Goal: Transaction & Acquisition: Book appointment/travel/reservation

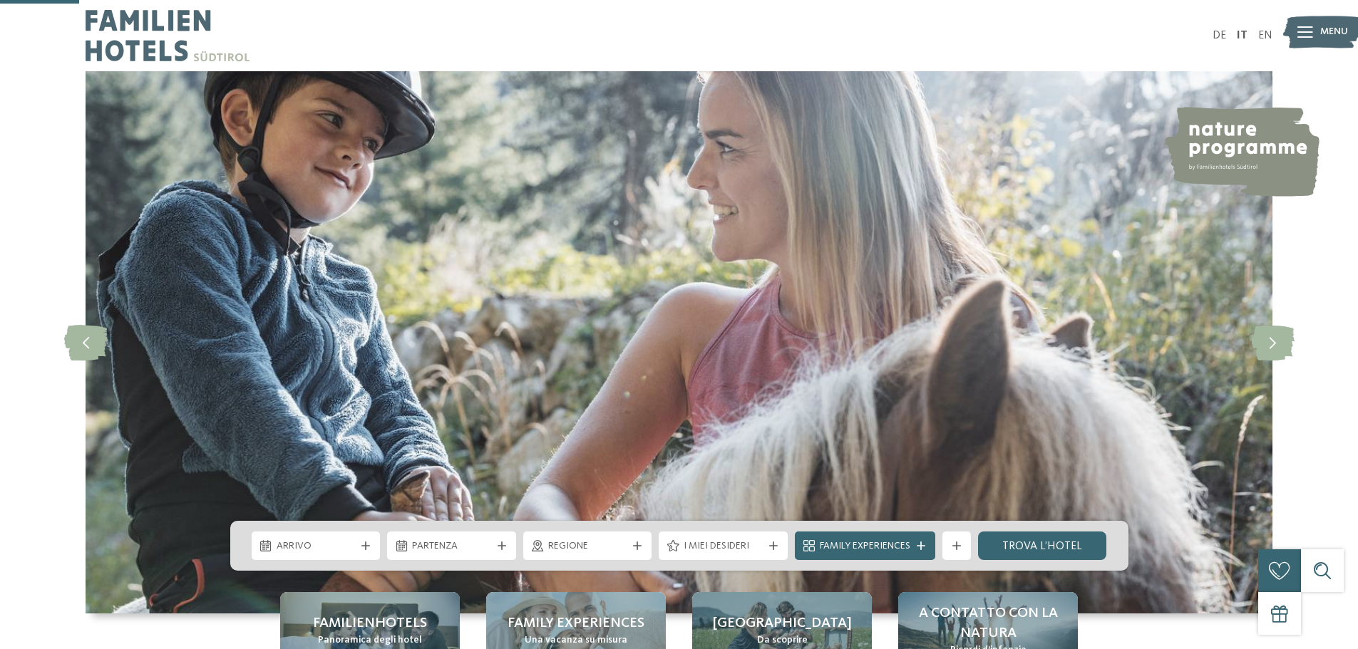
scroll to position [356, 0]
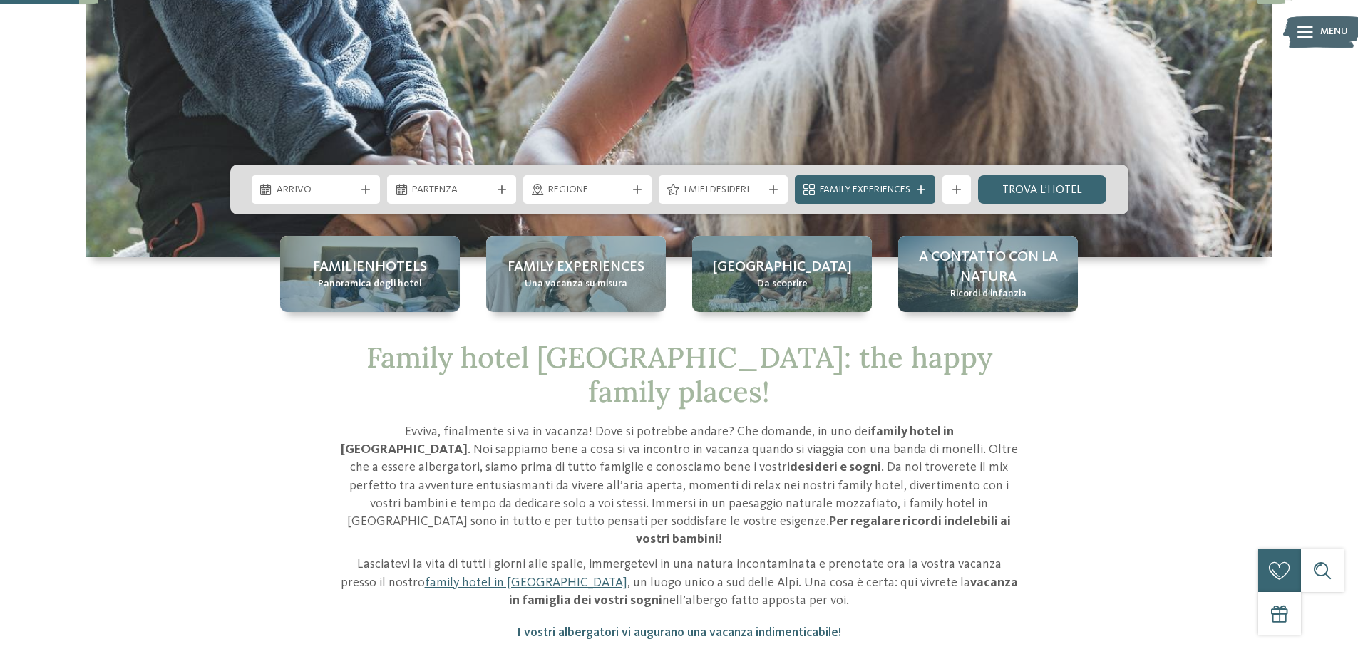
click at [369, 191] on icon at bounding box center [365, 189] width 9 height 9
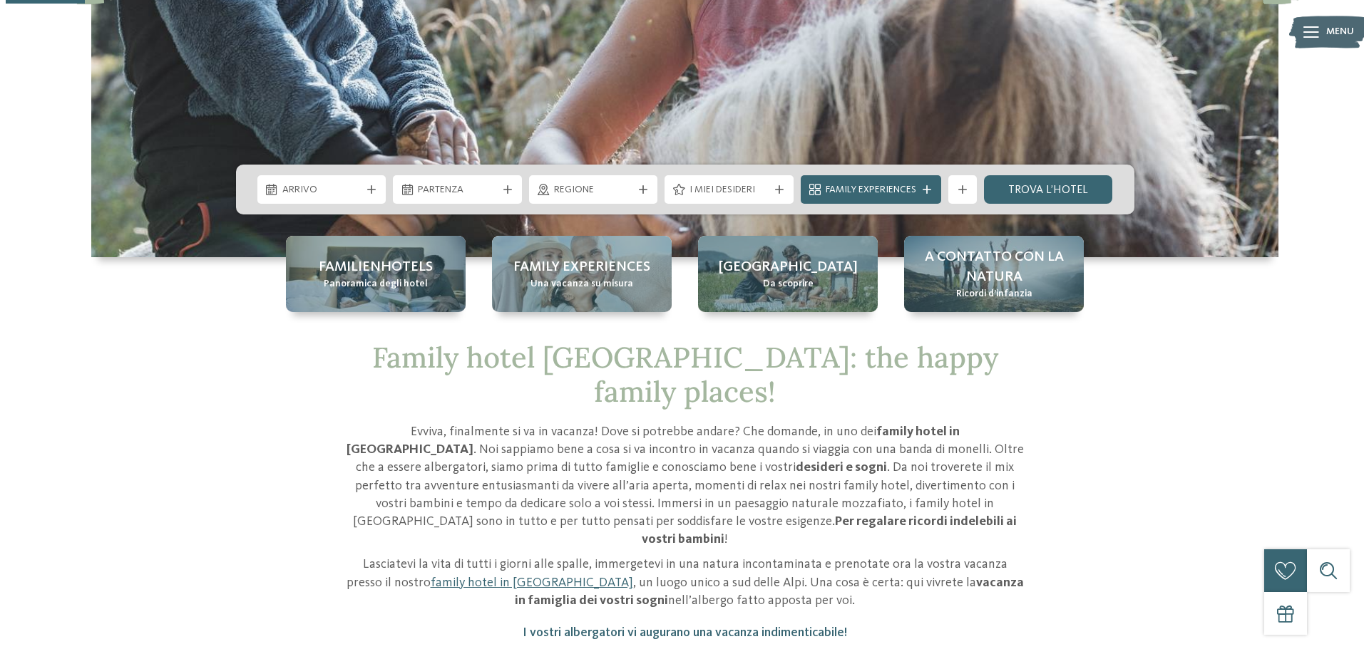
scroll to position [0, 0]
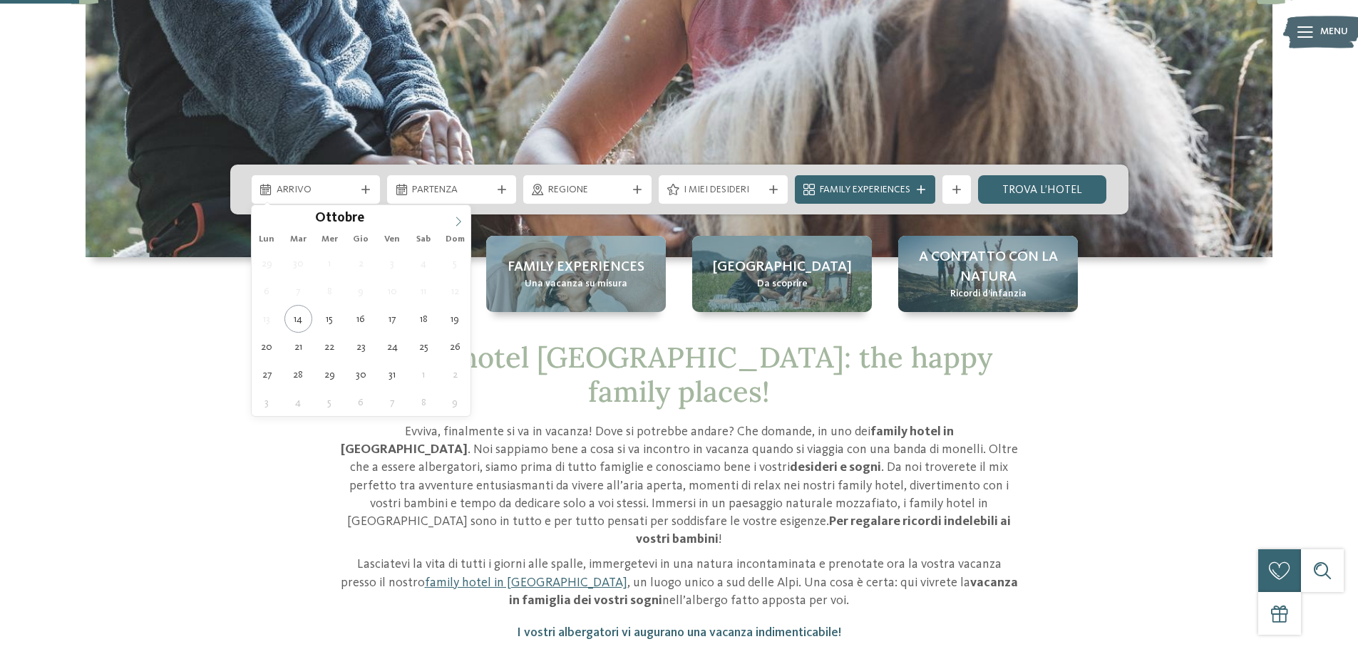
click at [462, 227] on span at bounding box center [458, 217] width 24 height 24
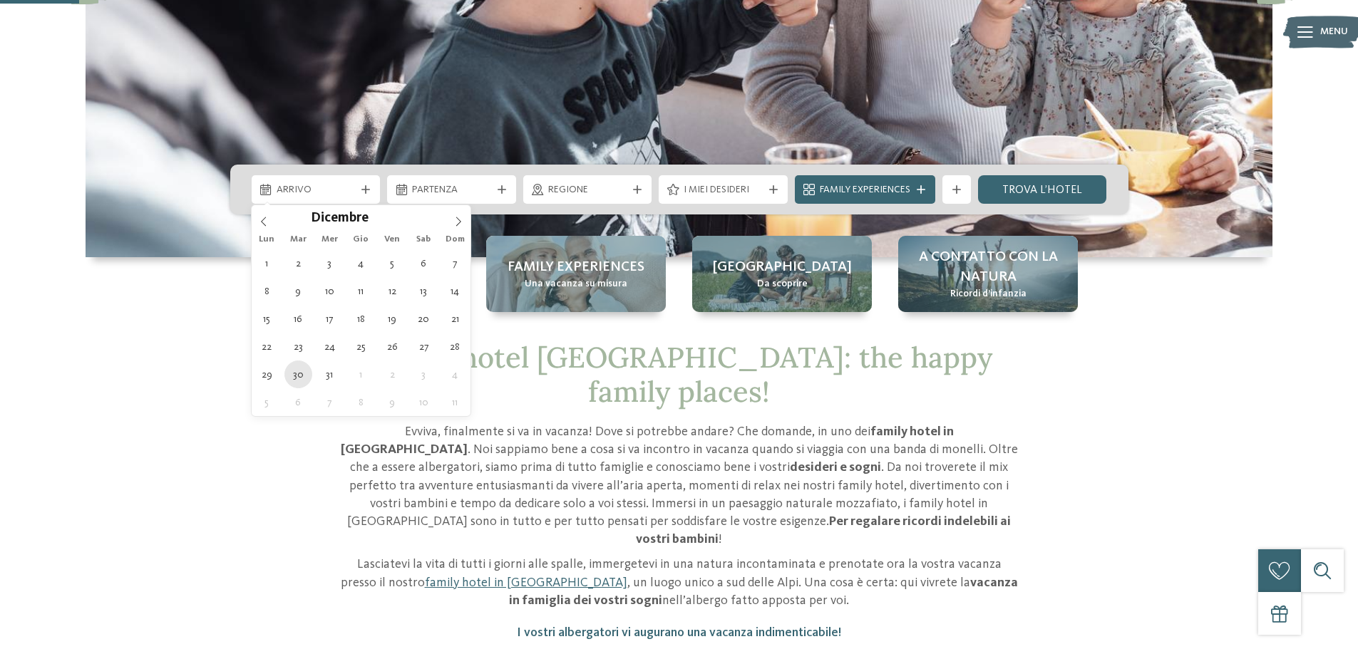
type div "[DATE]"
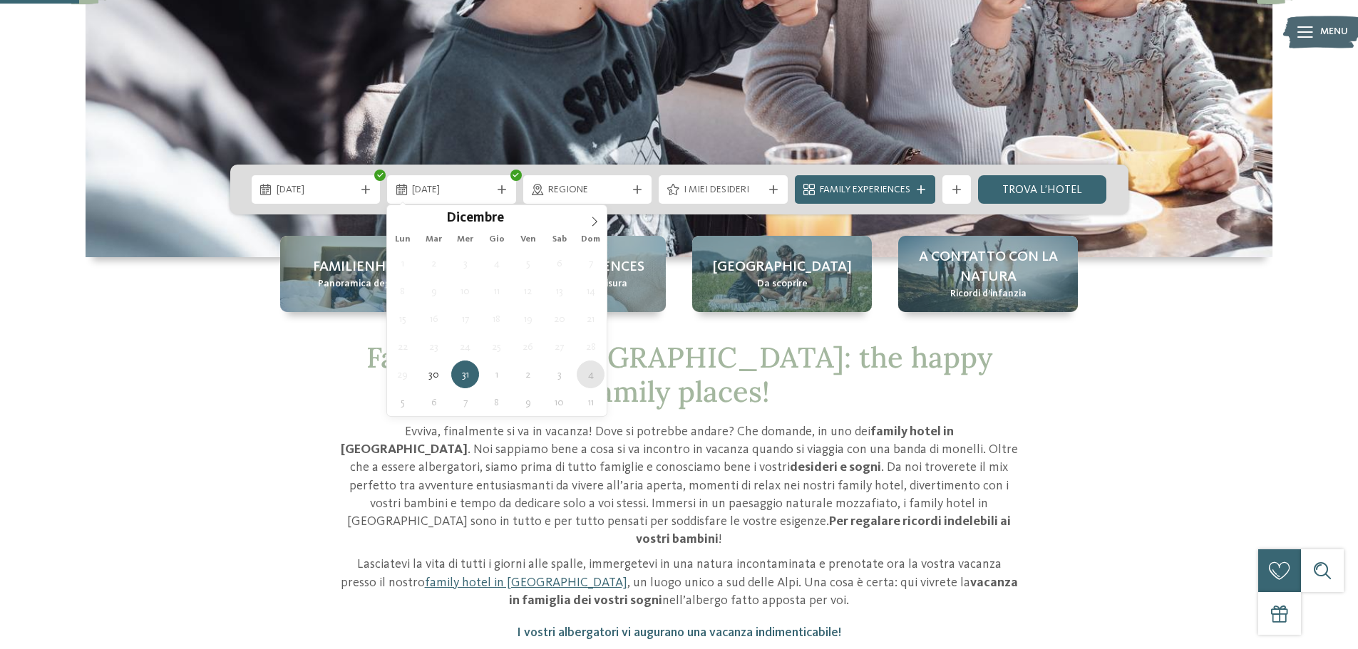
type div "[DATE]"
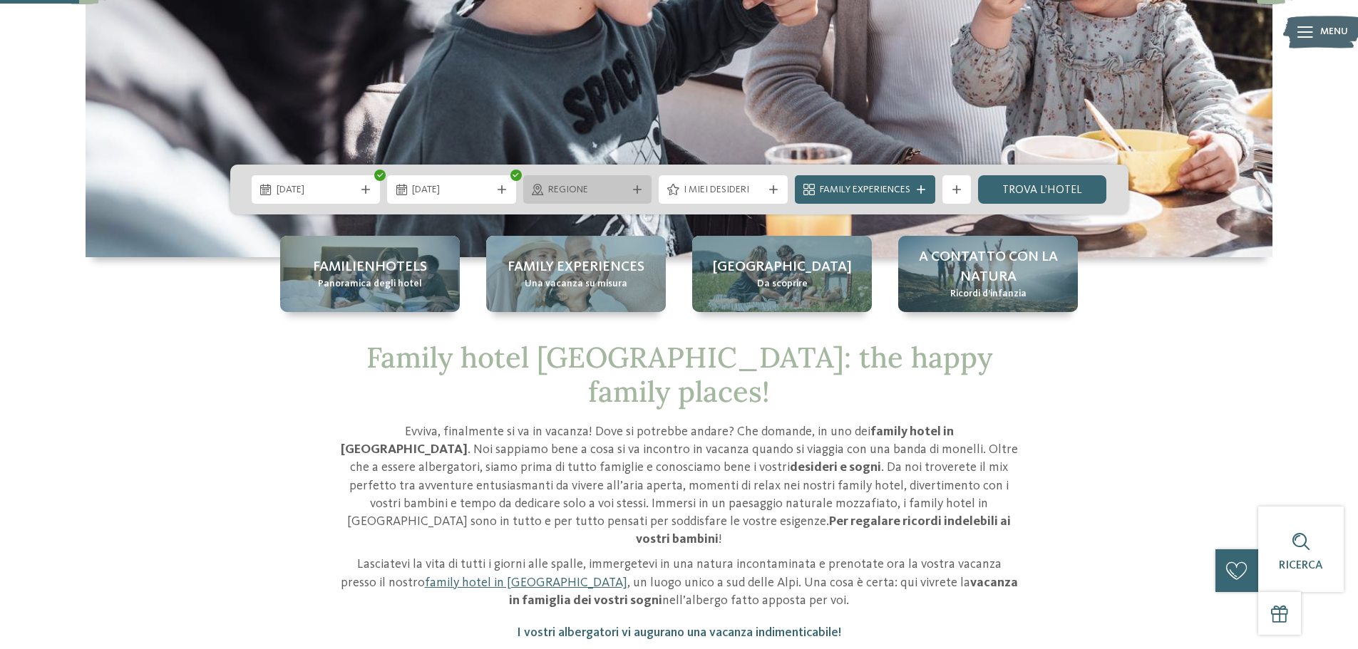
click at [639, 191] on icon at bounding box center [637, 189] width 9 height 9
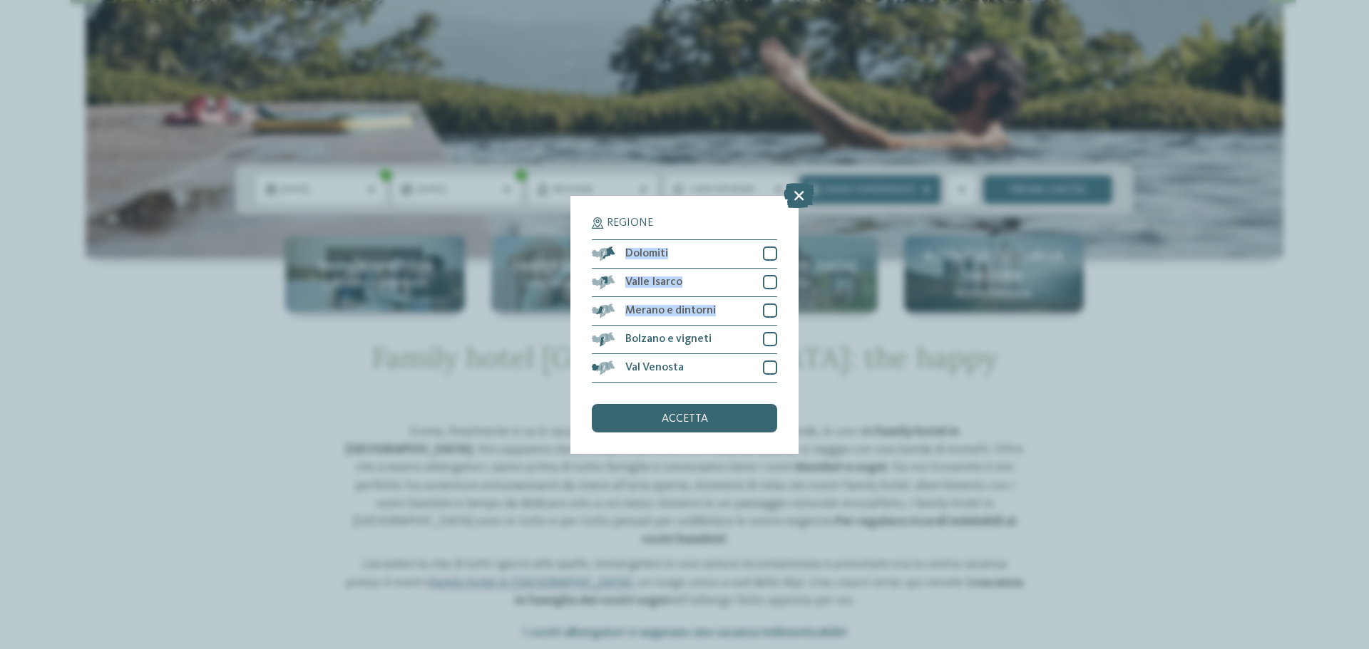
drag, startPoint x: 770, startPoint y: 324, endPoint x: 943, endPoint y: 218, distance: 203.2
click at [943, 218] on div "Regione Dolomiti" at bounding box center [684, 324] width 1369 height 649
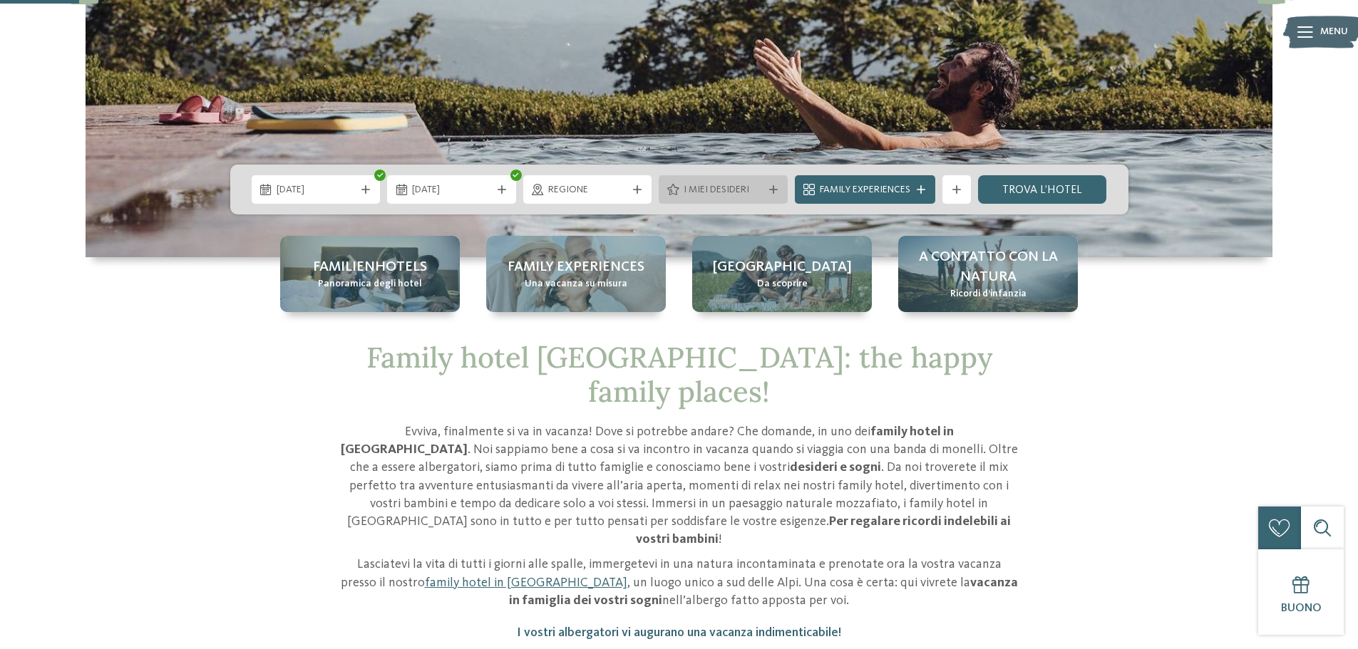
click at [779, 191] on div at bounding box center [773, 189] width 14 height 9
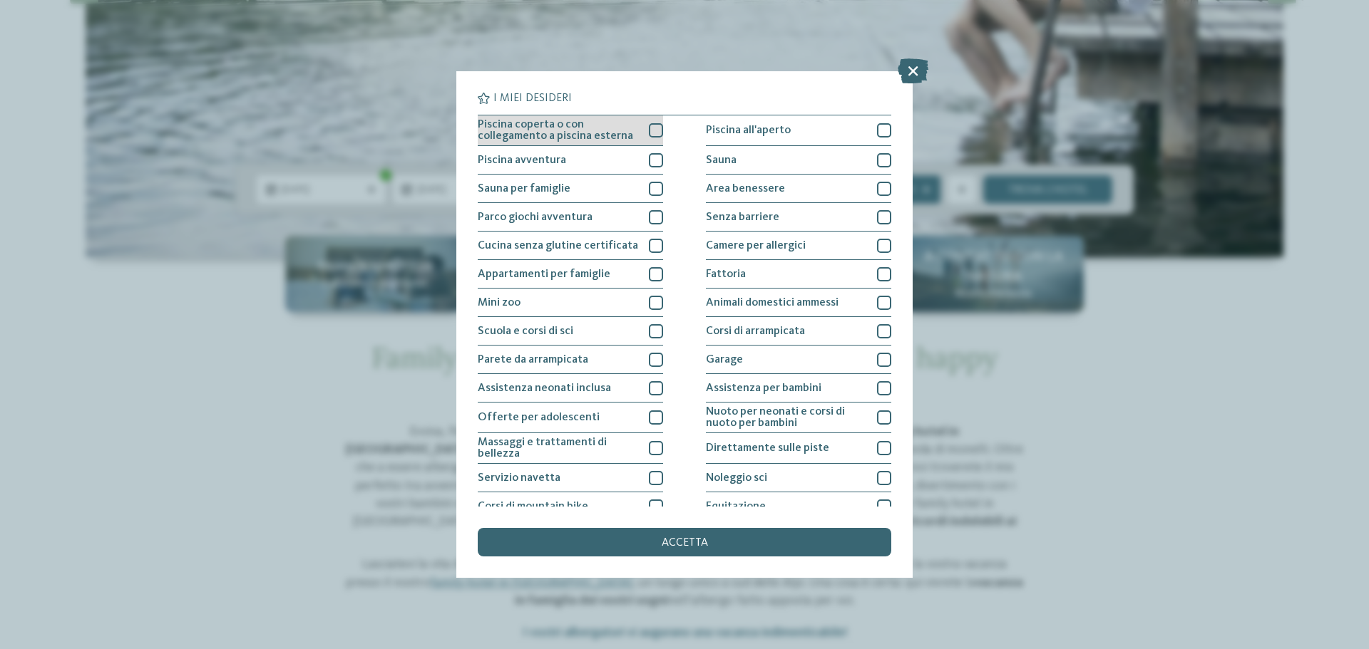
click at [652, 126] on div at bounding box center [656, 130] width 14 height 14
click at [650, 157] on div at bounding box center [656, 160] width 14 height 14
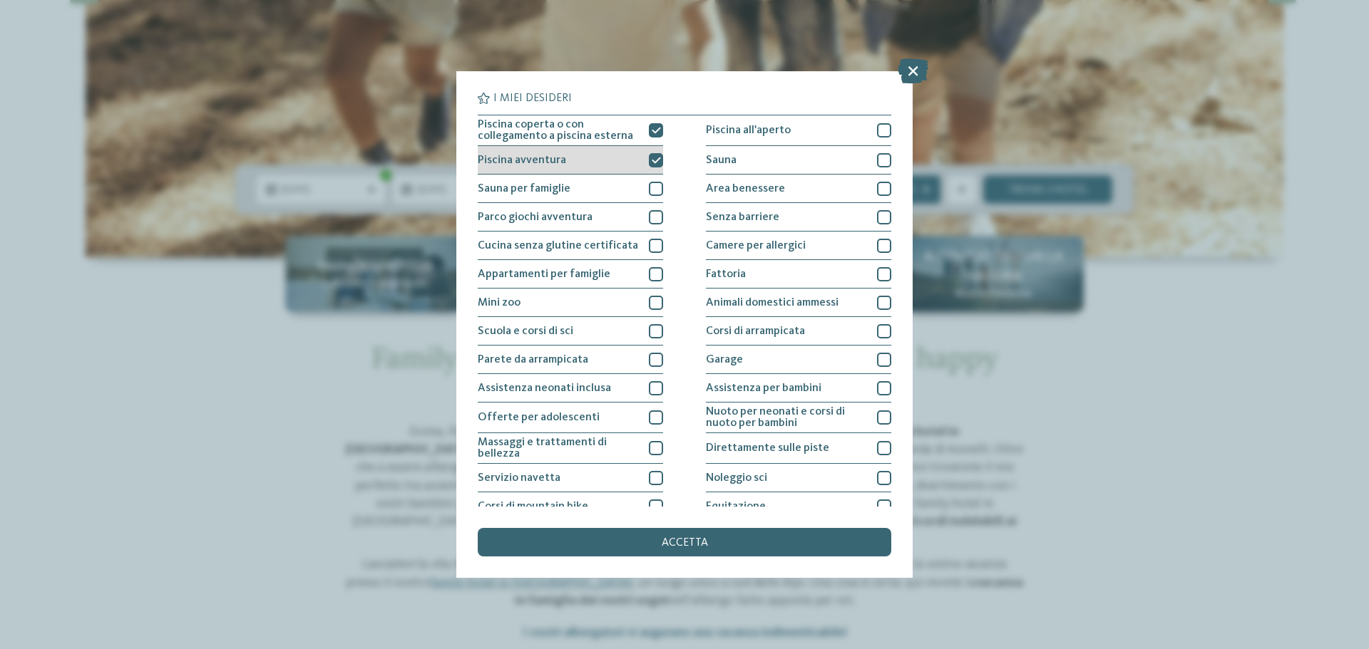
click at [652, 157] on icon at bounding box center [656, 160] width 9 height 9
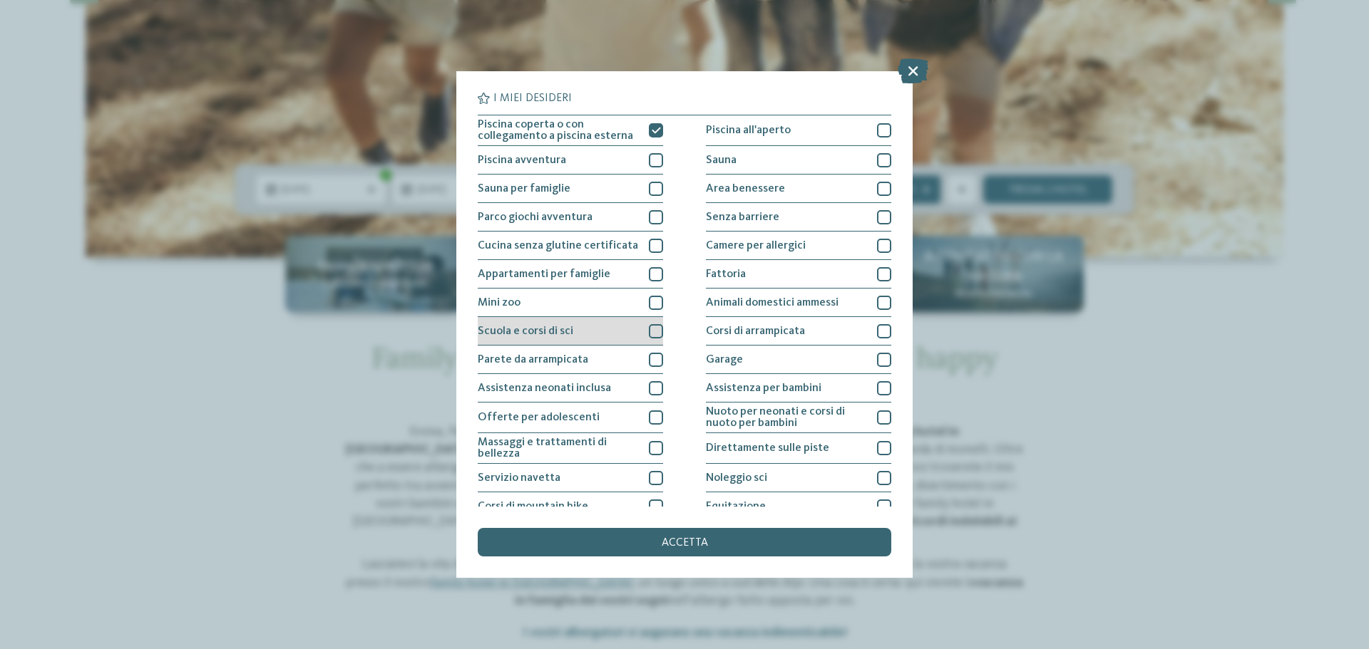
click at [654, 332] on div at bounding box center [656, 331] width 14 height 14
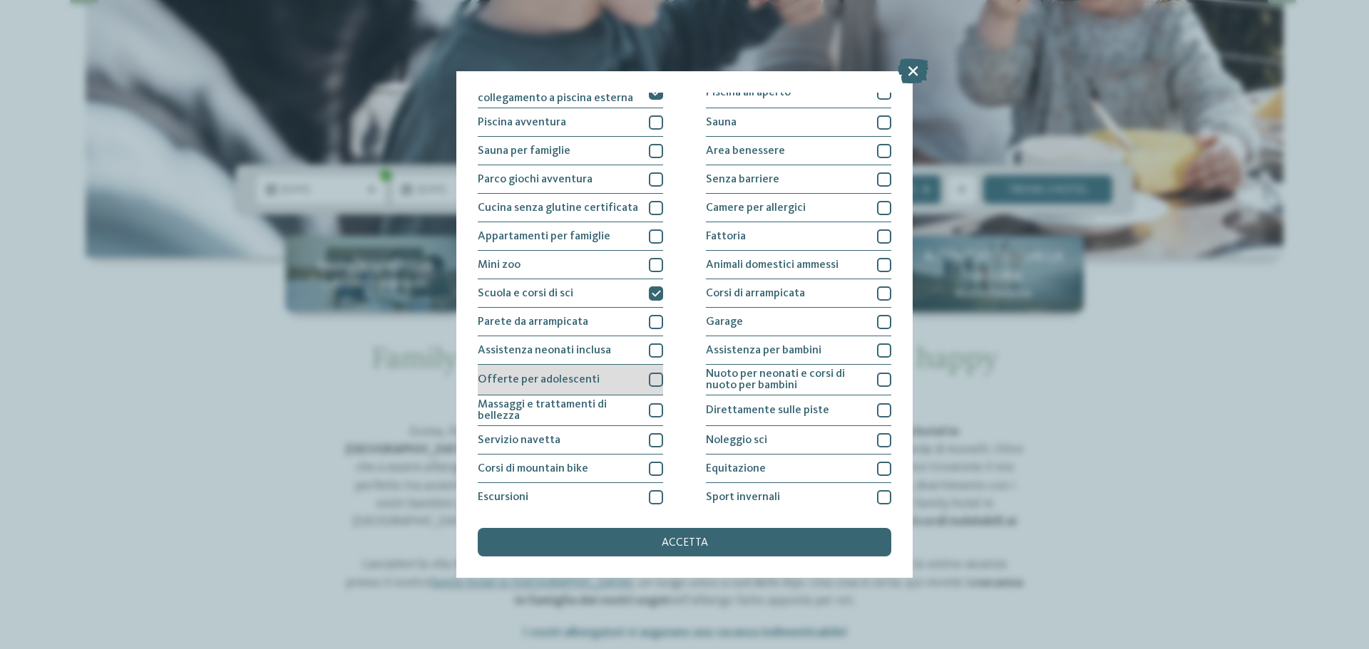
scroll to position [71, 0]
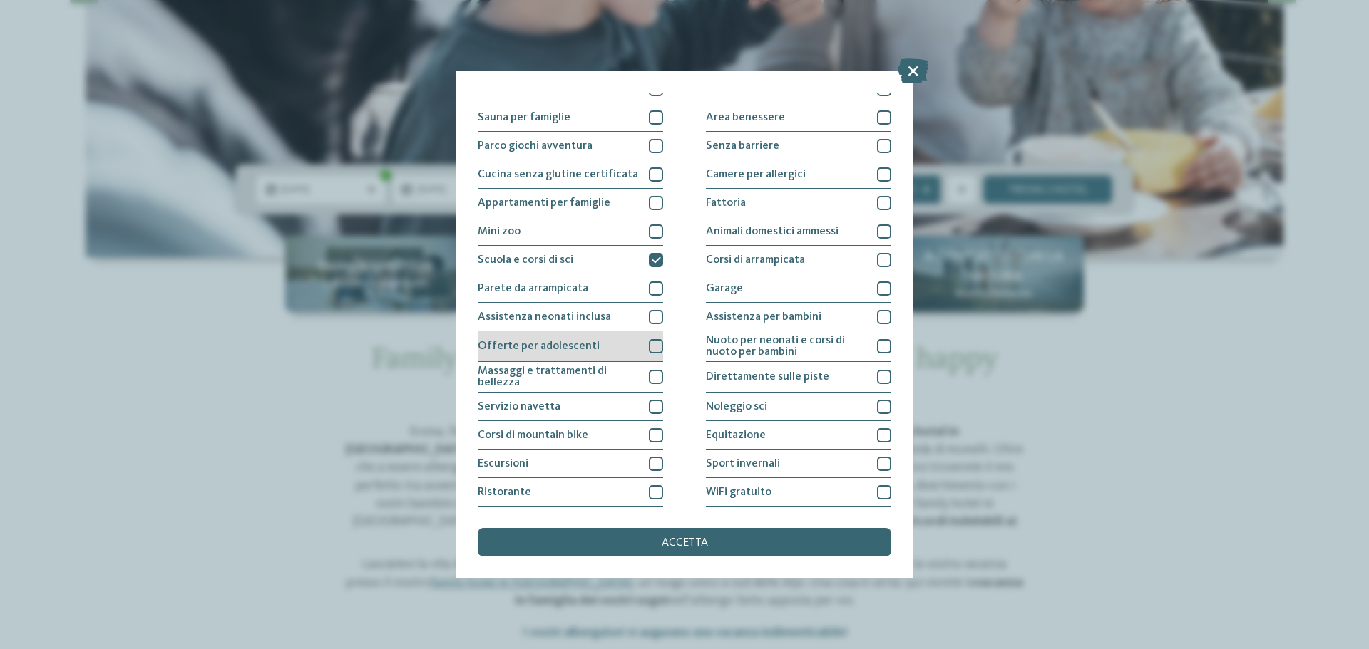
click at [652, 349] on div at bounding box center [656, 346] width 14 height 14
click at [653, 376] on div at bounding box center [656, 377] width 14 height 14
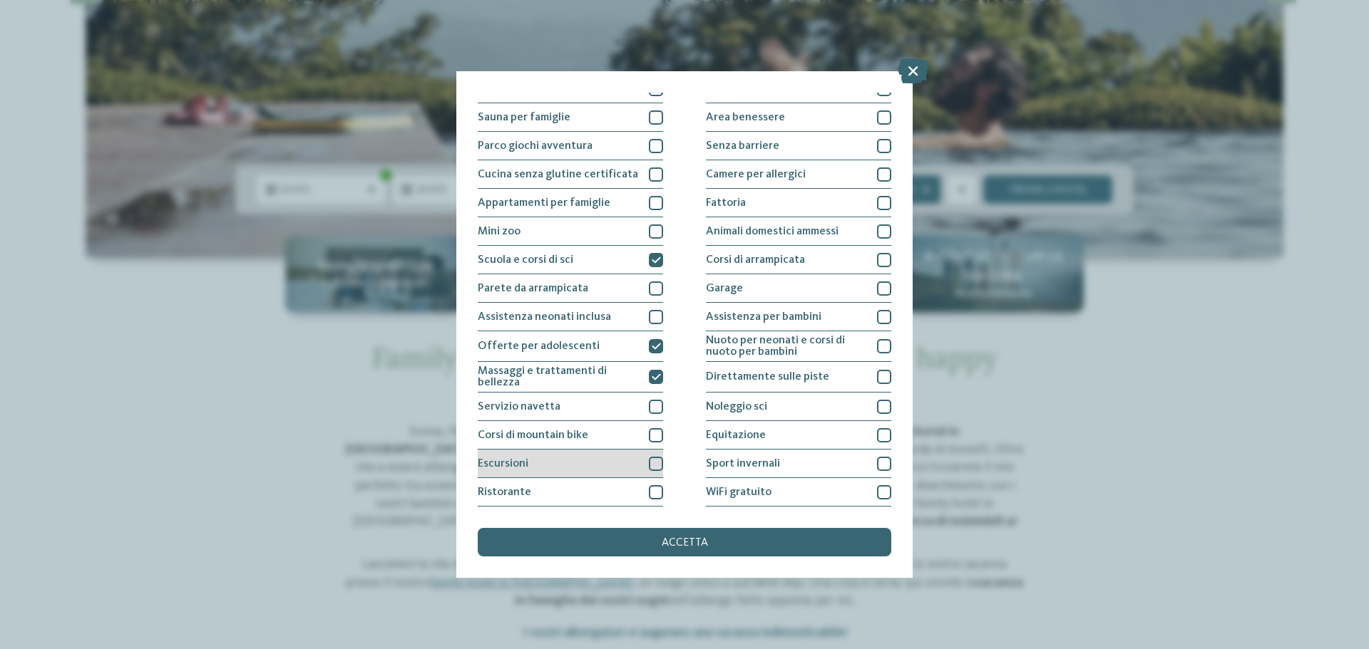
click at [655, 462] on div at bounding box center [656, 464] width 14 height 14
click at [650, 495] on div at bounding box center [656, 493] width 14 height 14
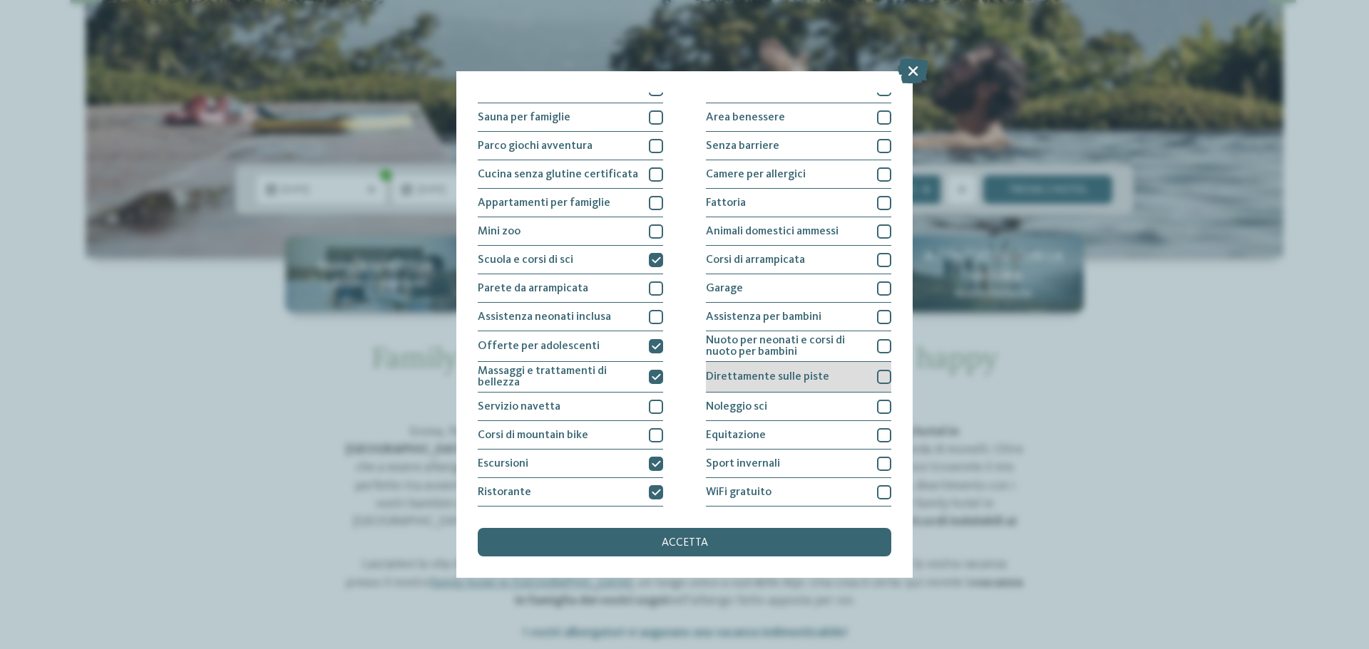
scroll to position [0, 0]
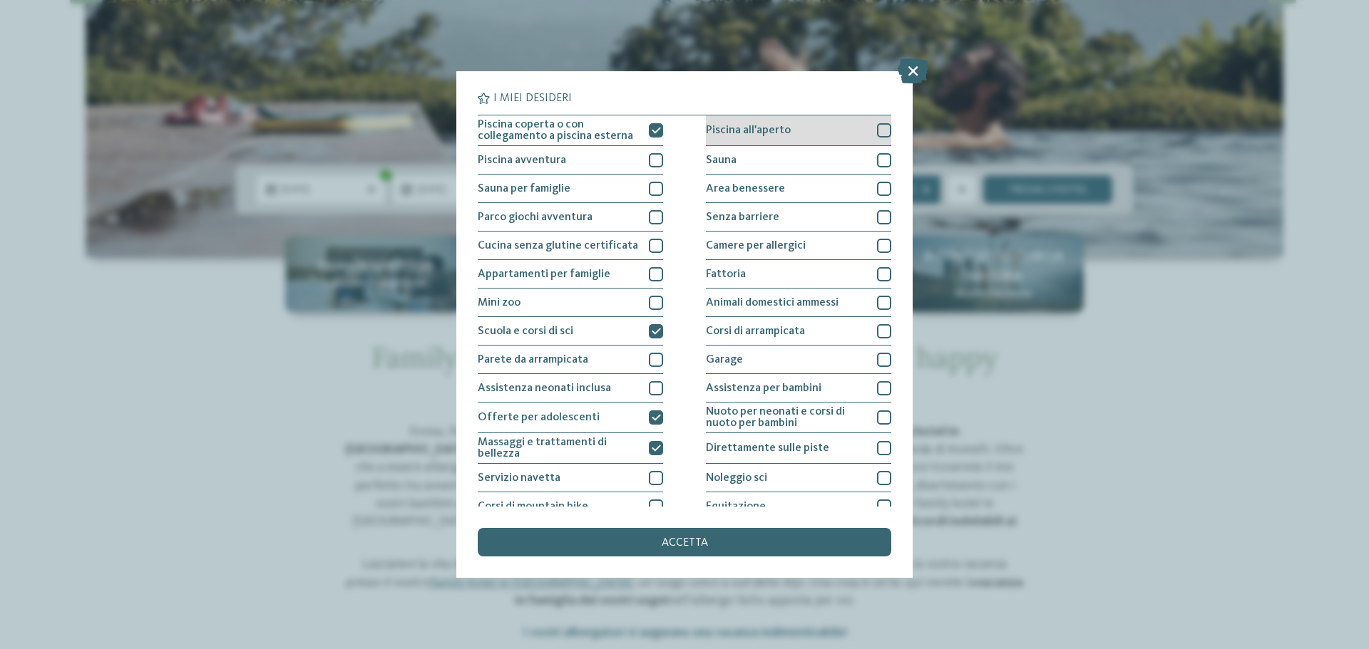
click at [878, 130] on div at bounding box center [884, 130] width 14 height 14
click at [877, 158] on div at bounding box center [884, 160] width 14 height 14
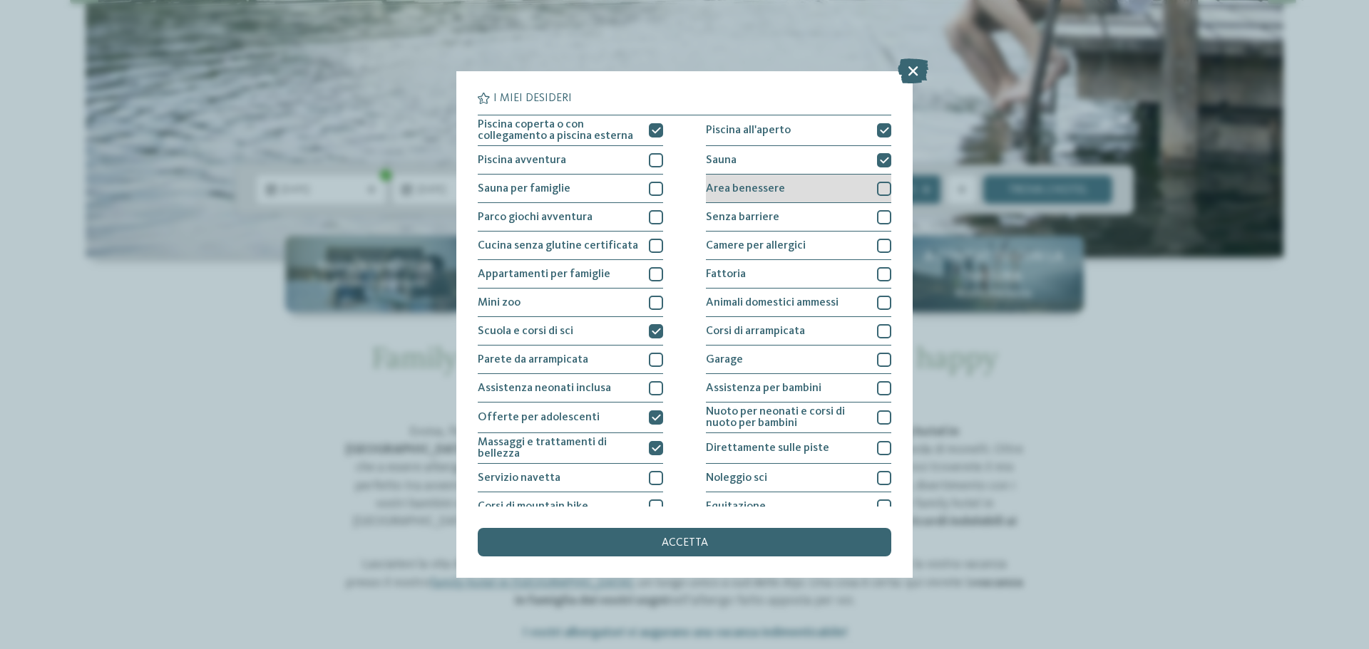
click at [877, 186] on div at bounding box center [884, 189] width 14 height 14
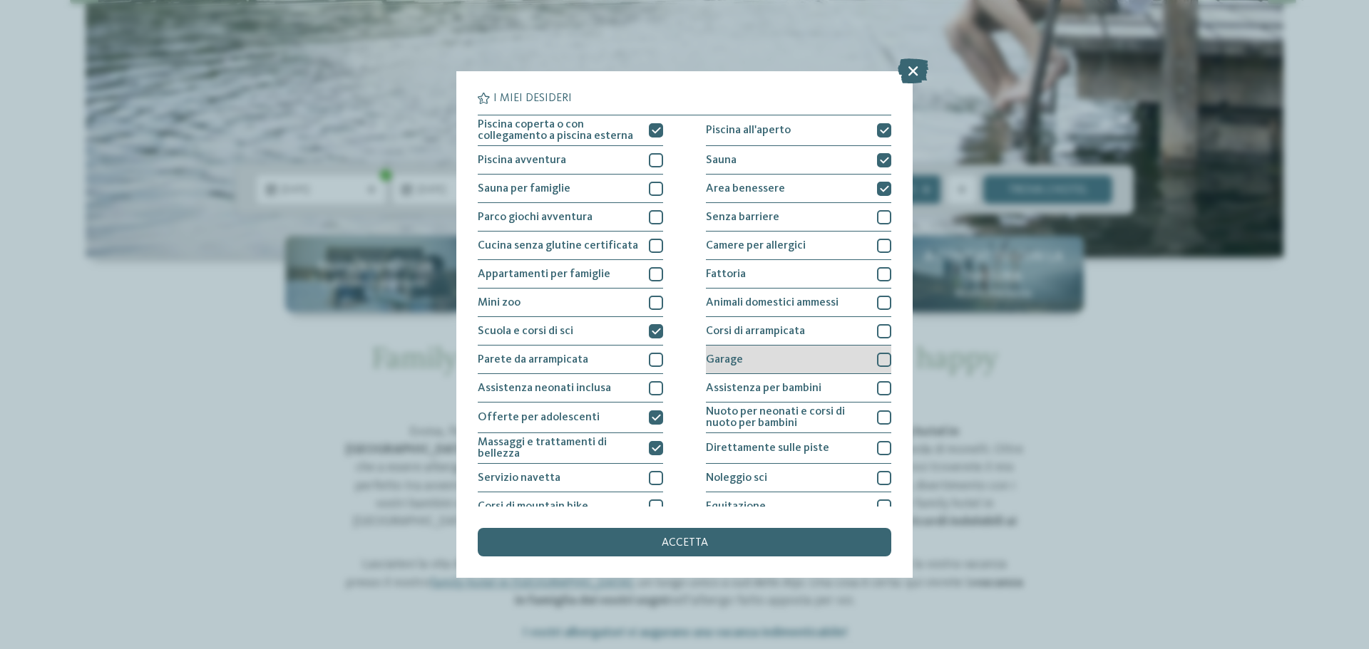
click at [877, 356] on div at bounding box center [884, 360] width 14 height 14
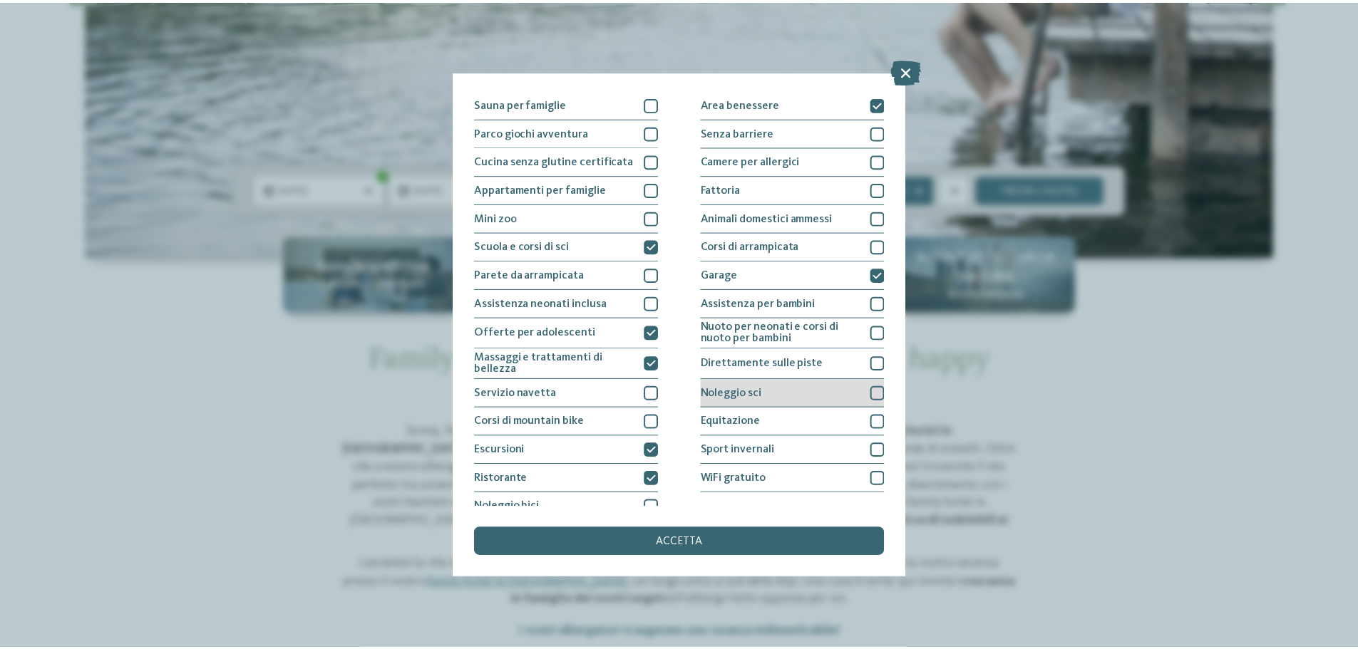
scroll to position [100, 0]
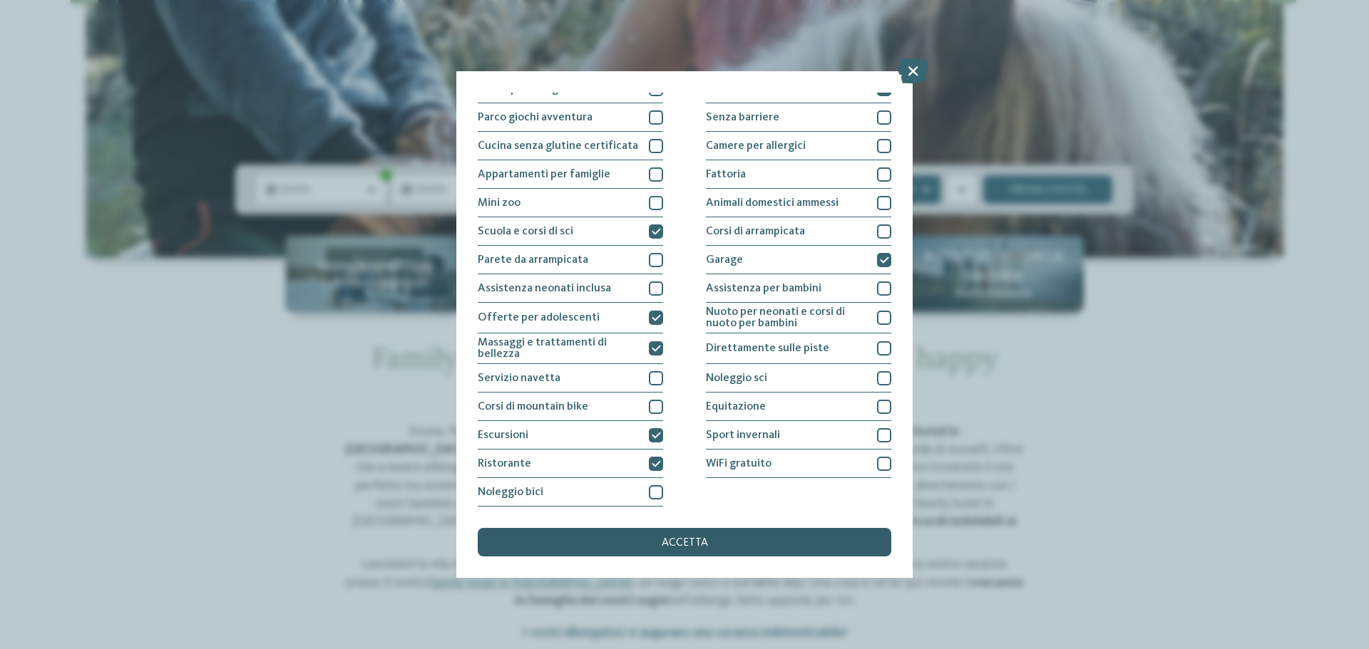
click at [718, 535] on div "accetta" at bounding box center [685, 542] width 414 height 29
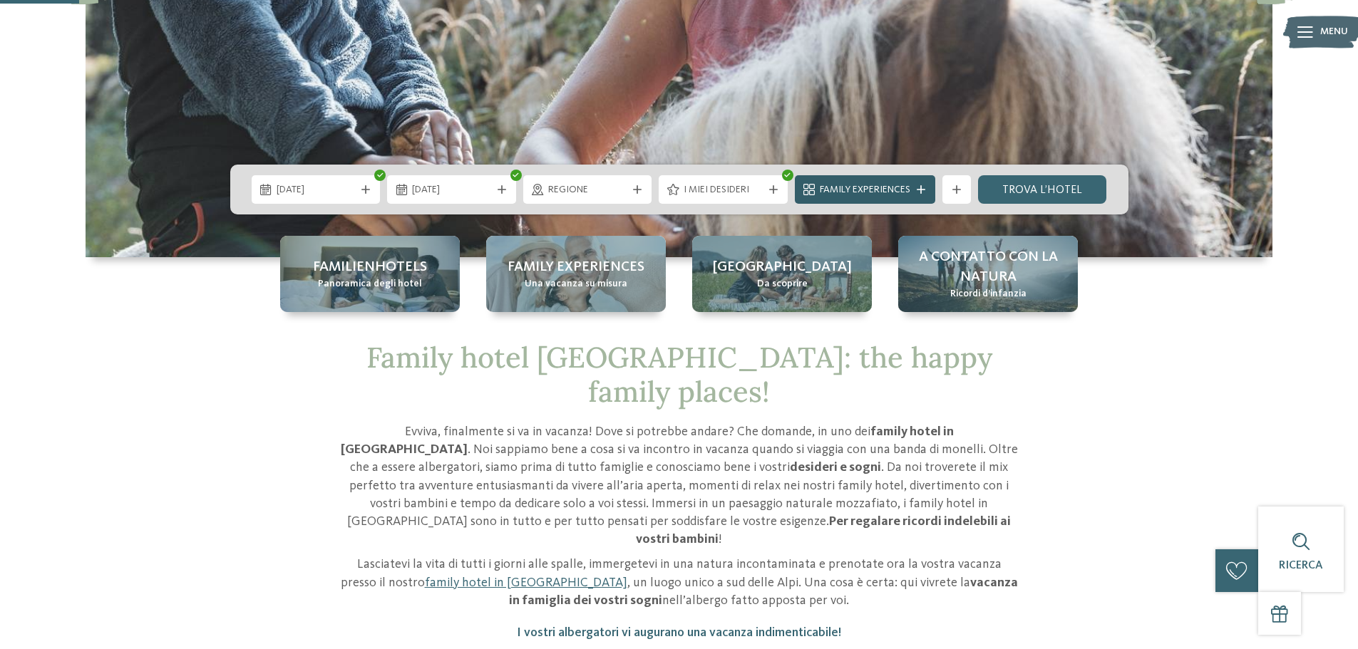
click at [921, 190] on icon at bounding box center [921, 189] width 9 height 9
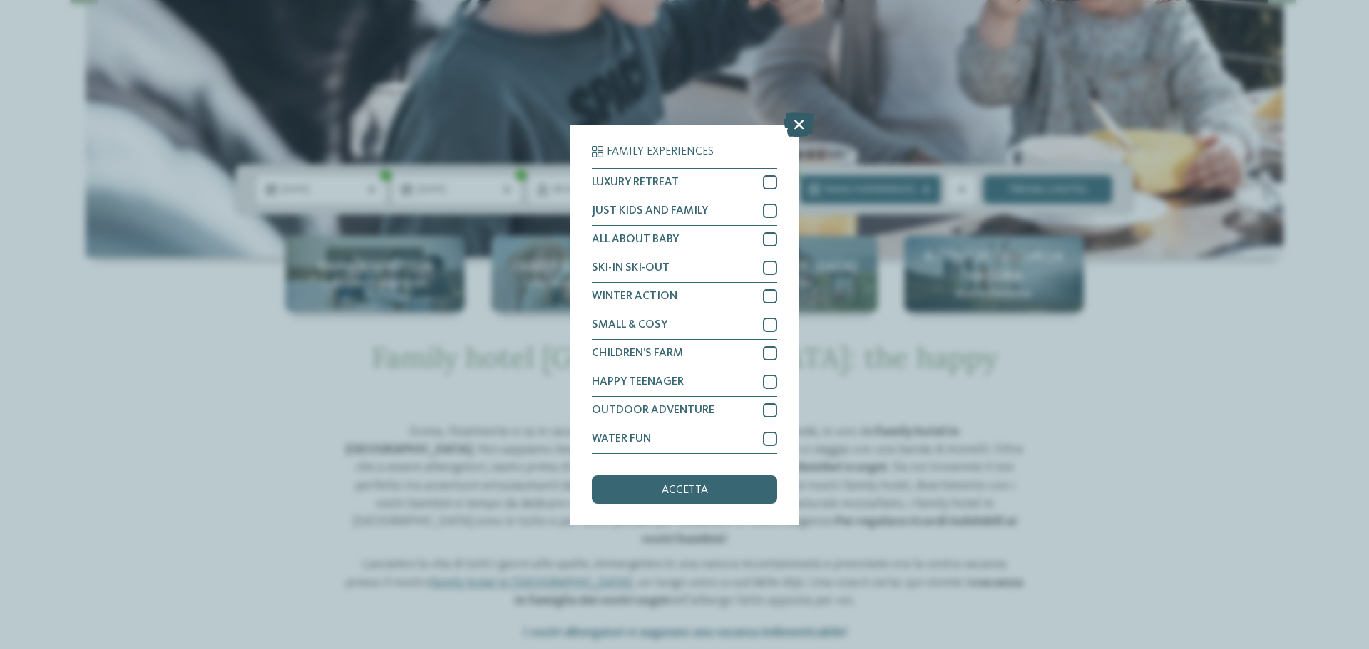
click at [800, 125] on icon at bounding box center [799, 123] width 31 height 25
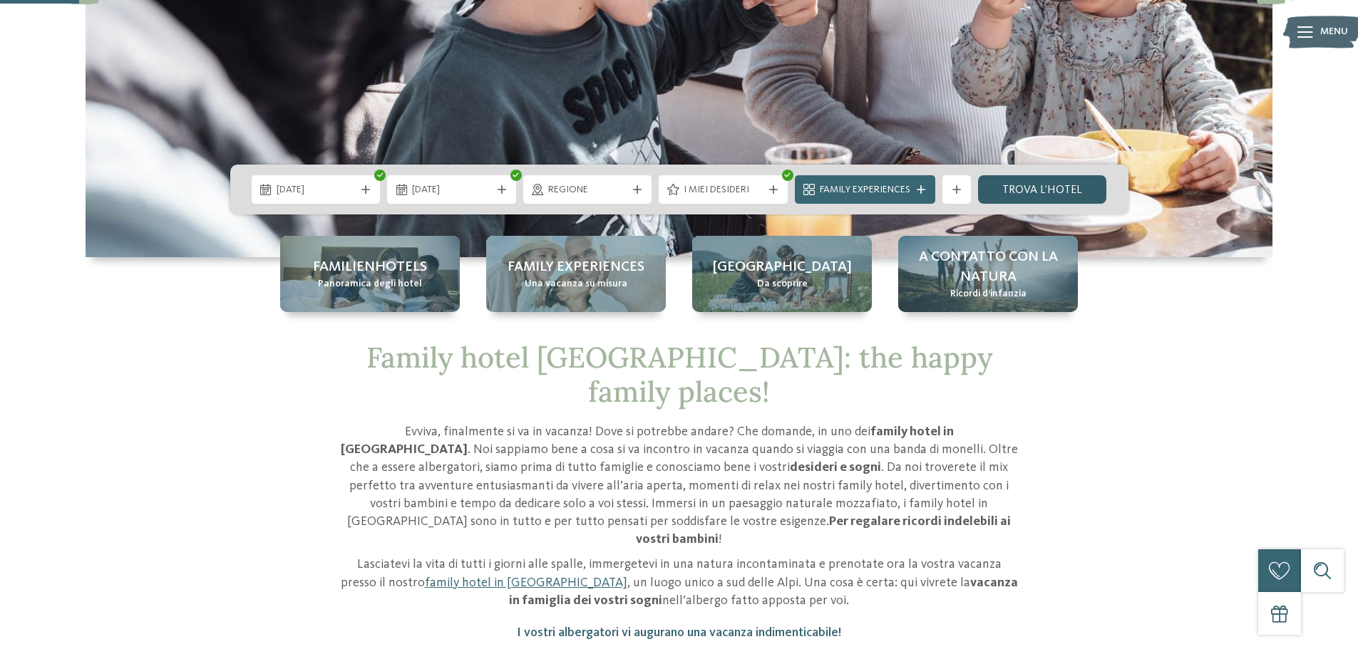
click at [1057, 182] on link "trova l’hotel" at bounding box center [1042, 189] width 129 height 29
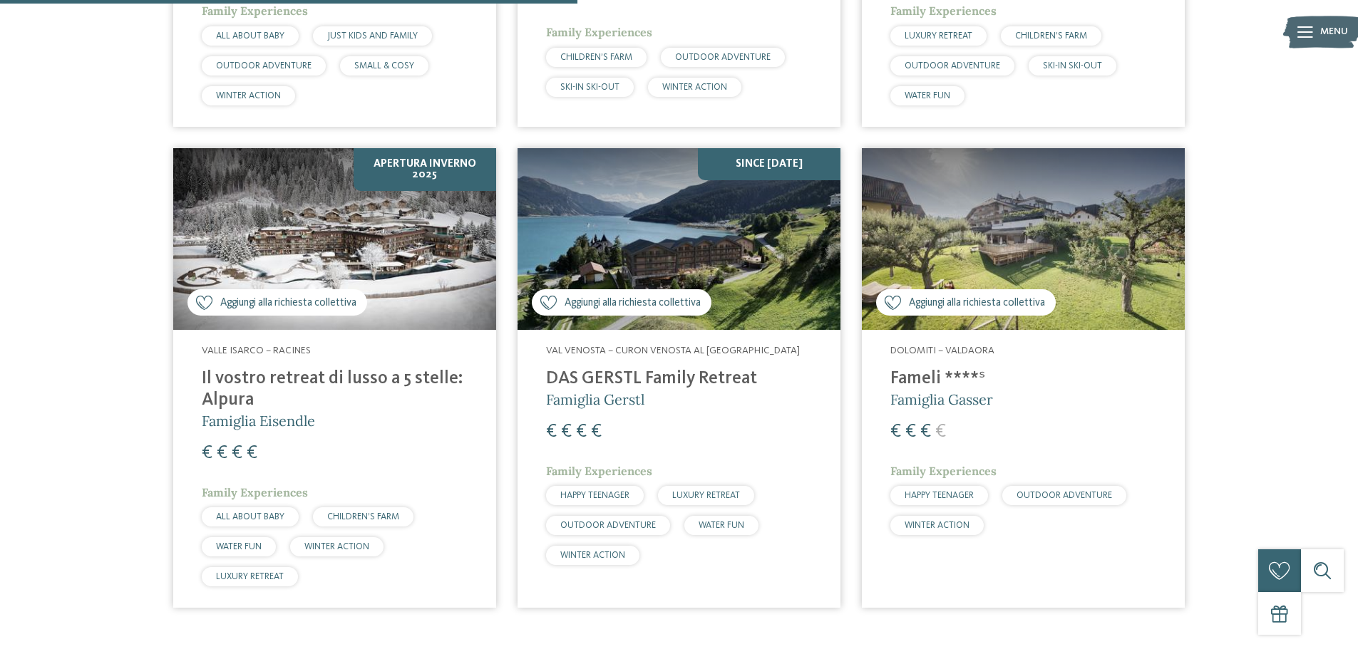
scroll to position [931, 0]
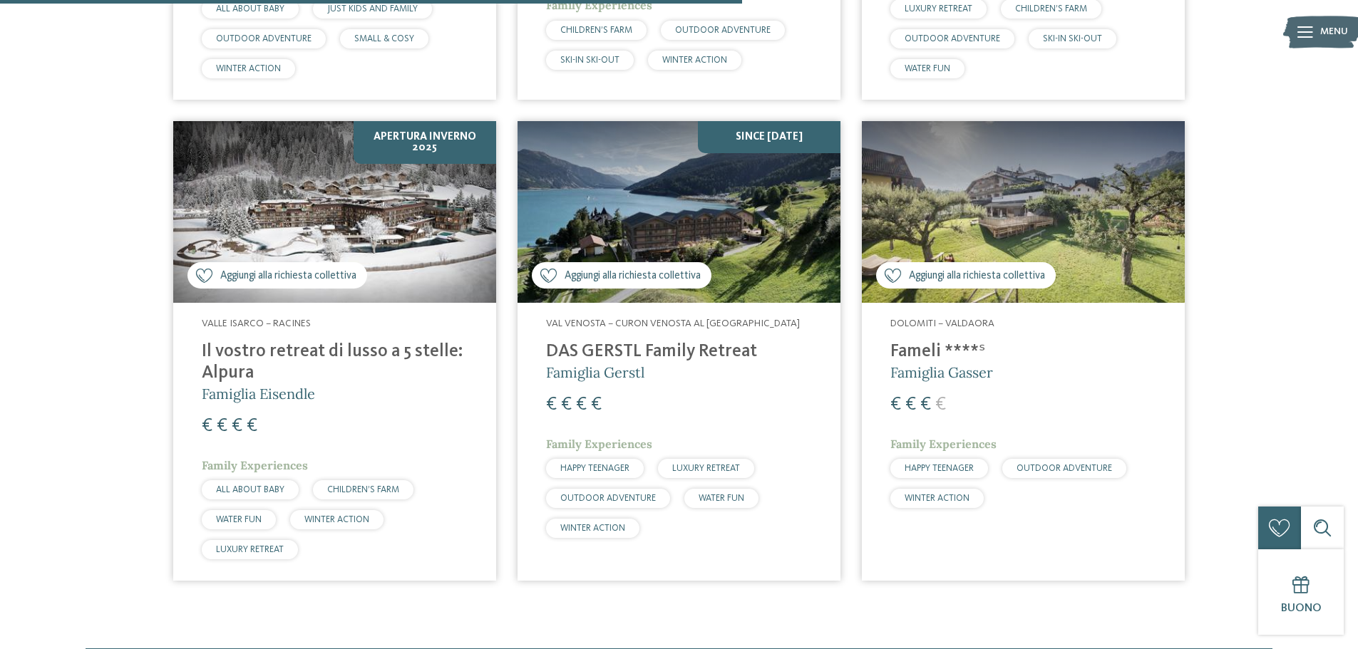
click at [910, 349] on h4 "Fameli ****ˢ" at bounding box center [1023, 351] width 266 height 21
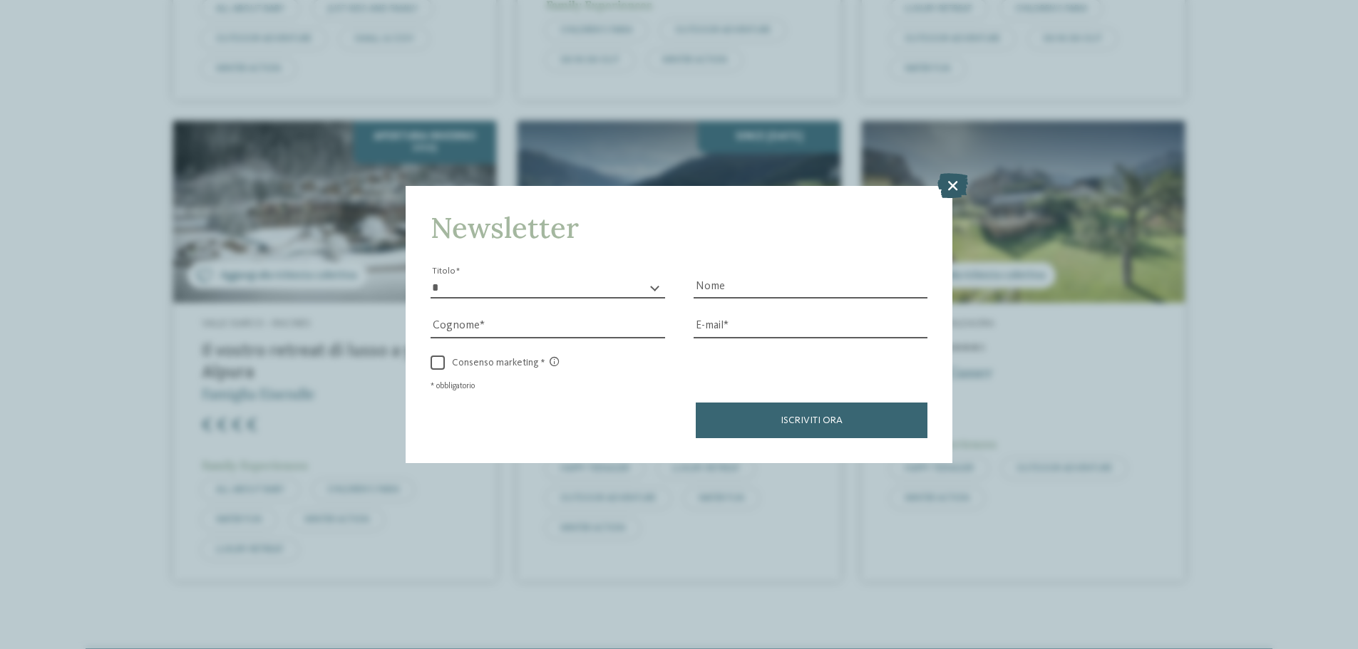
click at [968, 181] on icon at bounding box center [953, 185] width 31 height 25
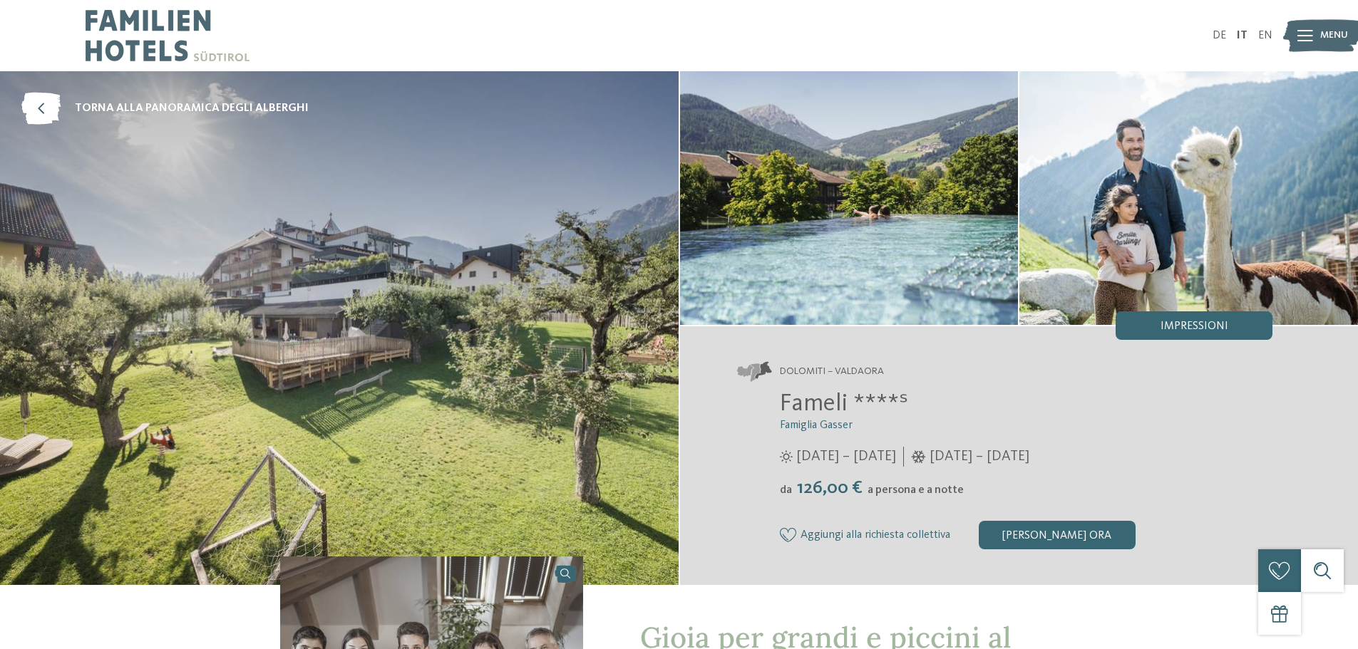
click at [464, 351] on img at bounding box center [339, 328] width 679 height 514
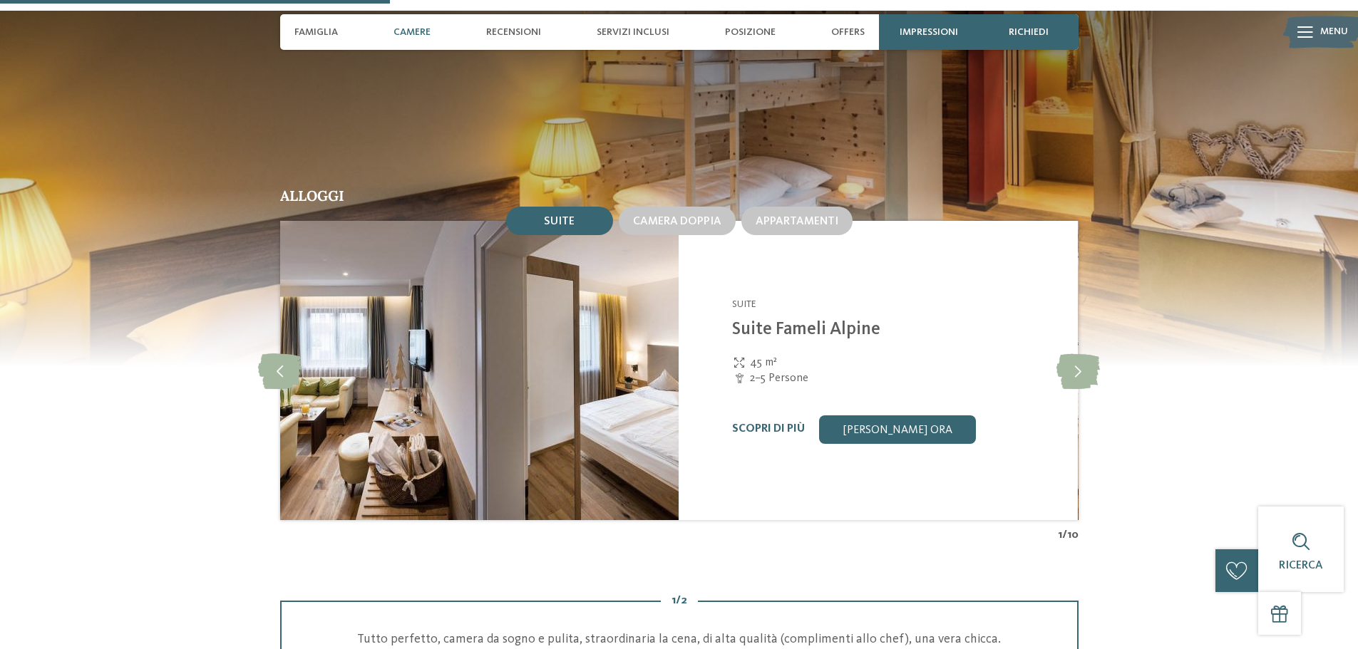
scroll to position [1355, 0]
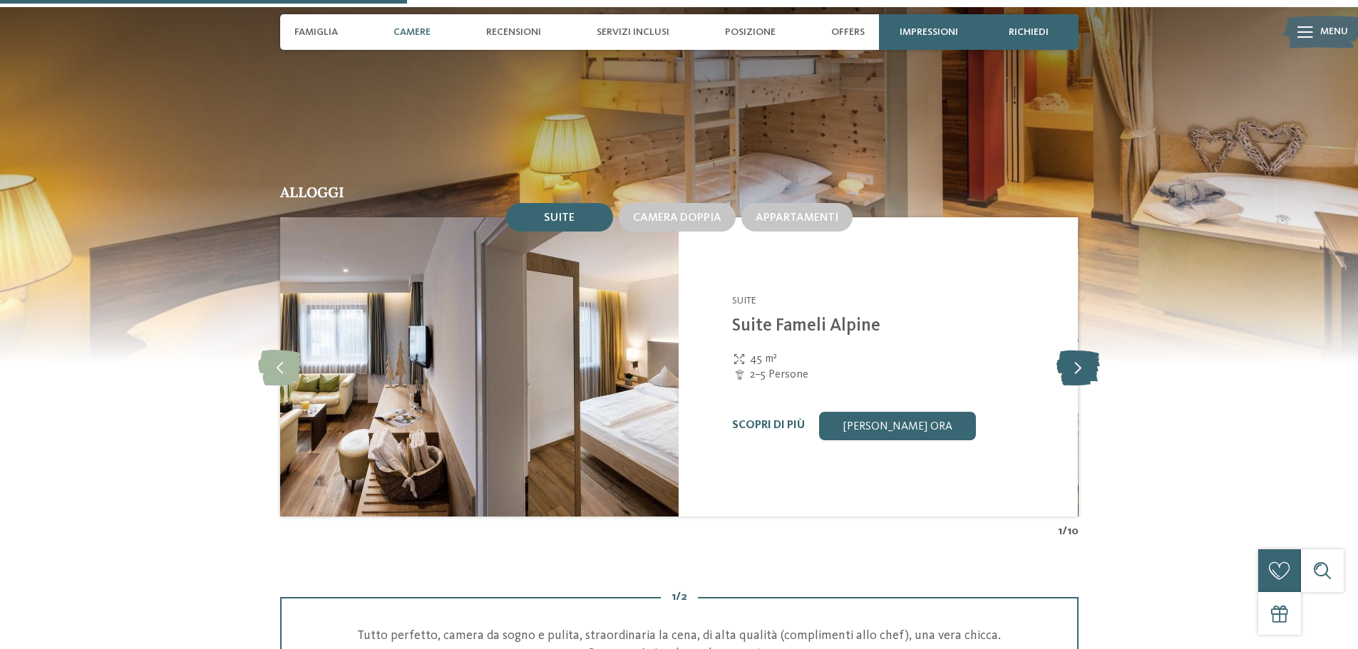
click at [1072, 349] on icon at bounding box center [1078, 367] width 43 height 36
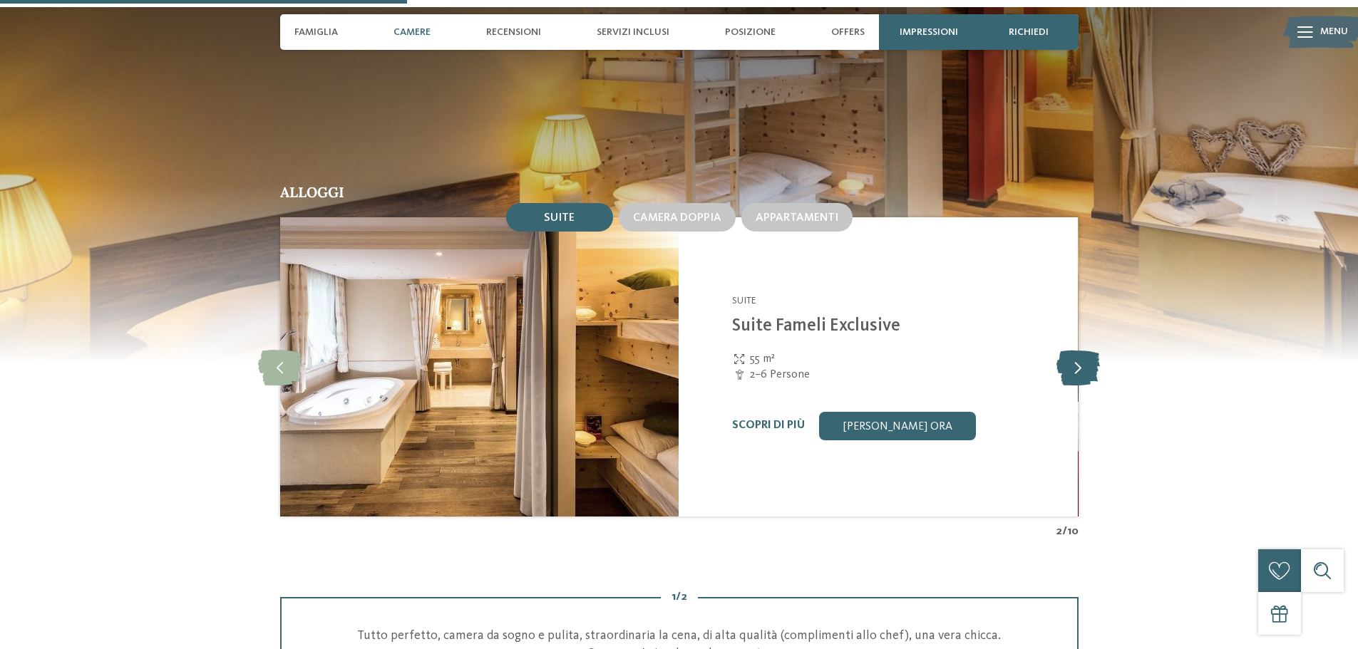
click at [1072, 349] on icon at bounding box center [1078, 367] width 43 height 36
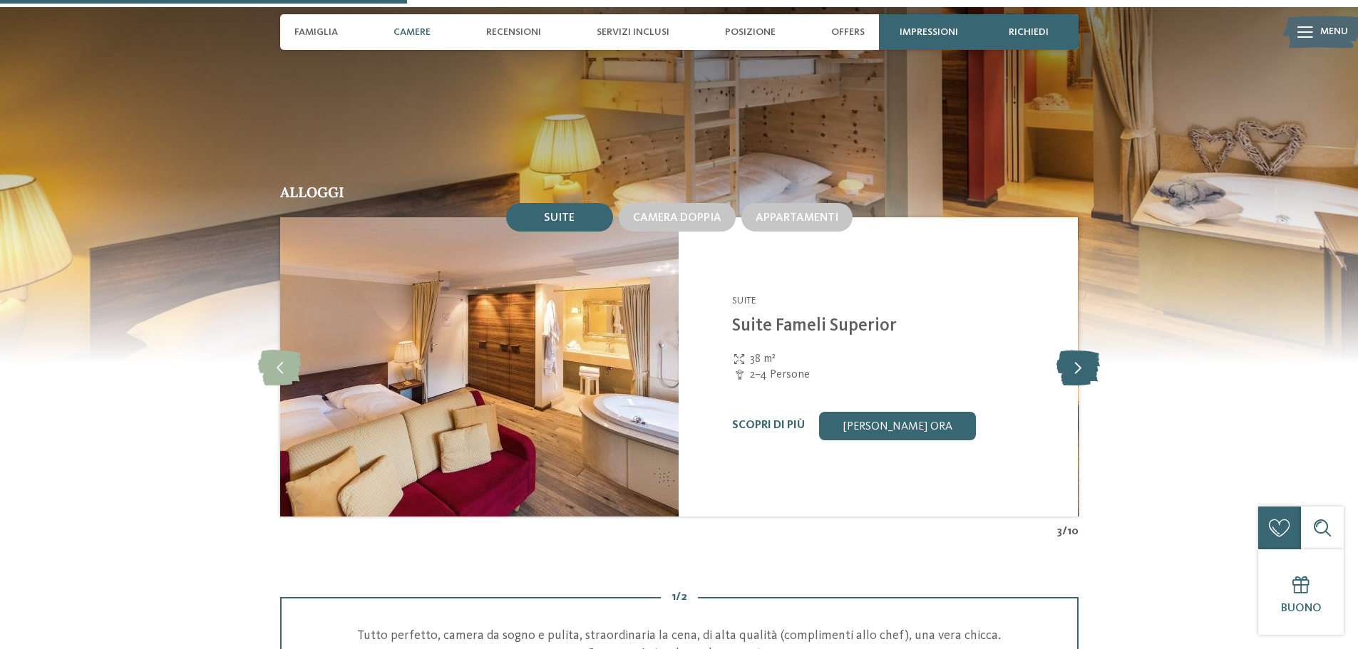
click at [1072, 349] on icon at bounding box center [1078, 367] width 43 height 36
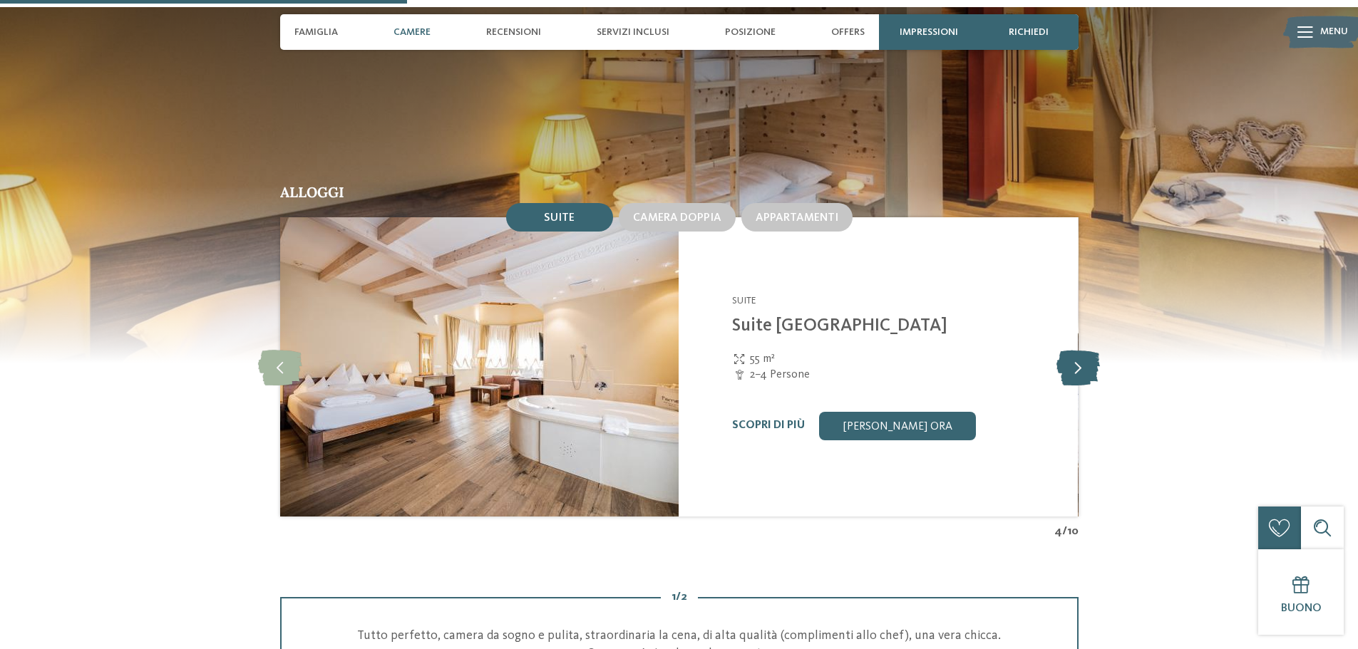
click at [1072, 349] on icon at bounding box center [1078, 367] width 43 height 36
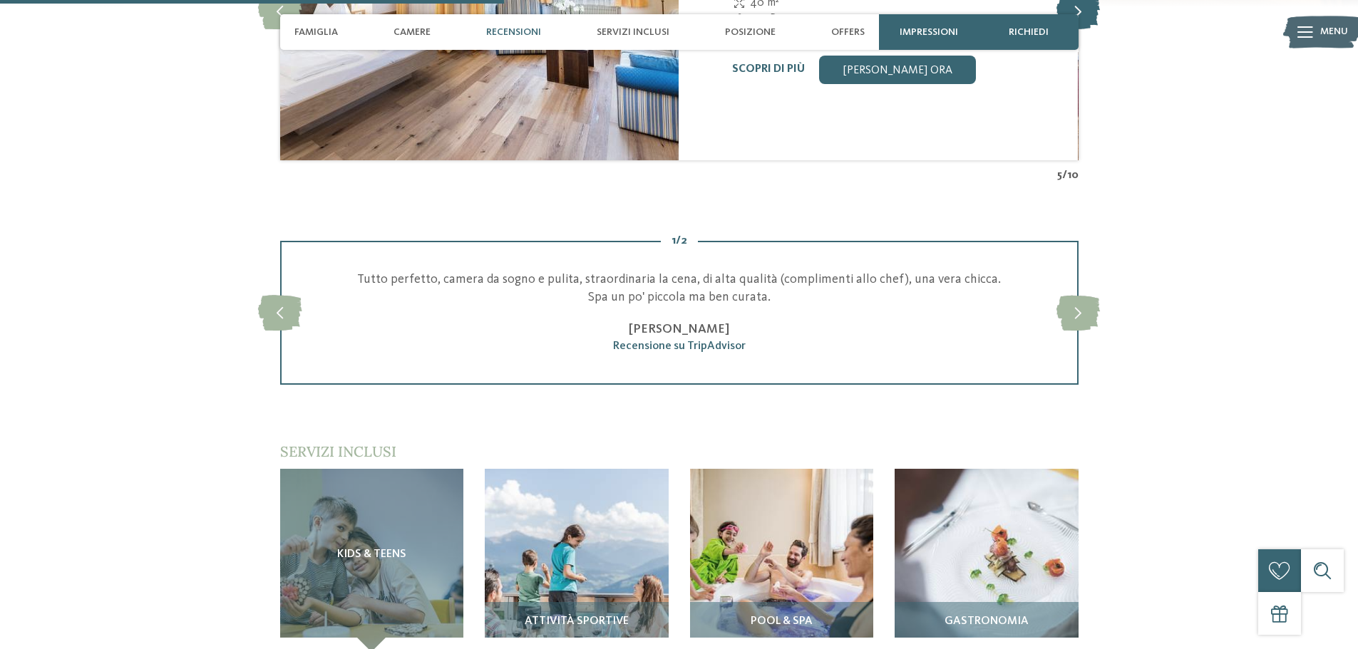
scroll to position [1283, 0]
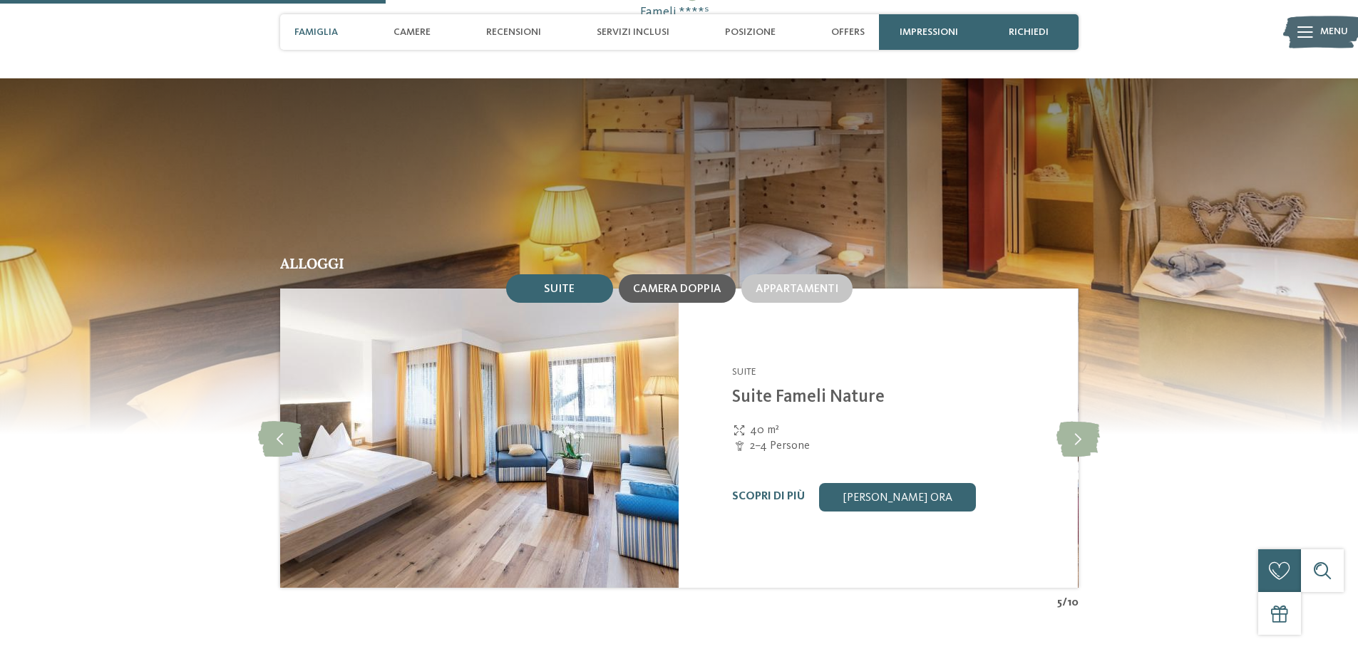
click at [691, 284] on span "Camera doppia" at bounding box center [677, 289] width 88 height 11
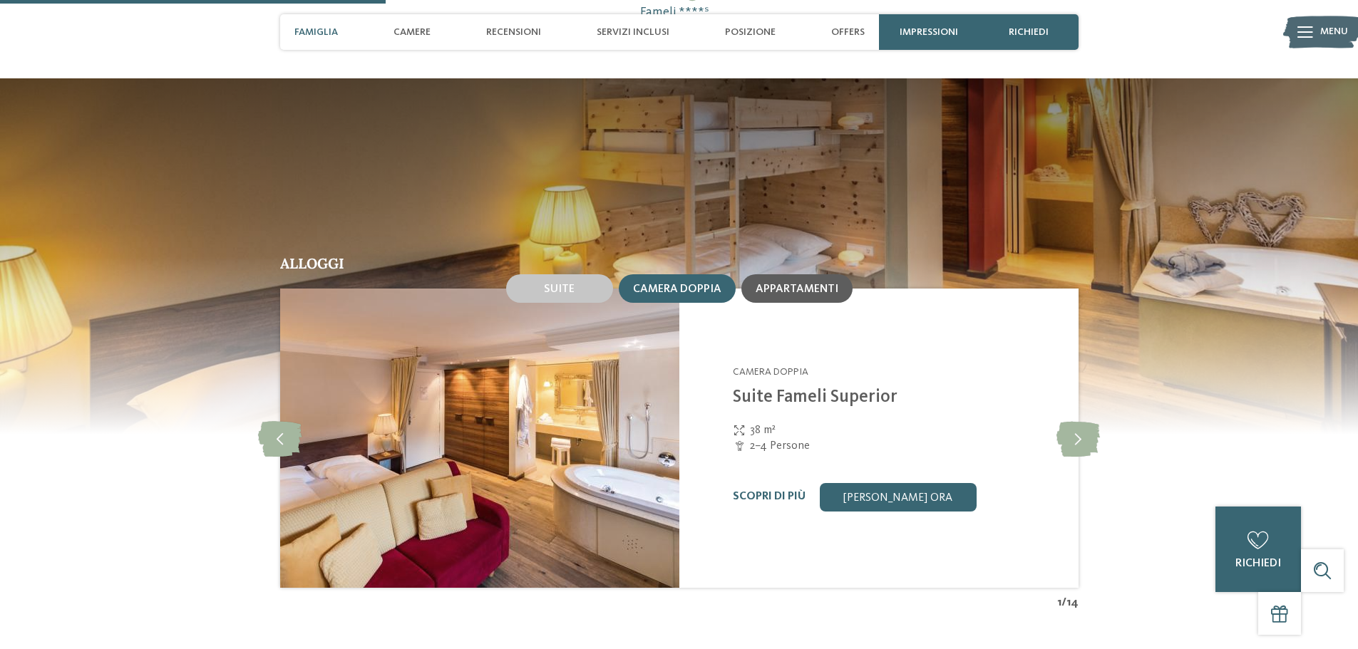
click at [803, 284] on span "Appartamenti" at bounding box center [797, 289] width 83 height 11
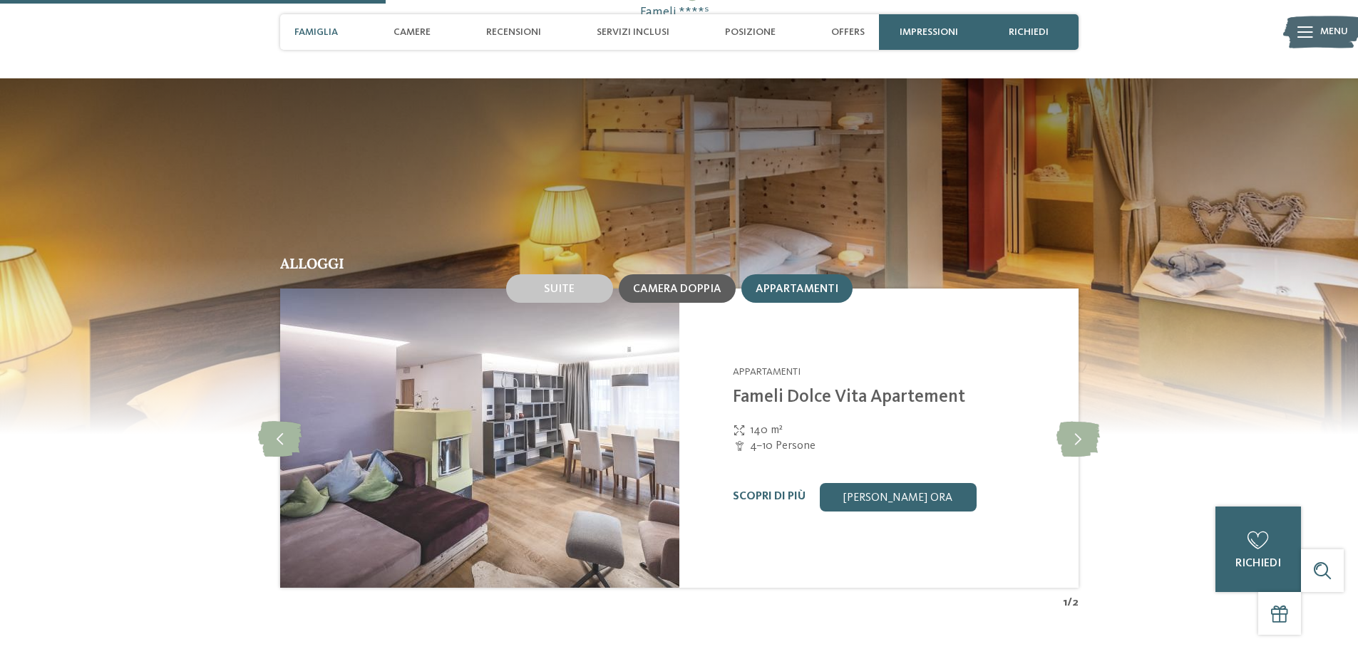
click at [705, 274] on div "Camera doppia" at bounding box center [677, 288] width 117 height 29
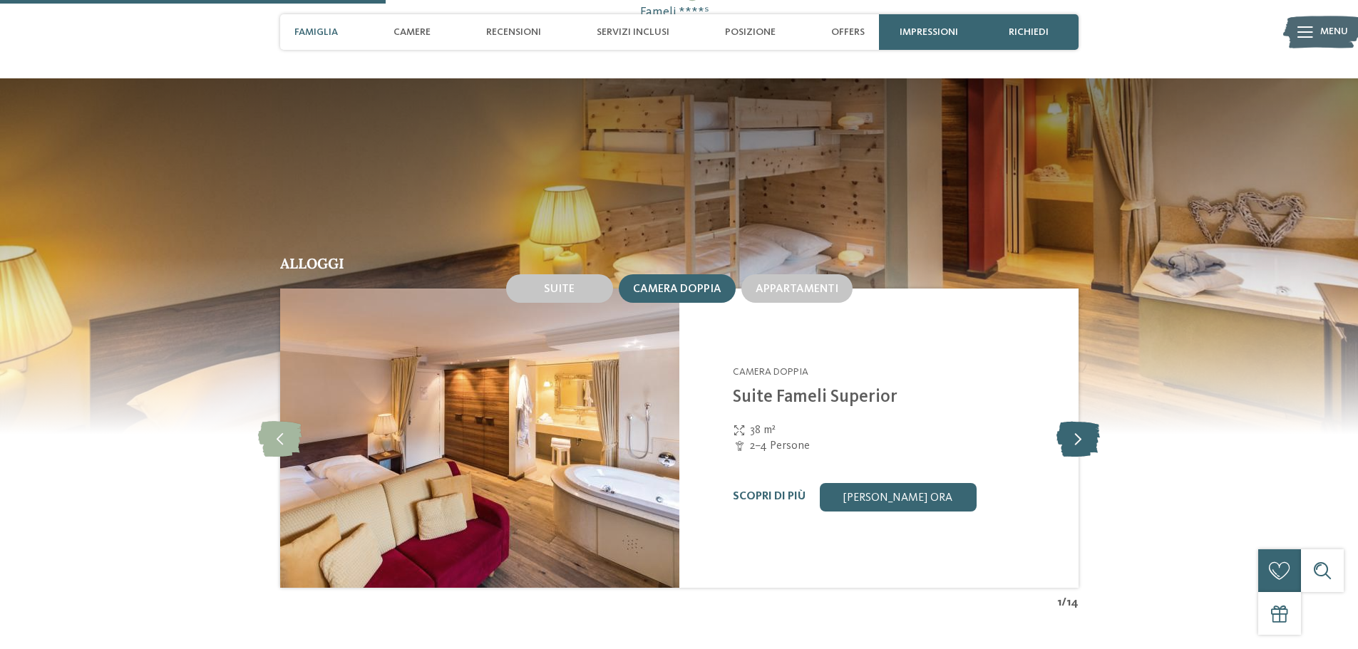
click at [1069, 421] on icon at bounding box center [1078, 439] width 43 height 36
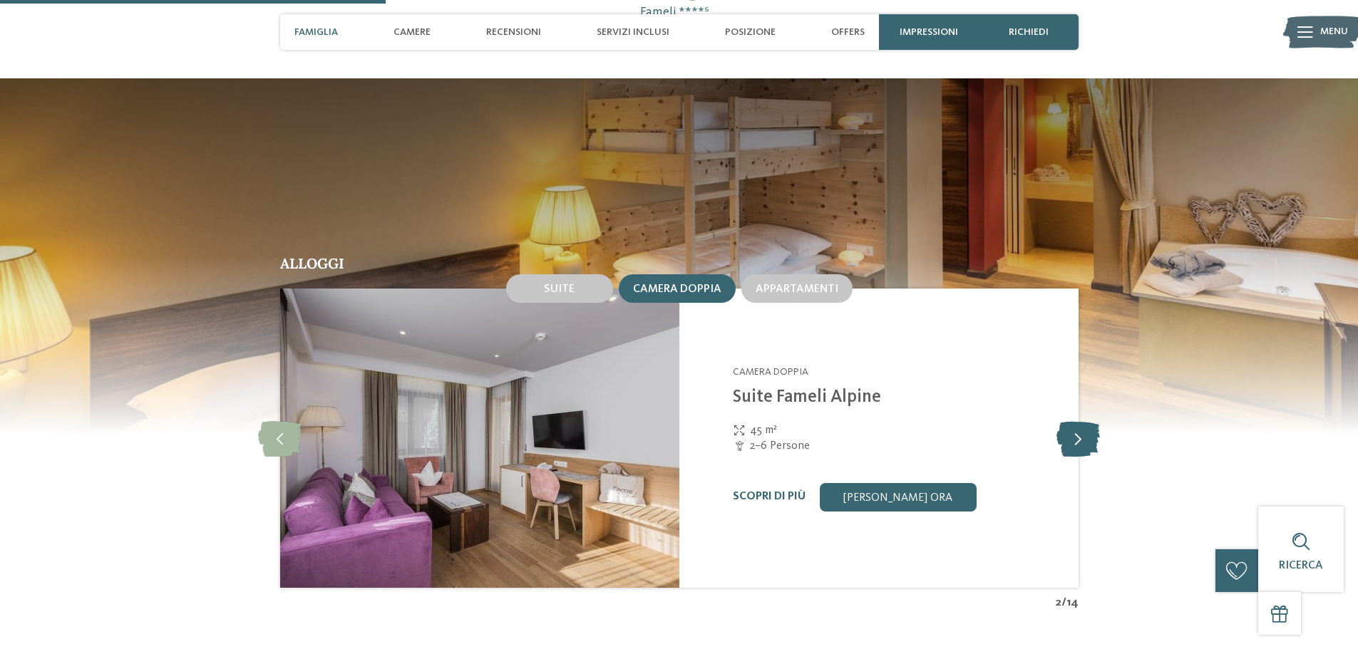
click at [1074, 421] on icon at bounding box center [1078, 439] width 43 height 36
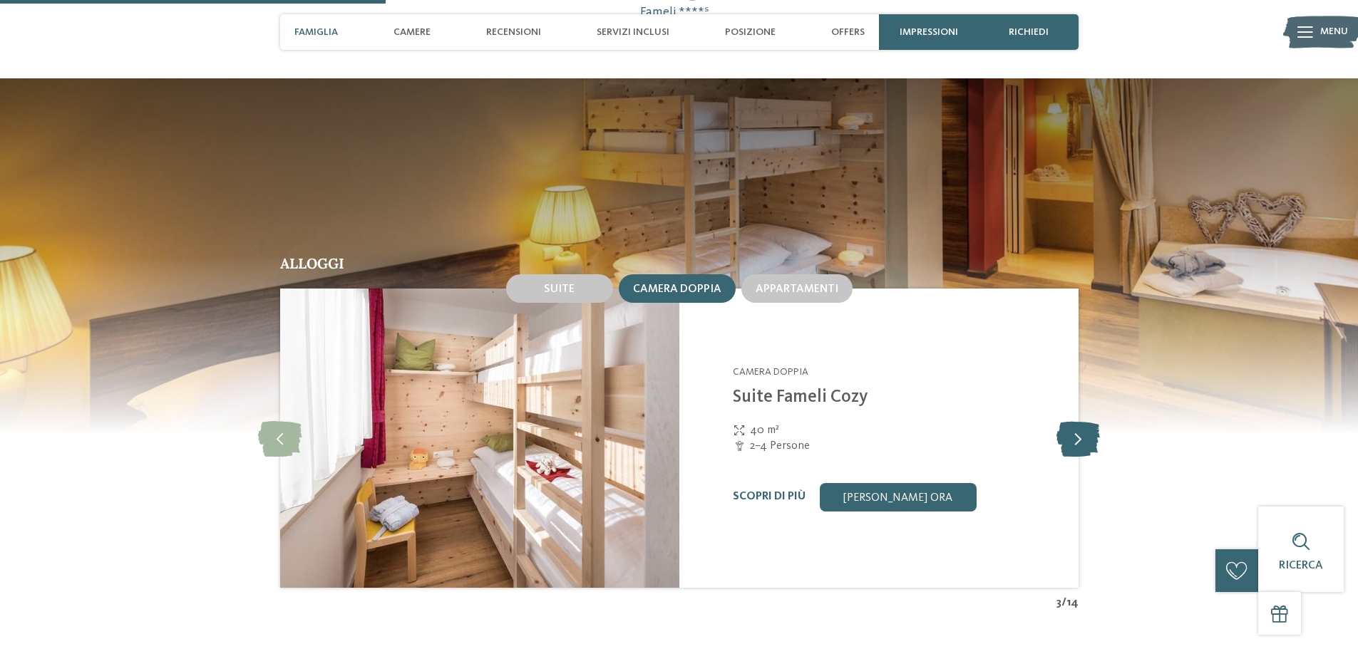
click at [1074, 421] on icon at bounding box center [1078, 439] width 43 height 36
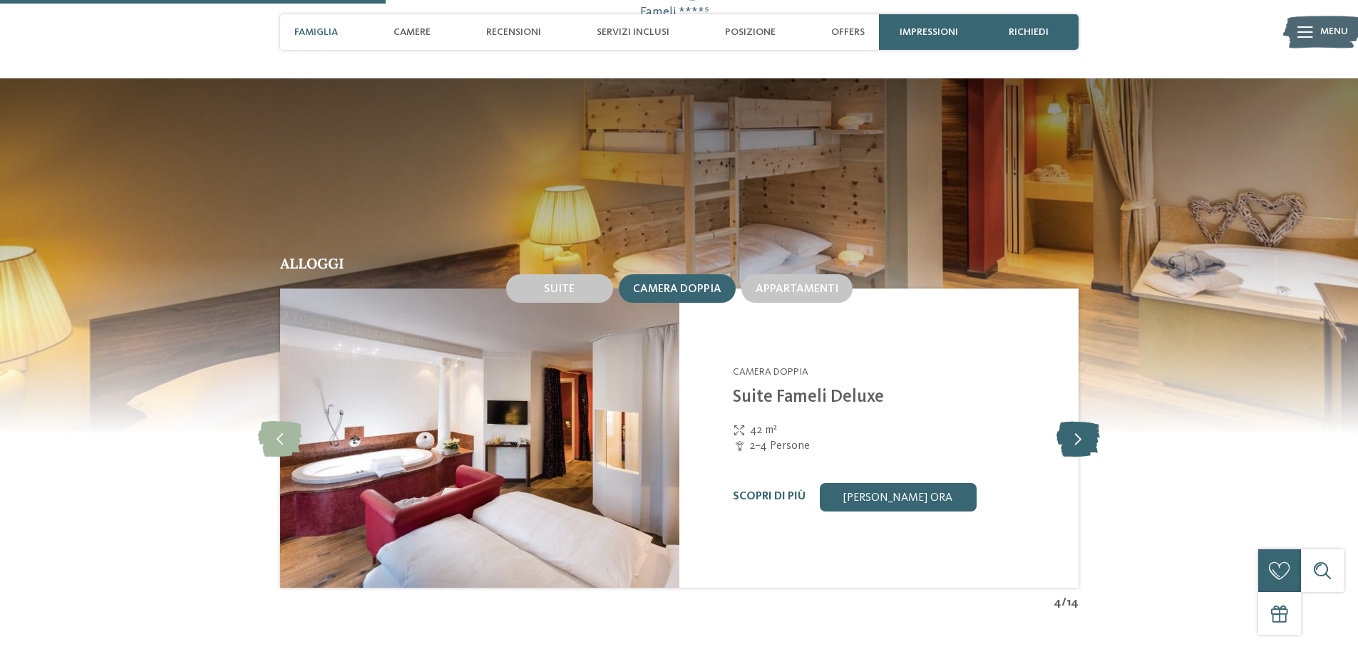
click at [1074, 421] on icon at bounding box center [1078, 439] width 43 height 36
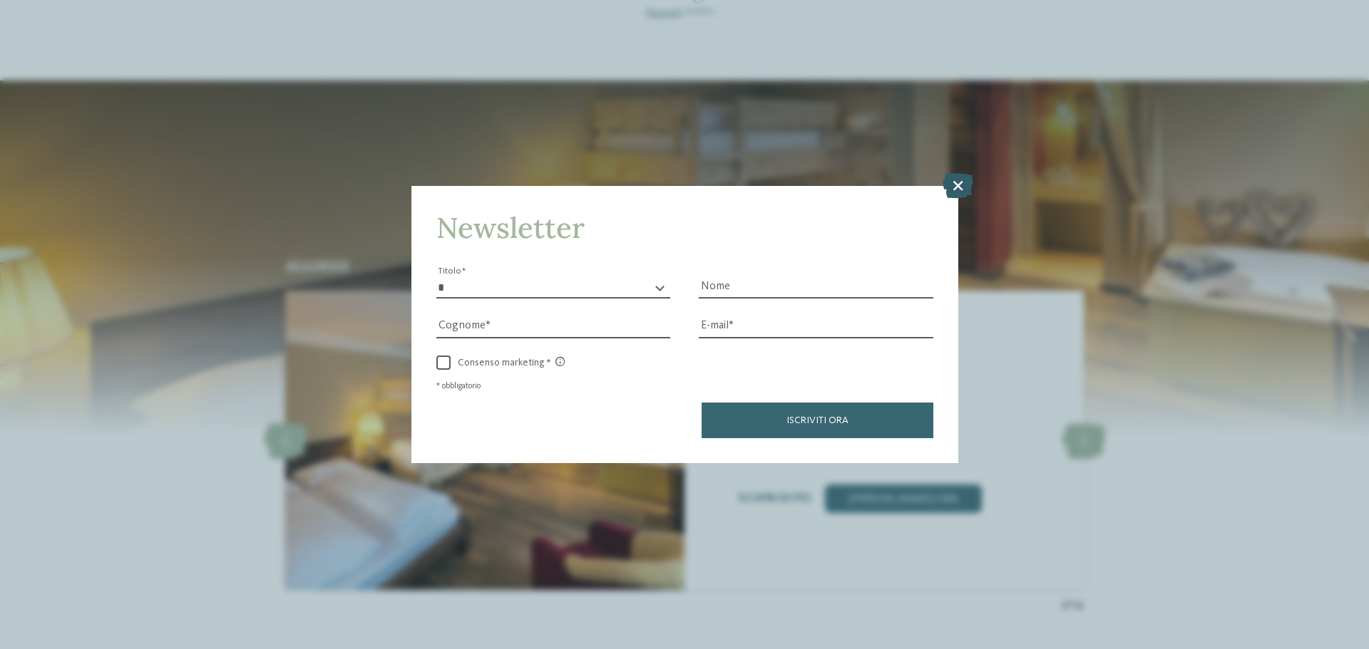
click at [965, 184] on icon at bounding box center [958, 185] width 31 height 25
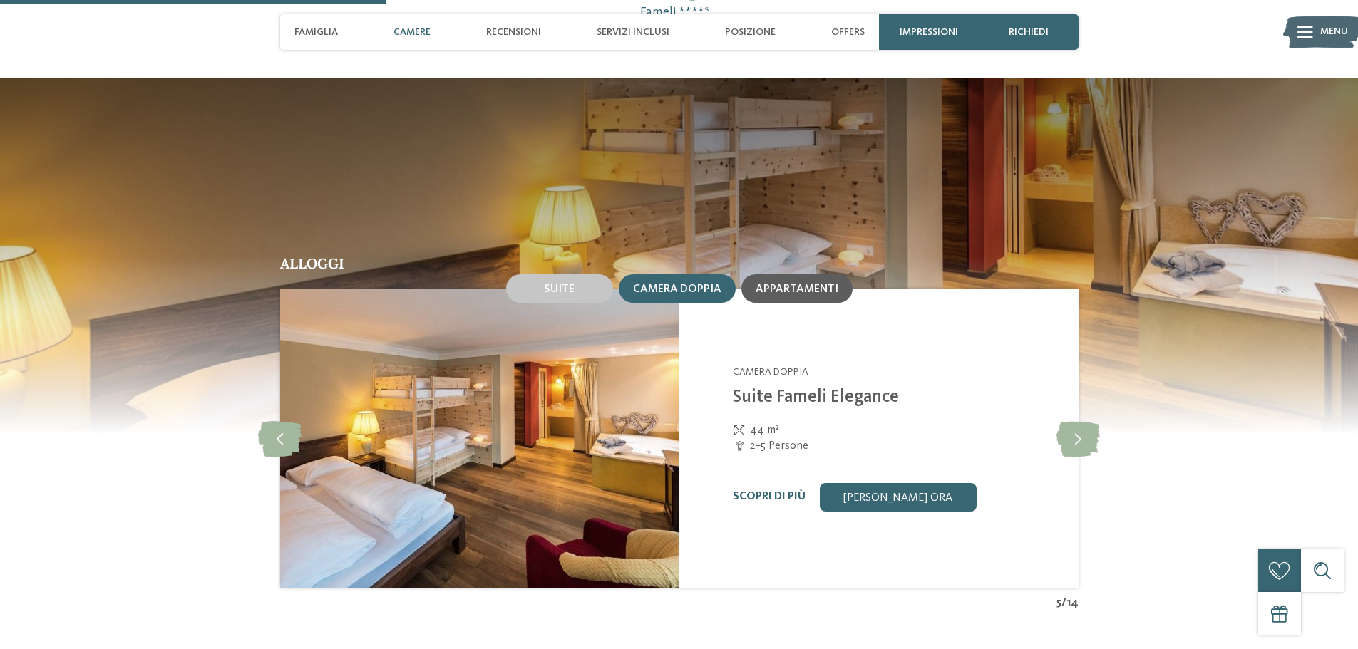
click at [779, 284] on span "Appartamenti" at bounding box center [797, 289] width 83 height 11
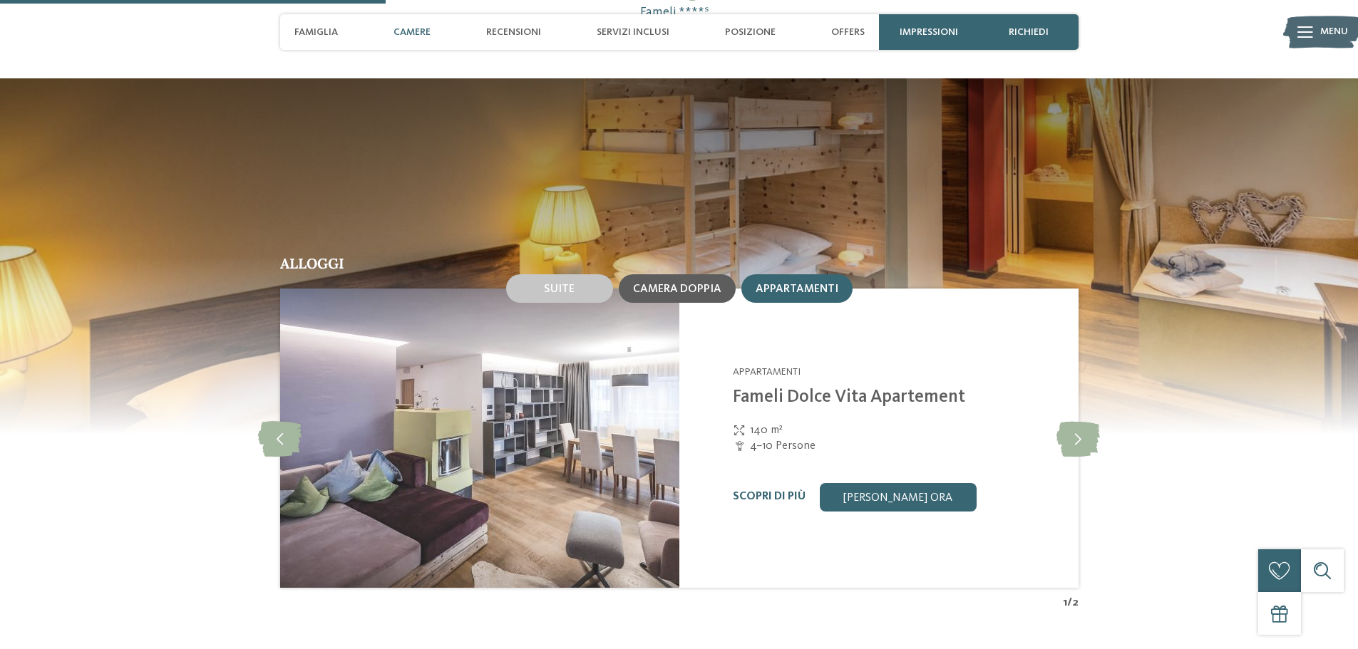
click at [708, 284] on span "Camera doppia" at bounding box center [677, 289] width 88 height 11
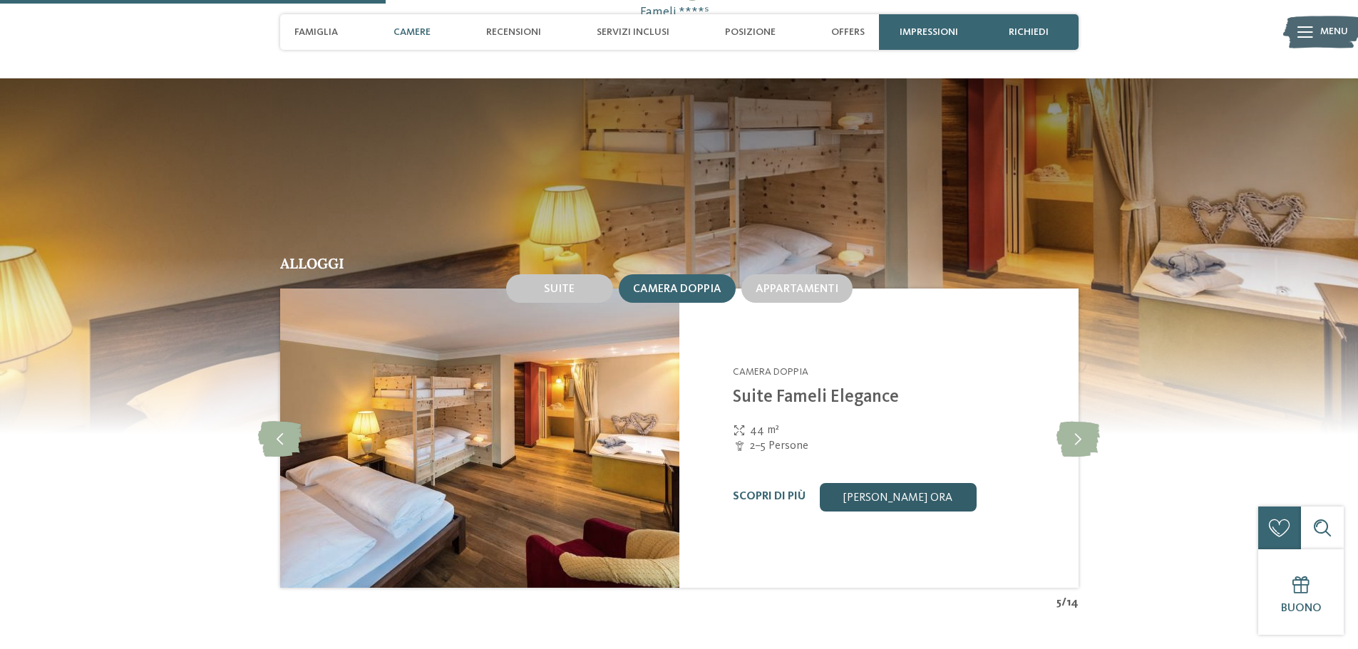
click at [893, 483] on link "[PERSON_NAME] ora" at bounding box center [898, 497] width 157 height 29
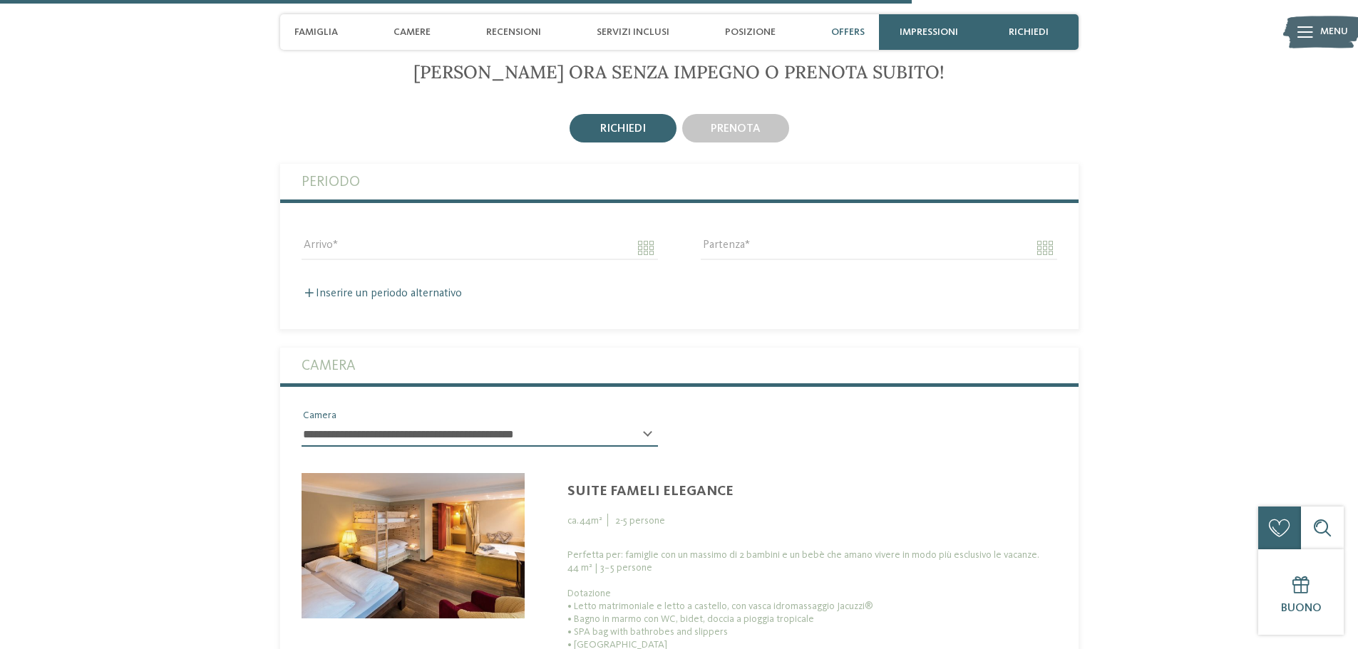
scroll to position [3277, 0]
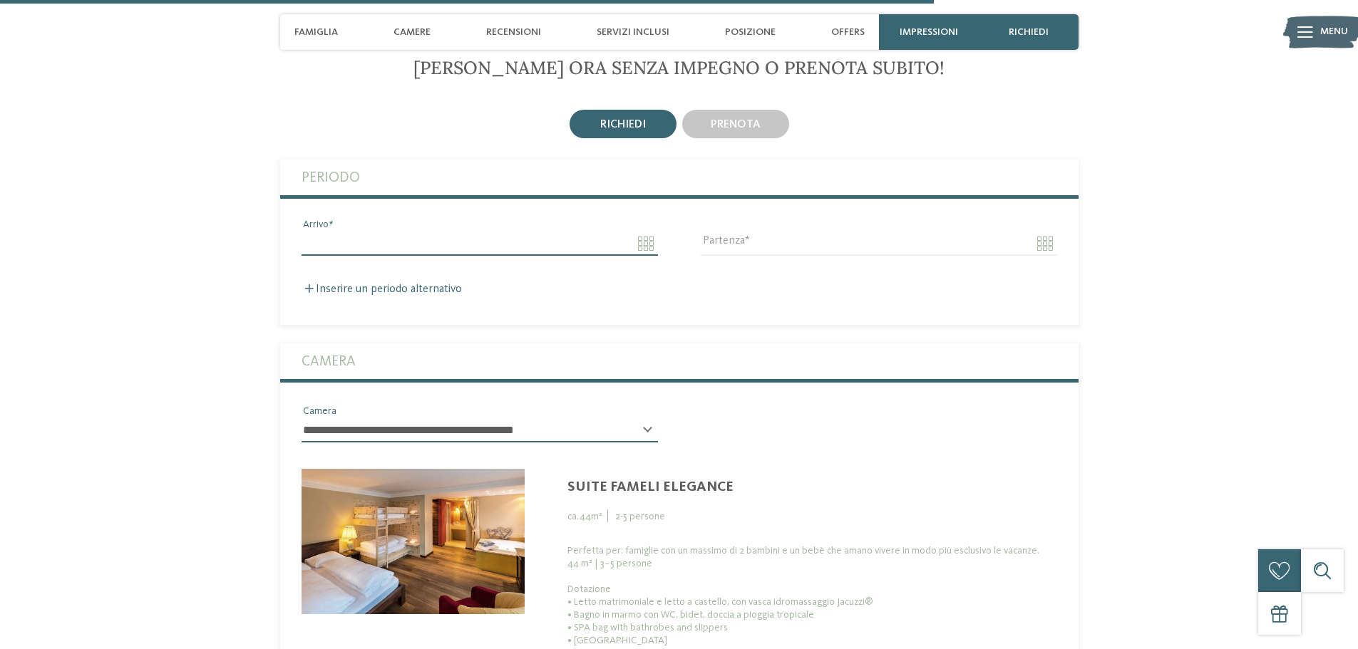
click at [648, 232] on input "Arrivo" at bounding box center [480, 244] width 356 height 24
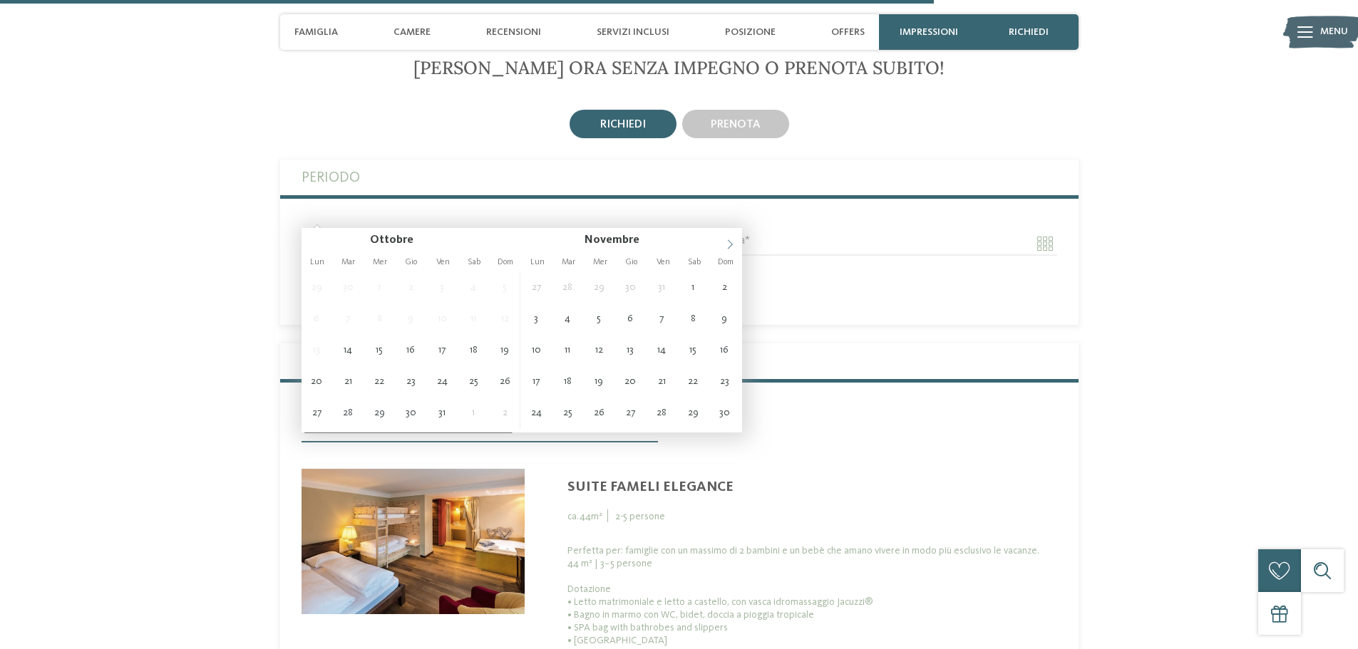
click at [732, 245] on icon at bounding box center [729, 244] width 5 height 9
type input "****"
click at [734, 240] on icon at bounding box center [730, 245] width 10 height 10
type input "**********"
type input "****"
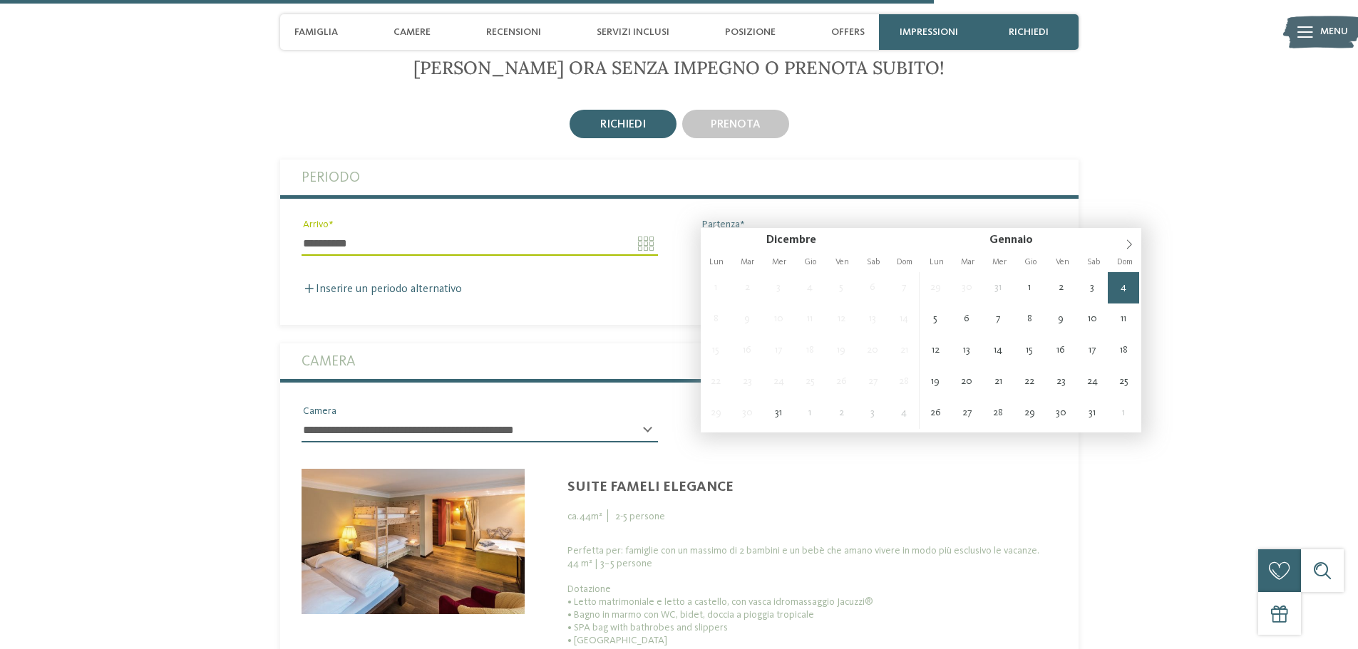
type input "**********"
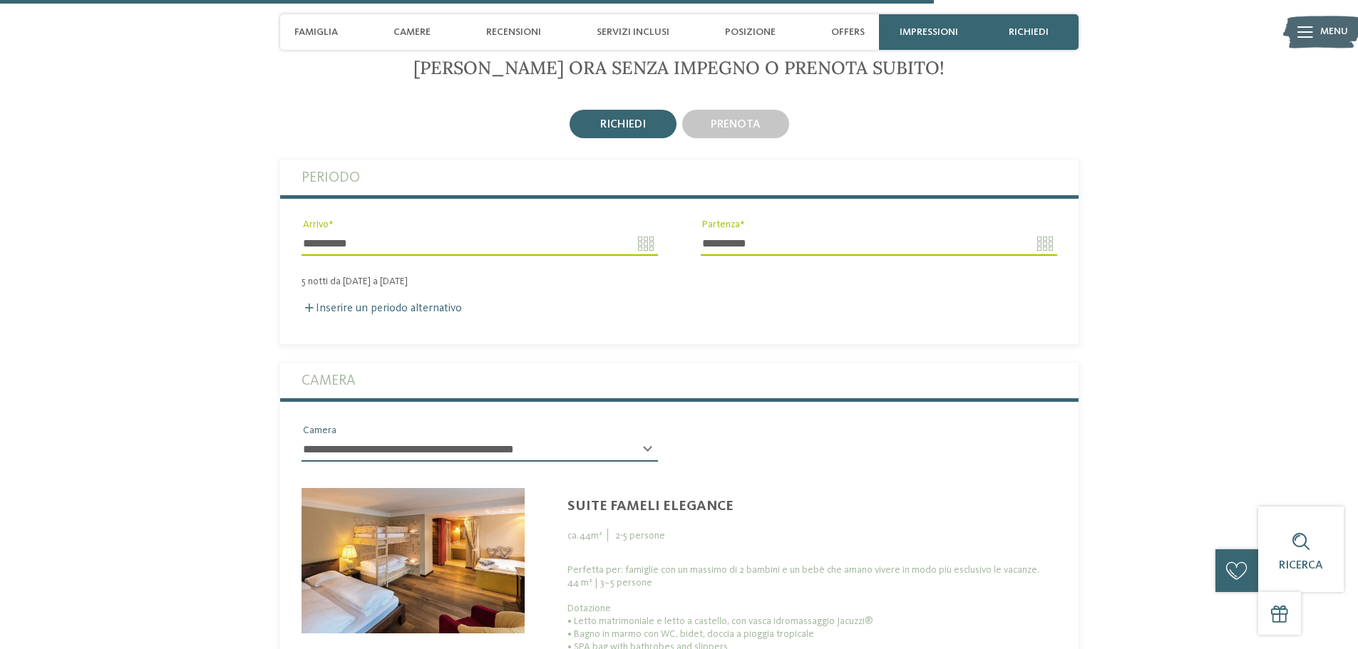
drag, startPoint x: 401, startPoint y: 370, endPoint x: 400, endPoint y: 386, distance: 16.5
click at [400, 386] on div "**********" at bounding box center [679, 577] width 798 height 428
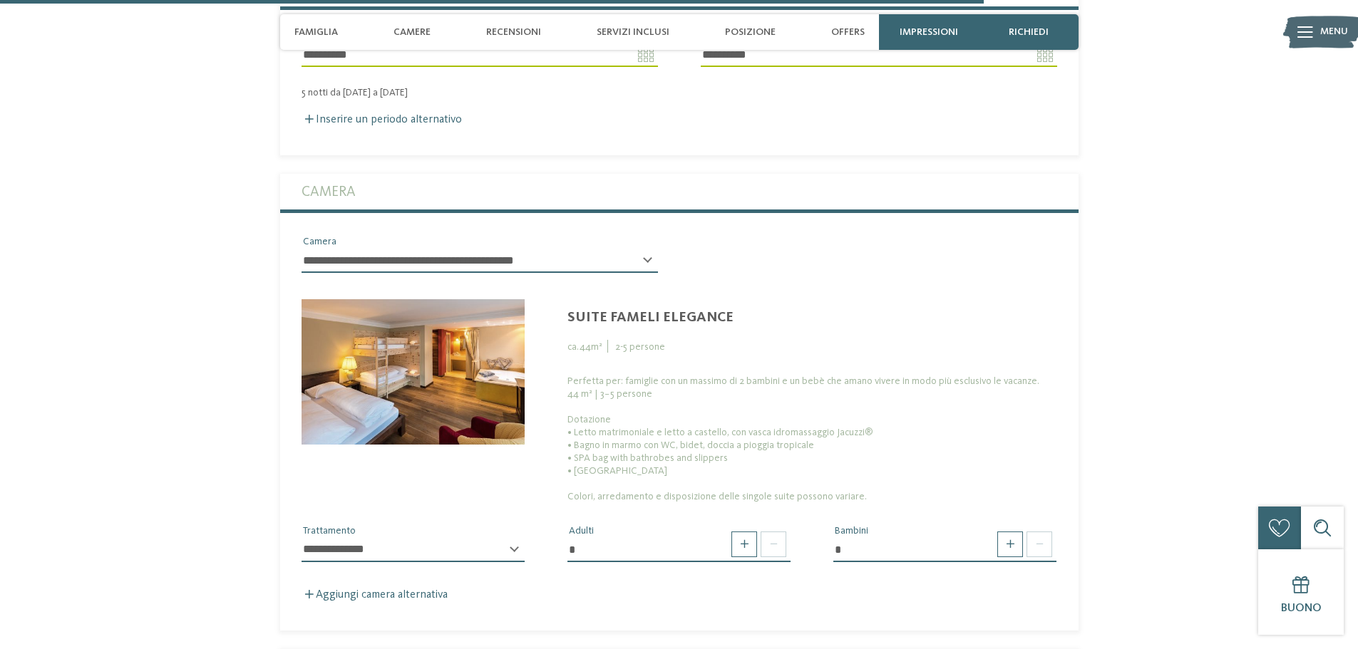
scroll to position [3491, 0]
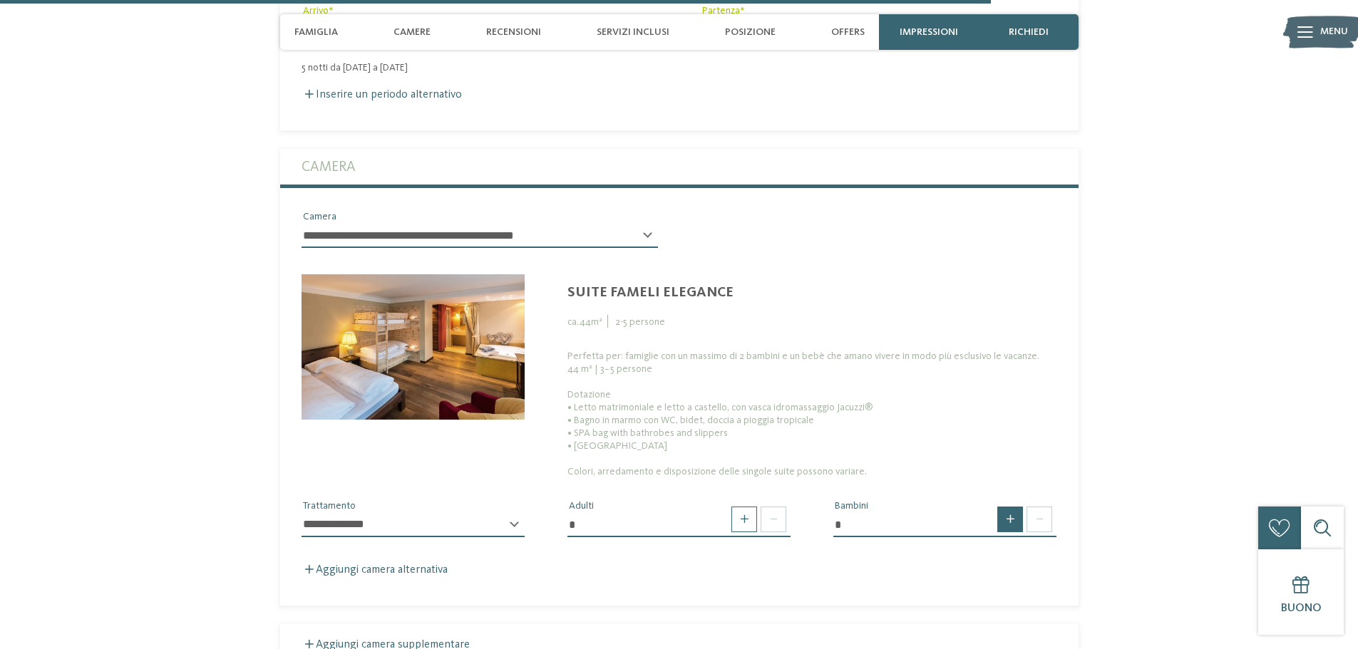
click at [1005, 507] on span at bounding box center [1010, 520] width 26 height 26
type input "*"
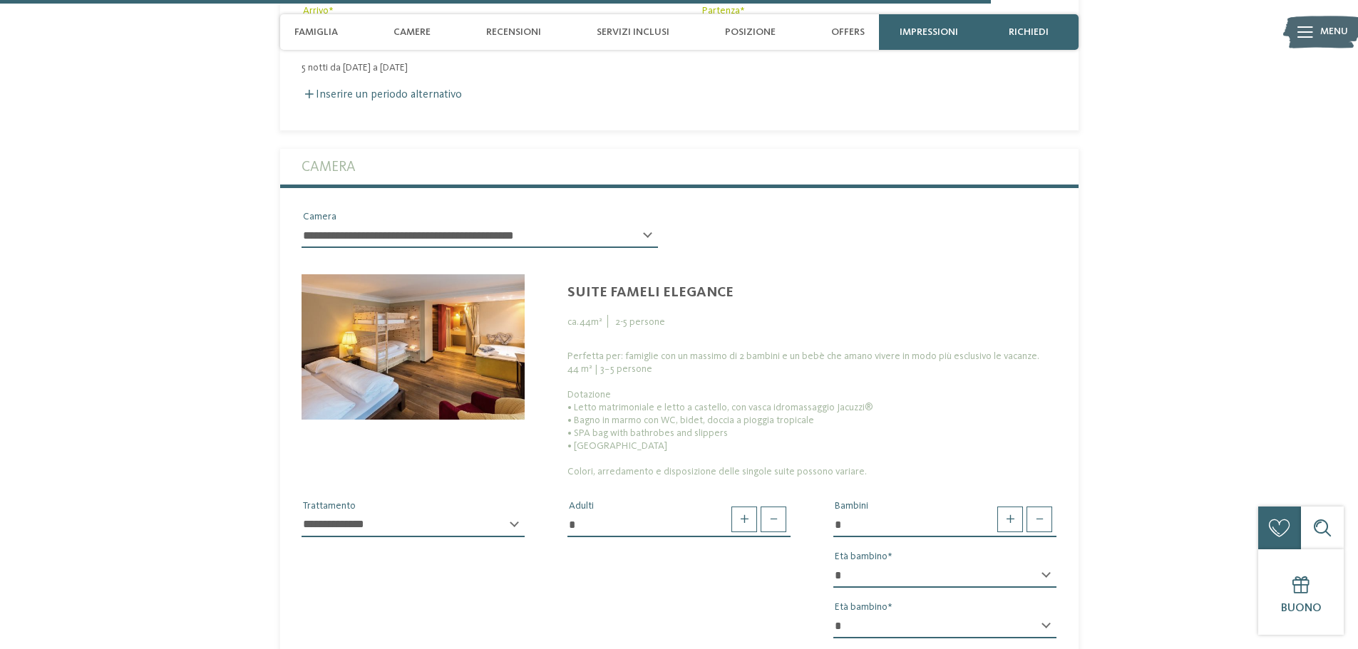
click at [1045, 564] on div "* * * * * * * * * * * ** ** ** ** ** ** ** ** Età bambino" at bounding box center [944, 582] width 223 height 36
click at [1042, 564] on select "* * * * * * * * * * * ** ** ** ** ** ** ** **" at bounding box center [944, 576] width 223 height 24
select select "*"
click at [833, 564] on select "* * * * * * * * * * * ** ** ** ** ** ** ** **" at bounding box center [944, 576] width 223 height 24
click at [1040, 615] on select "* * * * * * * * * * * ** ** ** ** ** ** ** **" at bounding box center [944, 627] width 223 height 24
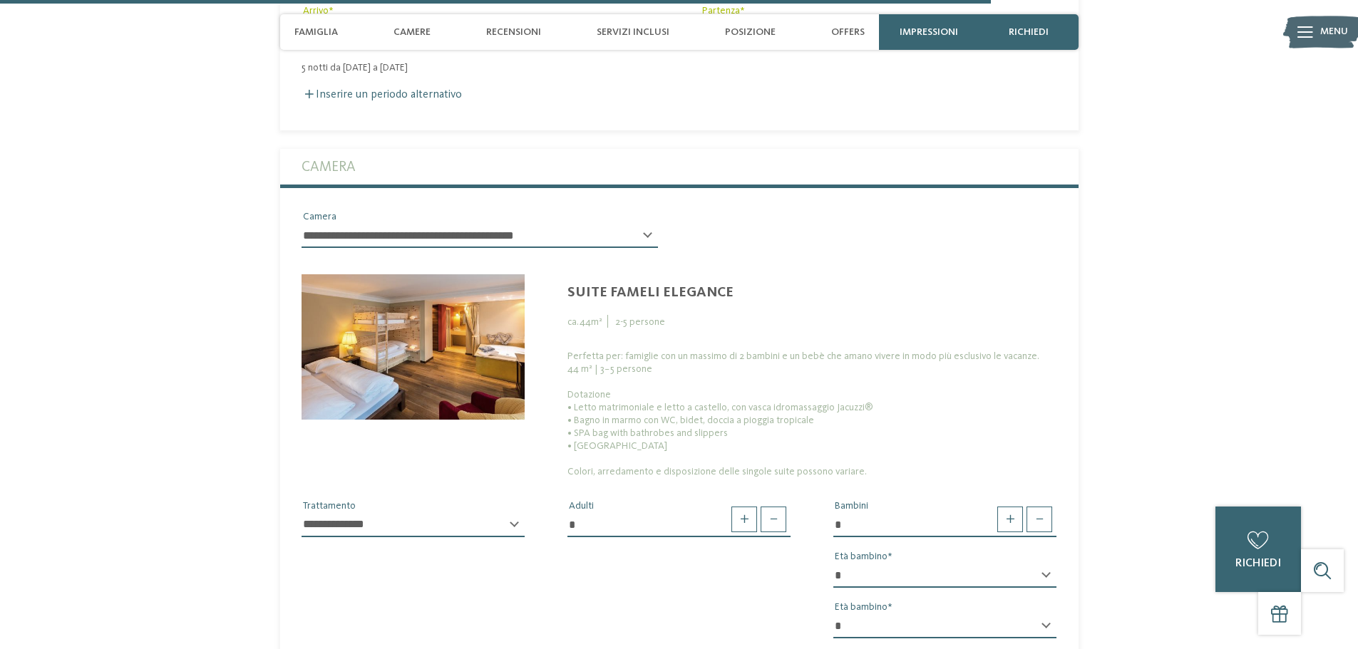
select select "*"
click at [833, 615] on select "* * * * * * * * * * * ** ** ** ** ** ** ** **" at bounding box center [944, 627] width 223 height 24
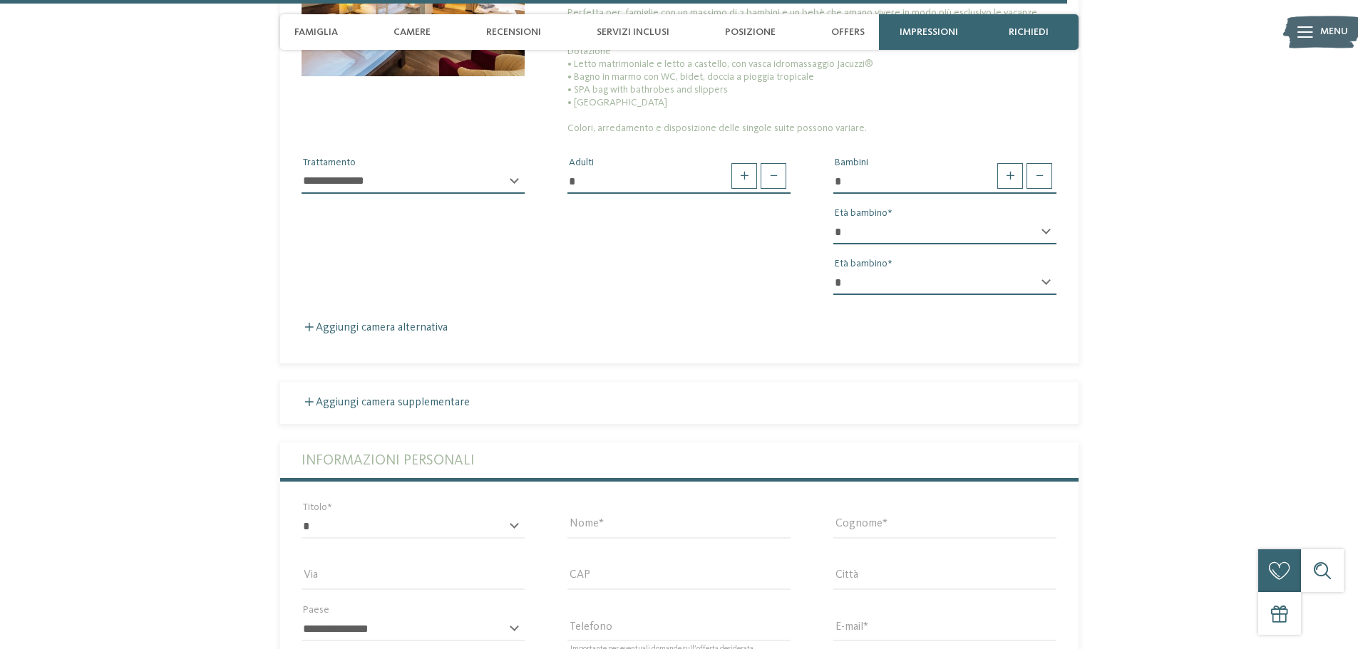
scroll to position [3848, 0]
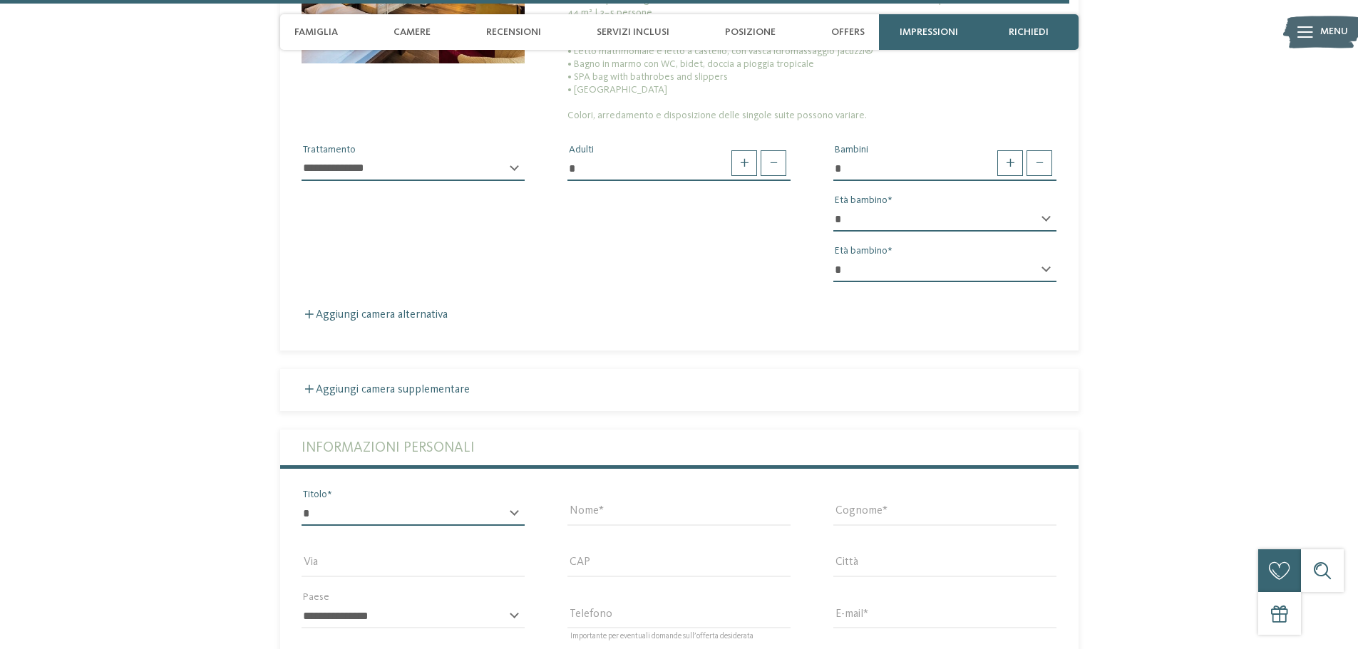
click at [503, 502] on select "* ****** ******* ******** ******" at bounding box center [413, 514] width 223 height 24
select select "*"
click at [302, 502] on select "* ****** ******* ******** ******" at bounding box center [413, 514] width 223 height 24
click at [637, 502] on input "Nome" at bounding box center [679, 514] width 223 height 24
type input "*******"
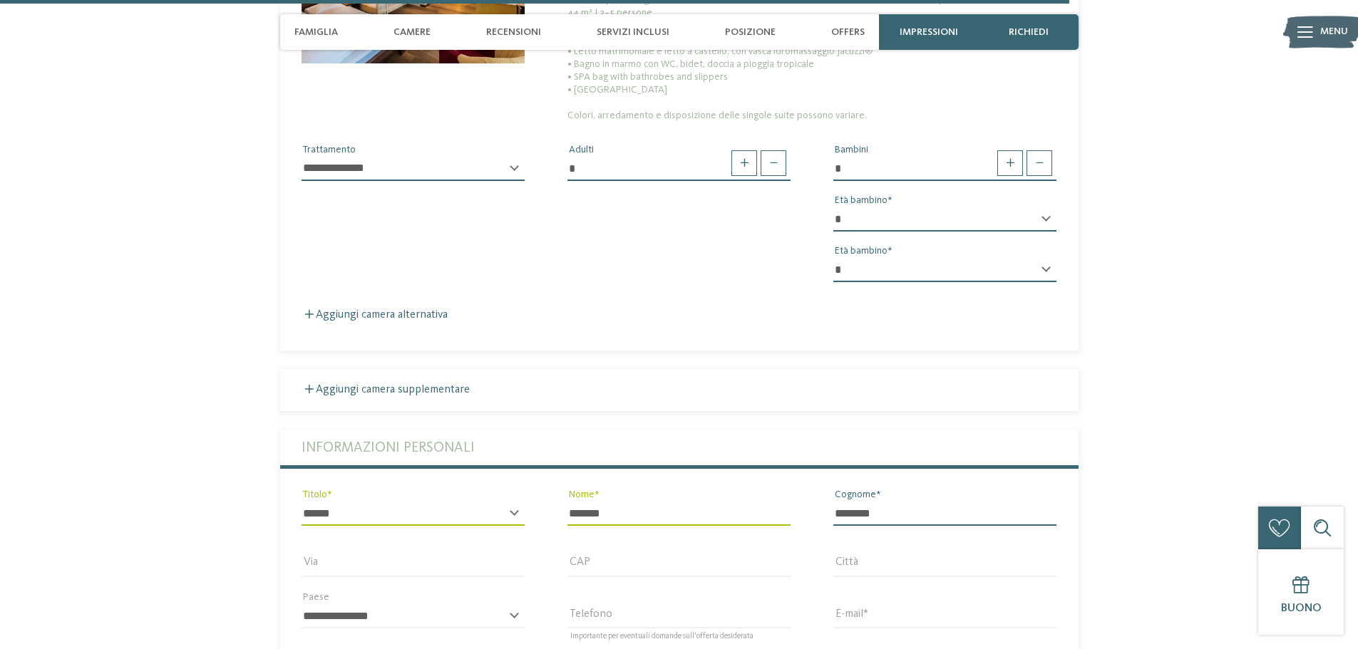
type input "********"
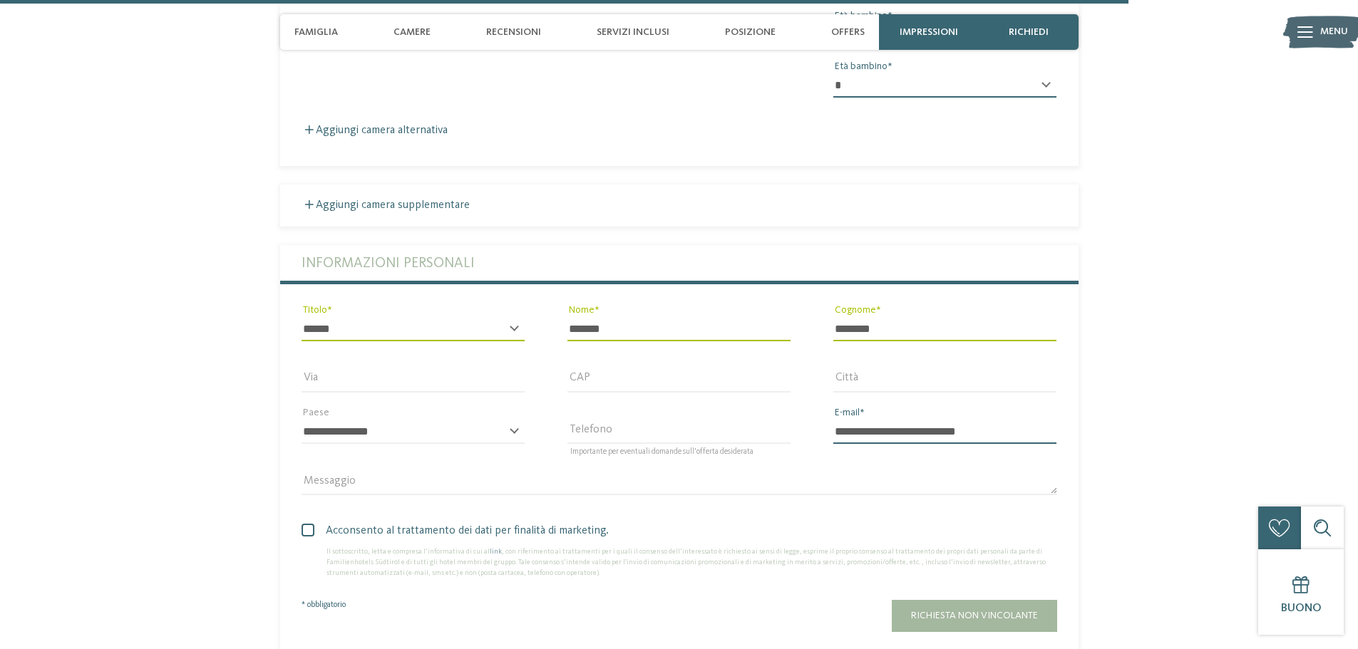
scroll to position [4062, 0]
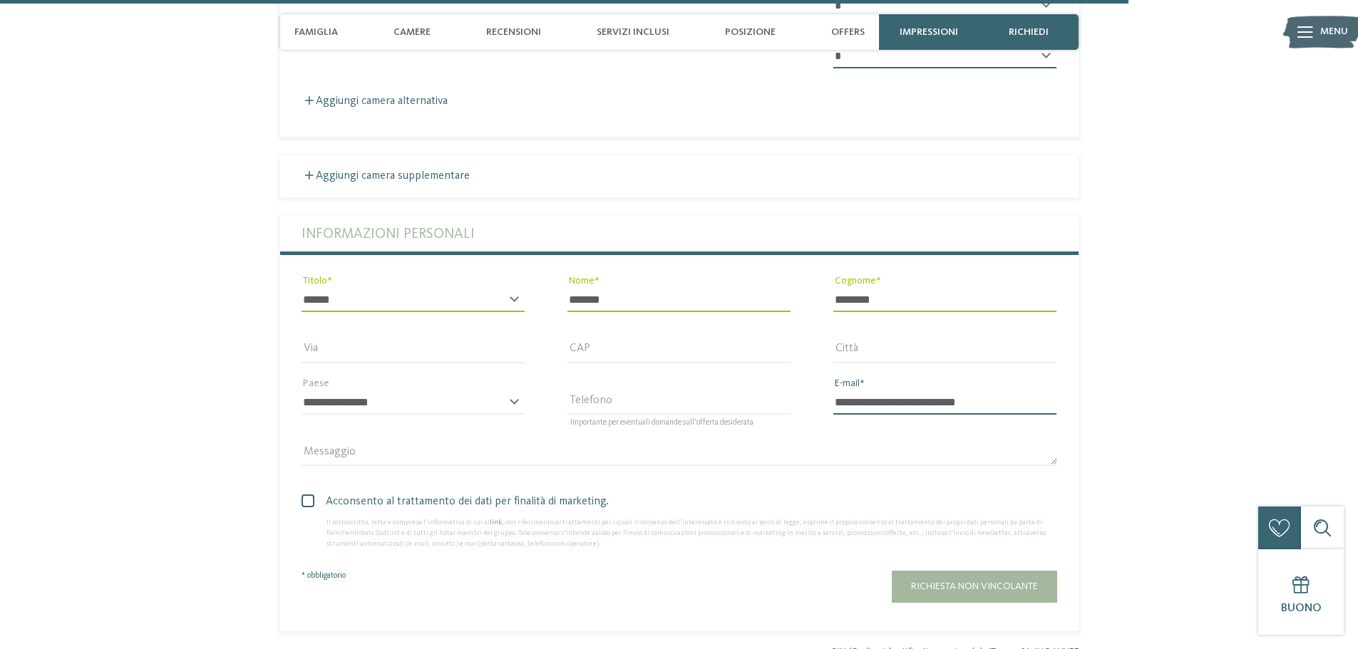
type input "**********"
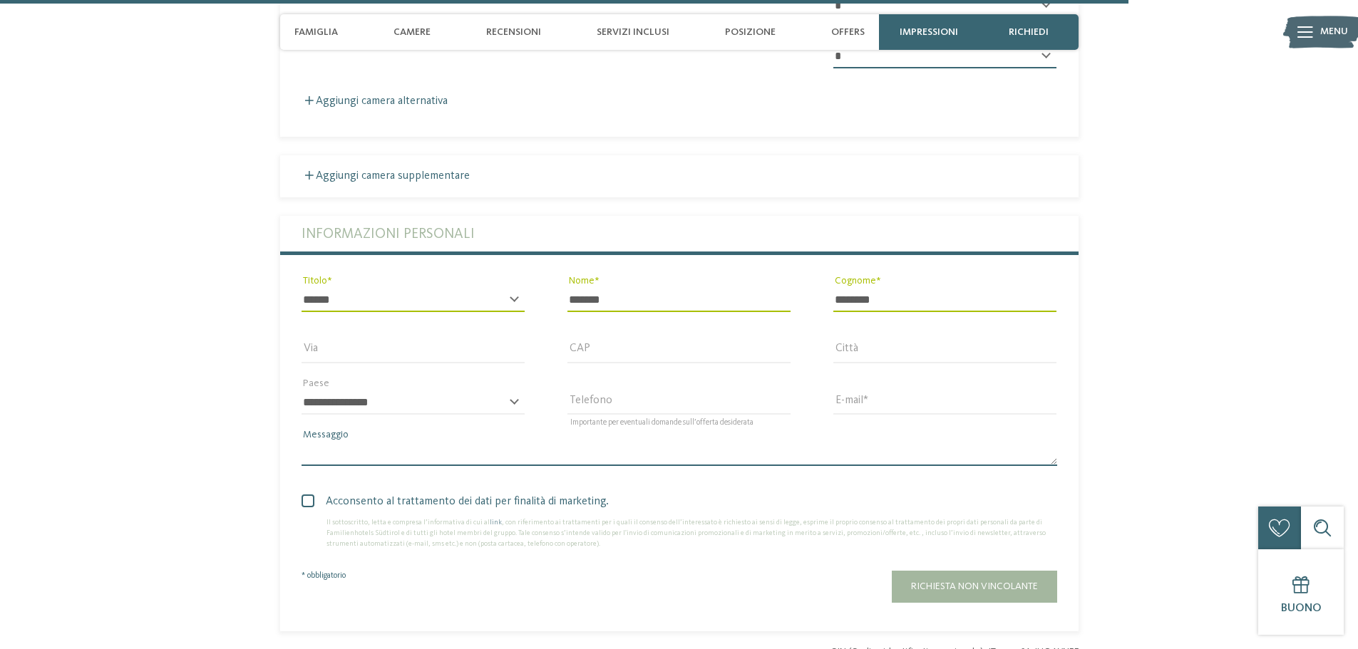
click at [504, 442] on textarea "Messaggio" at bounding box center [680, 454] width 756 height 24
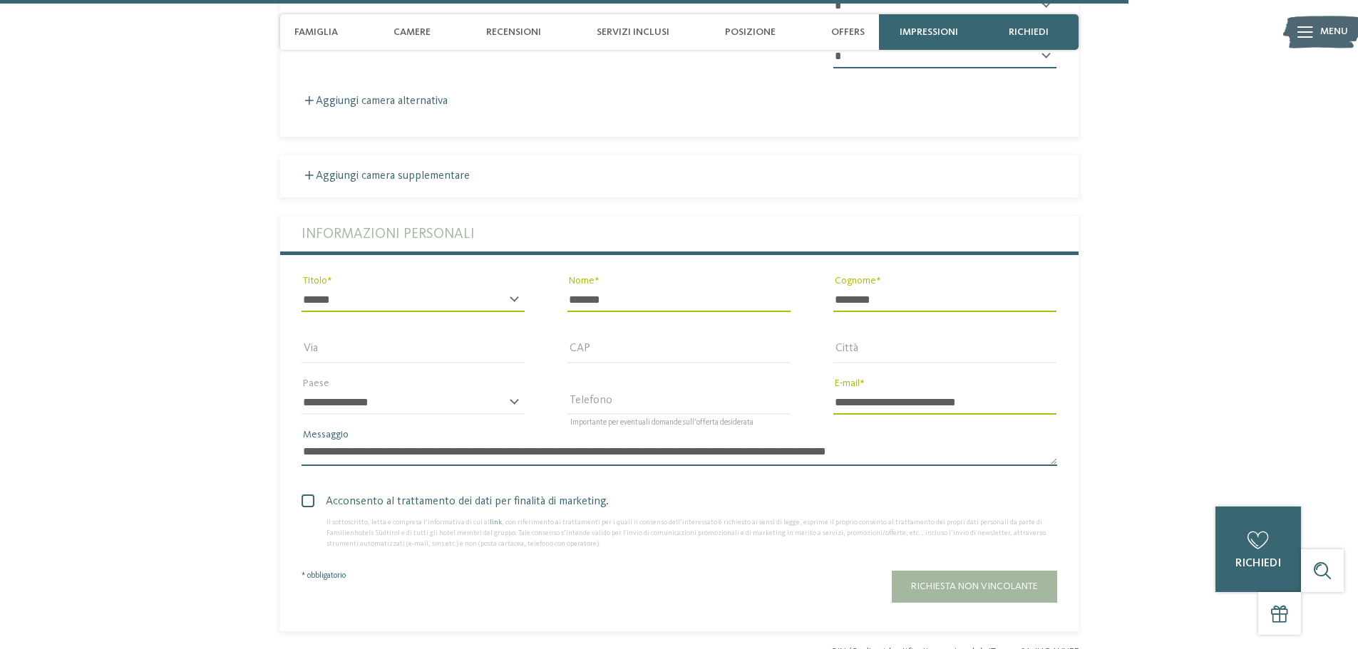
type textarea "**********"
click at [817, 571] on div "Richiesta non vincolante" at bounding box center [779, 587] width 556 height 32
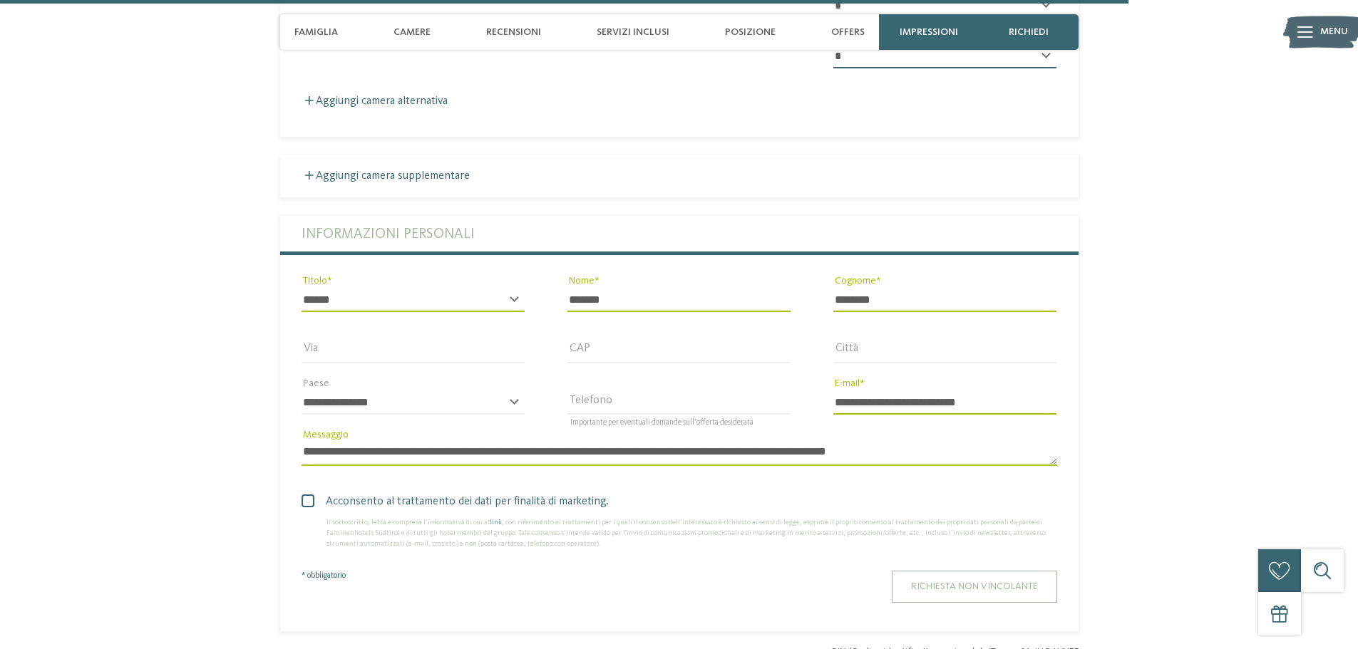
click at [972, 571] on button "Richiesta non vincolante" at bounding box center [974, 587] width 165 height 32
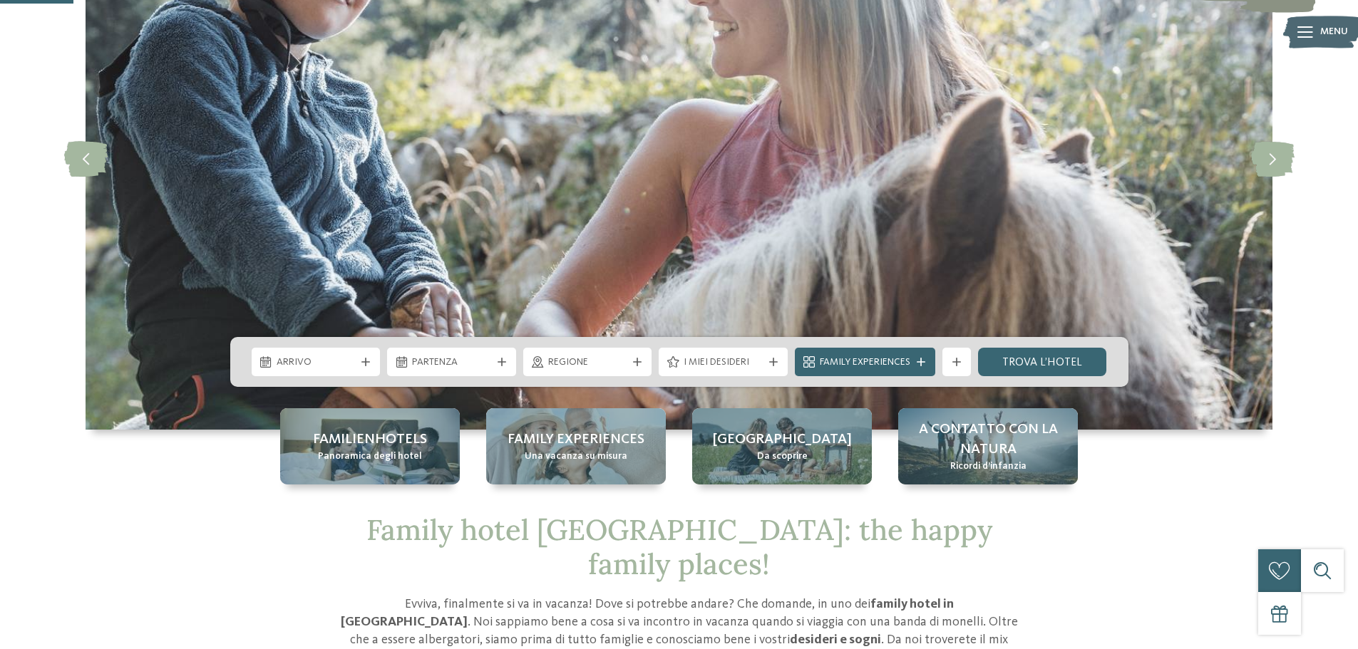
scroll to position [356, 0]
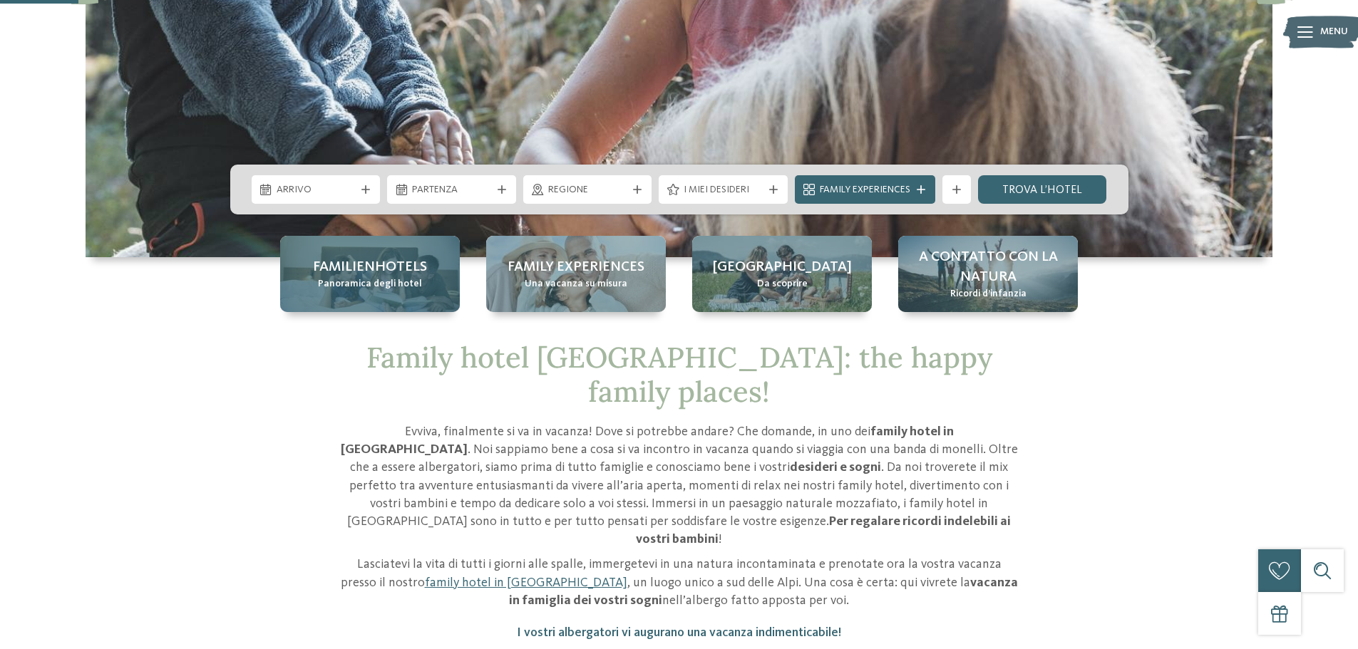
click at [387, 279] on span "Panoramica degli hotel" at bounding box center [370, 284] width 104 height 14
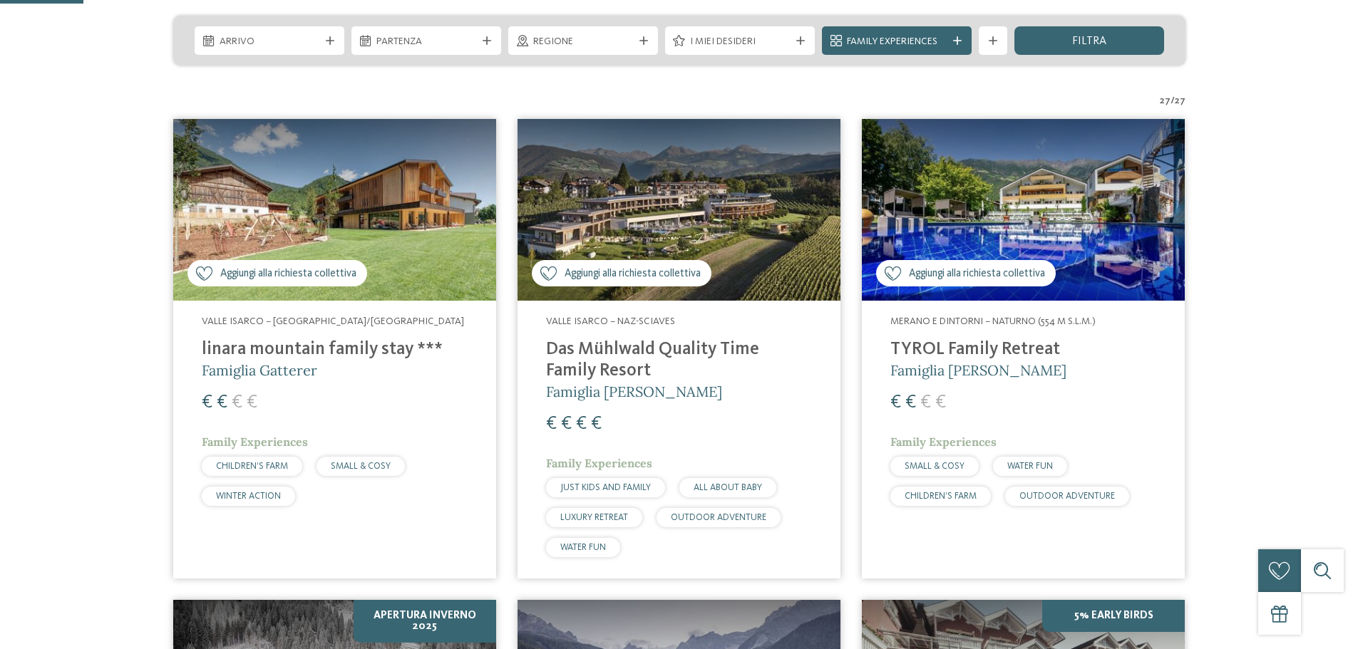
scroll to position [356, 0]
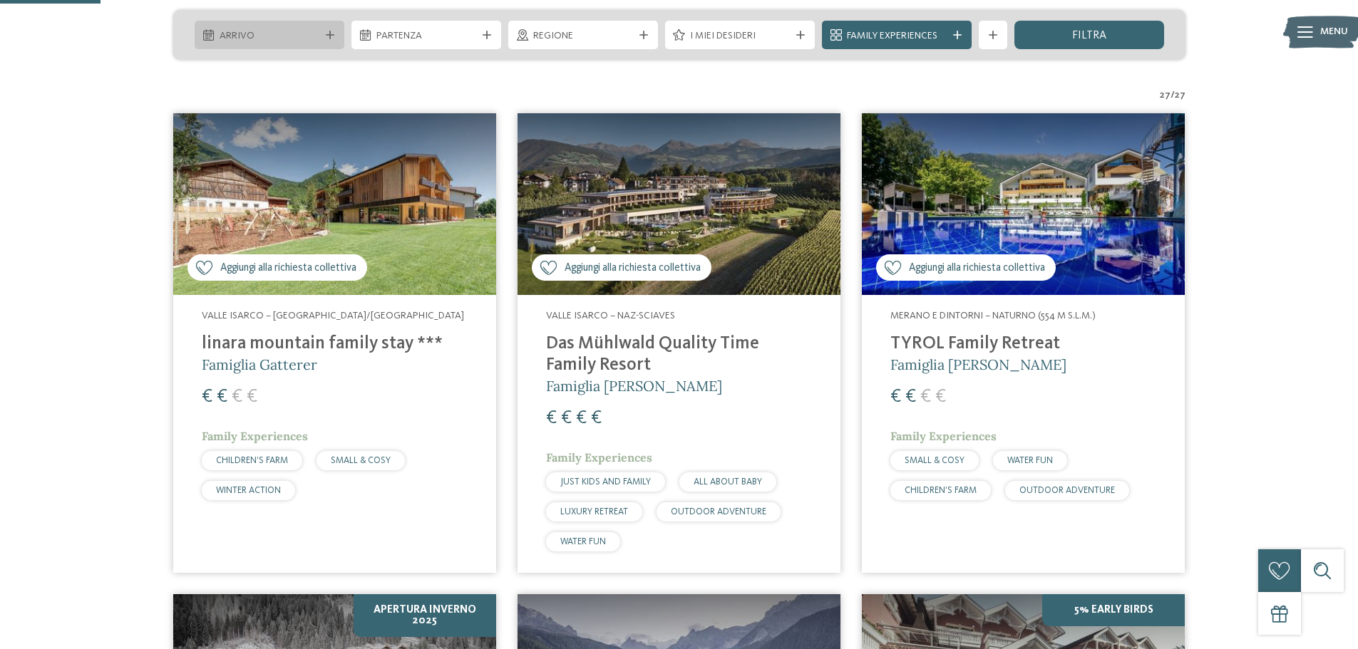
click at [312, 36] on span "Arrivo" at bounding box center [270, 36] width 100 height 14
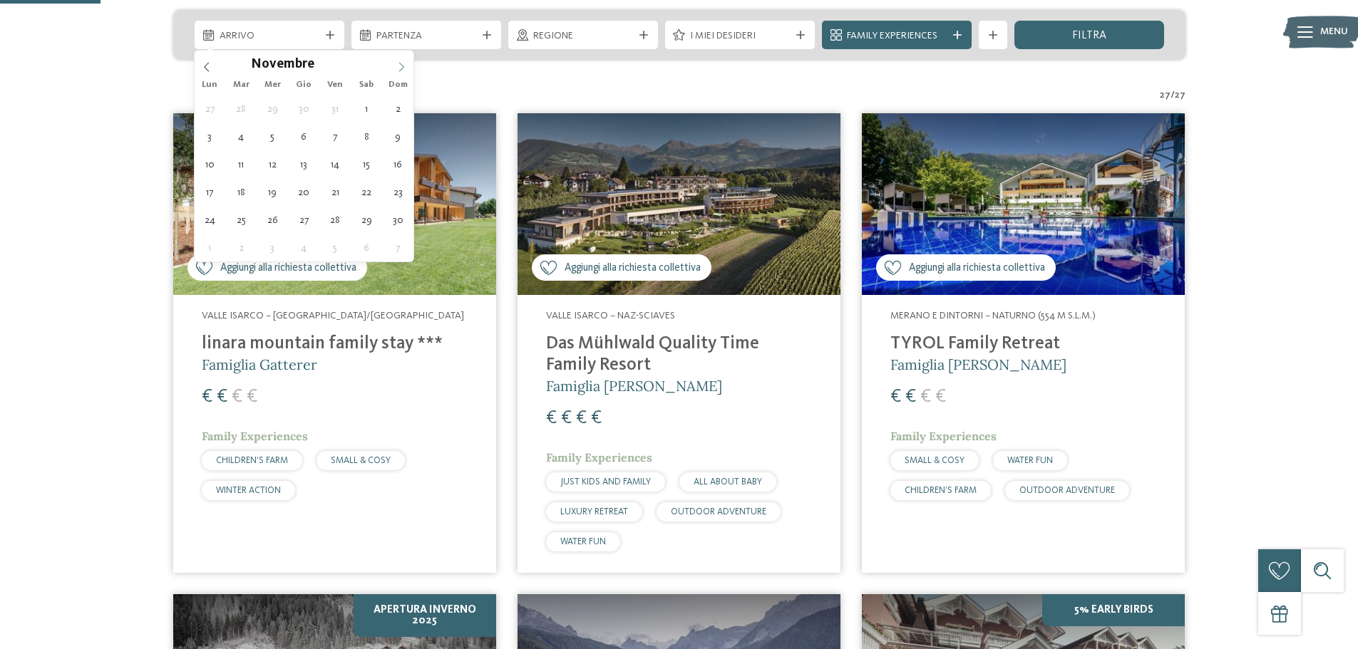
click at [404, 67] on icon at bounding box center [401, 67] width 10 height 10
type div "[DATE]"
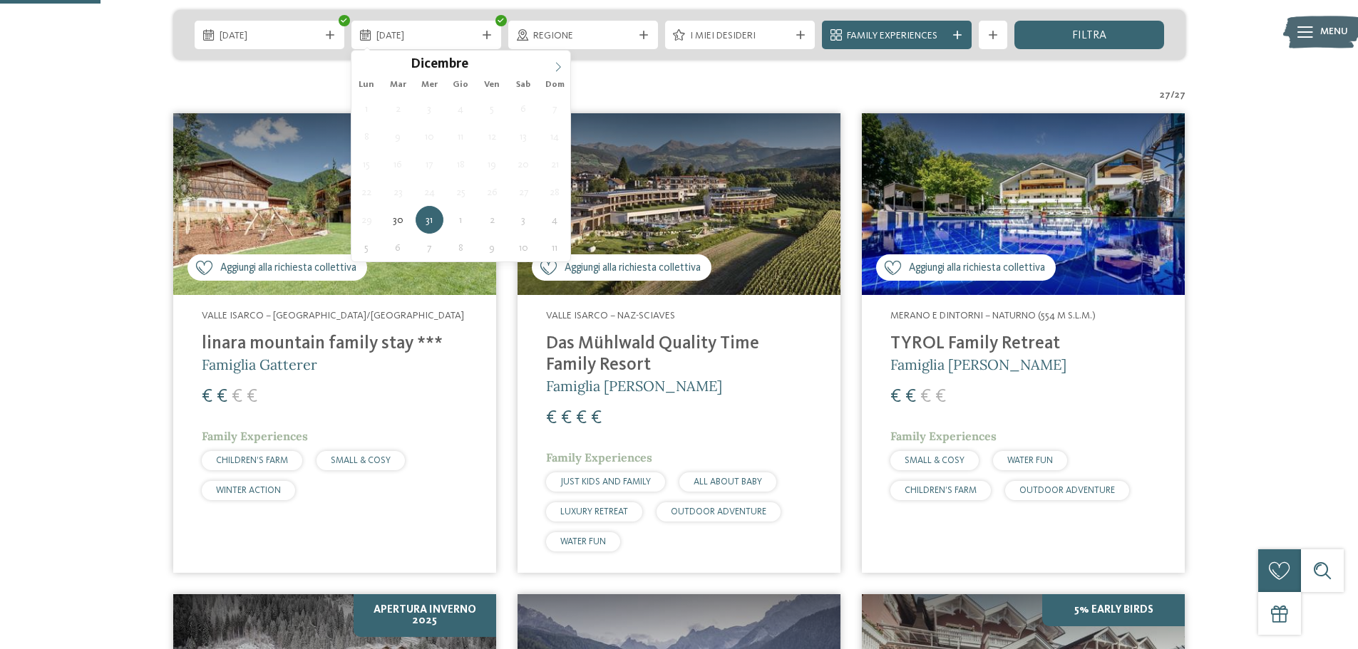
type input "****"
click at [555, 63] on icon at bounding box center [558, 67] width 10 height 10
type div "[DATE]"
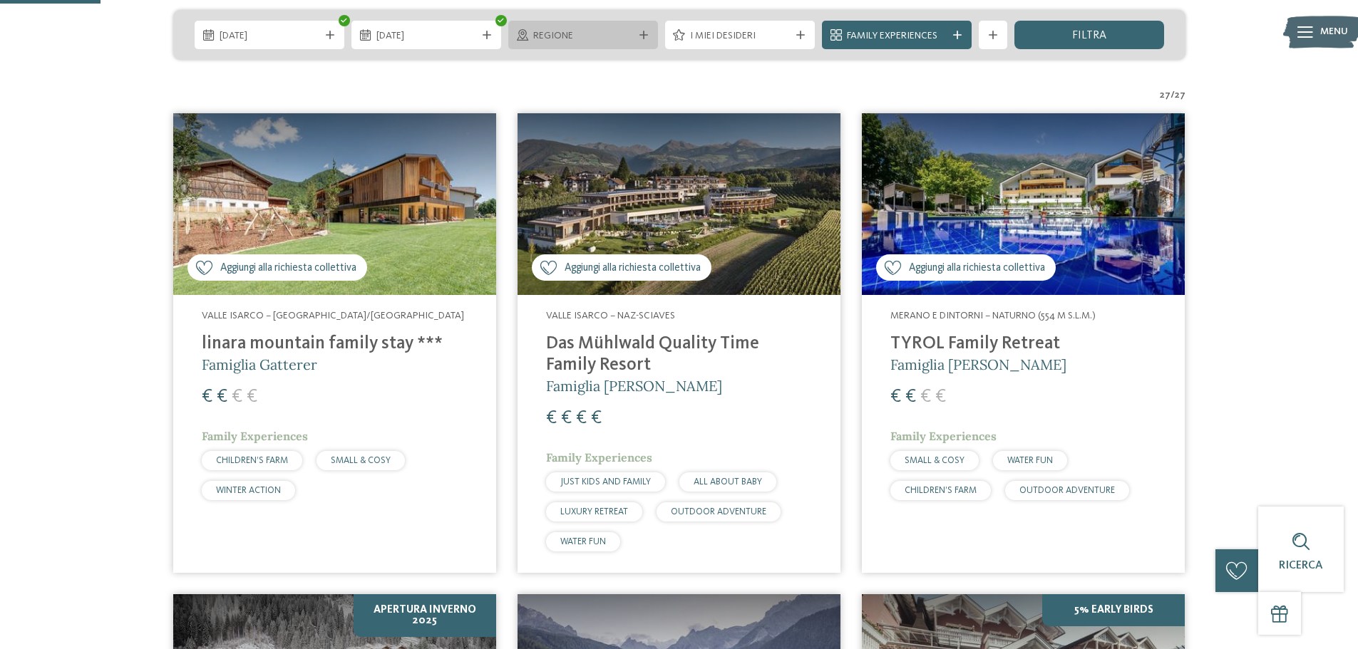
click at [644, 34] on icon at bounding box center [644, 35] width 9 height 9
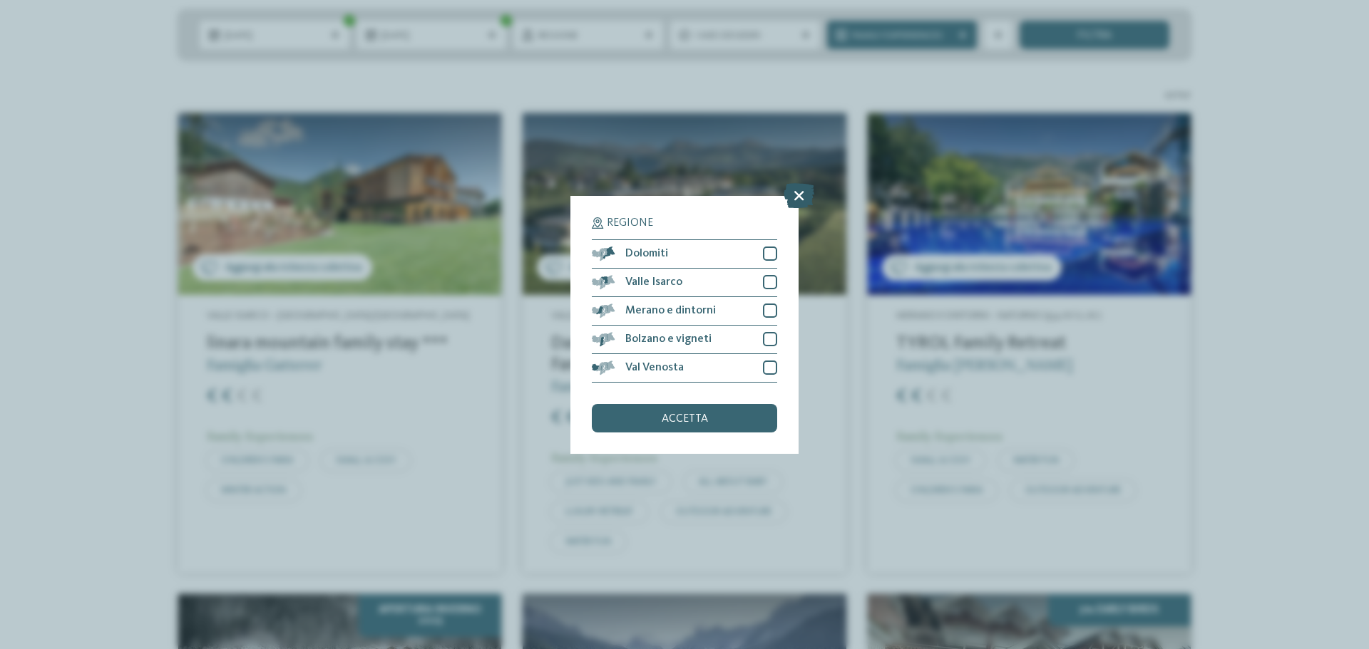
click at [794, 193] on icon at bounding box center [799, 195] width 31 height 25
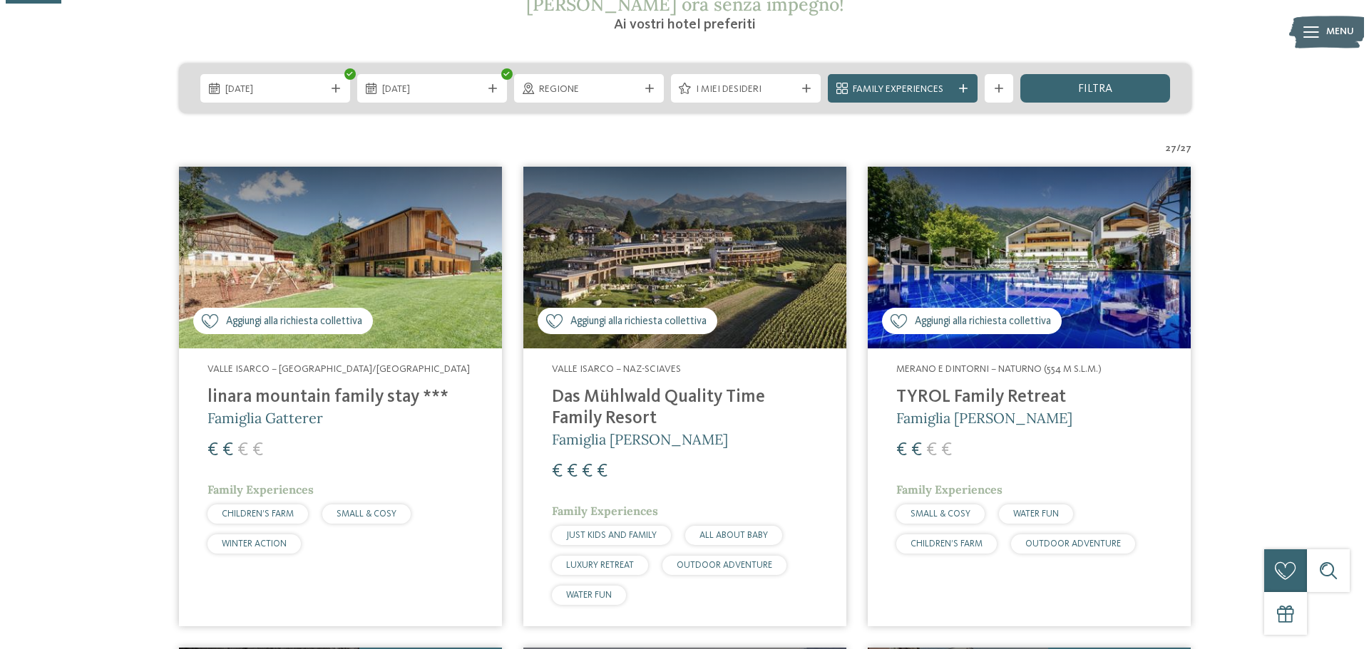
scroll to position [143, 0]
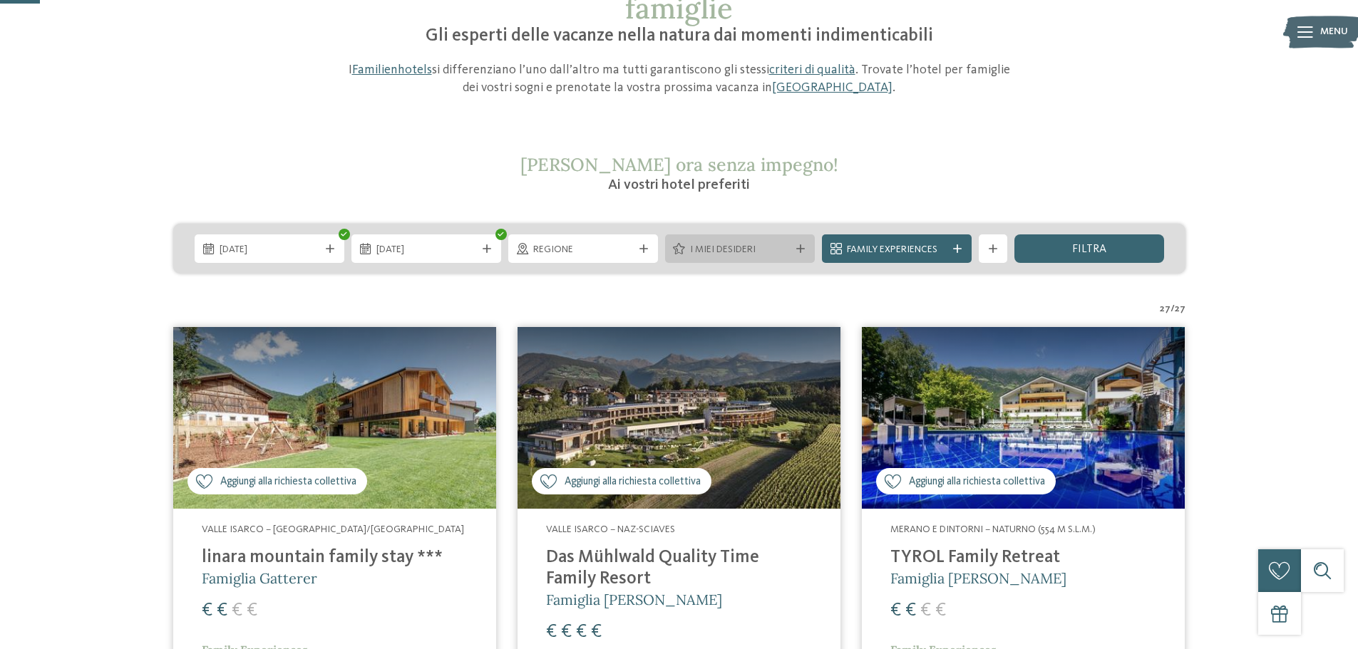
click at [797, 245] on icon at bounding box center [800, 249] width 9 height 9
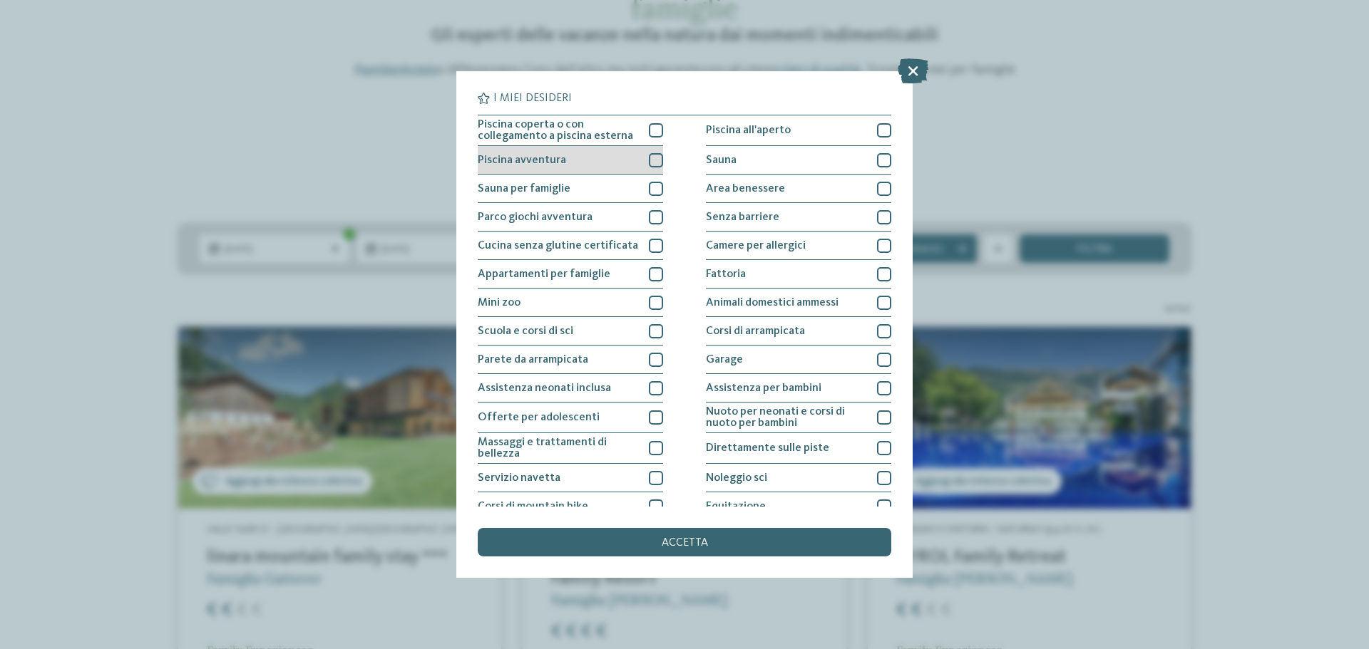
click at [652, 153] on div at bounding box center [656, 160] width 14 height 14
click at [652, 130] on div at bounding box center [656, 130] width 14 height 14
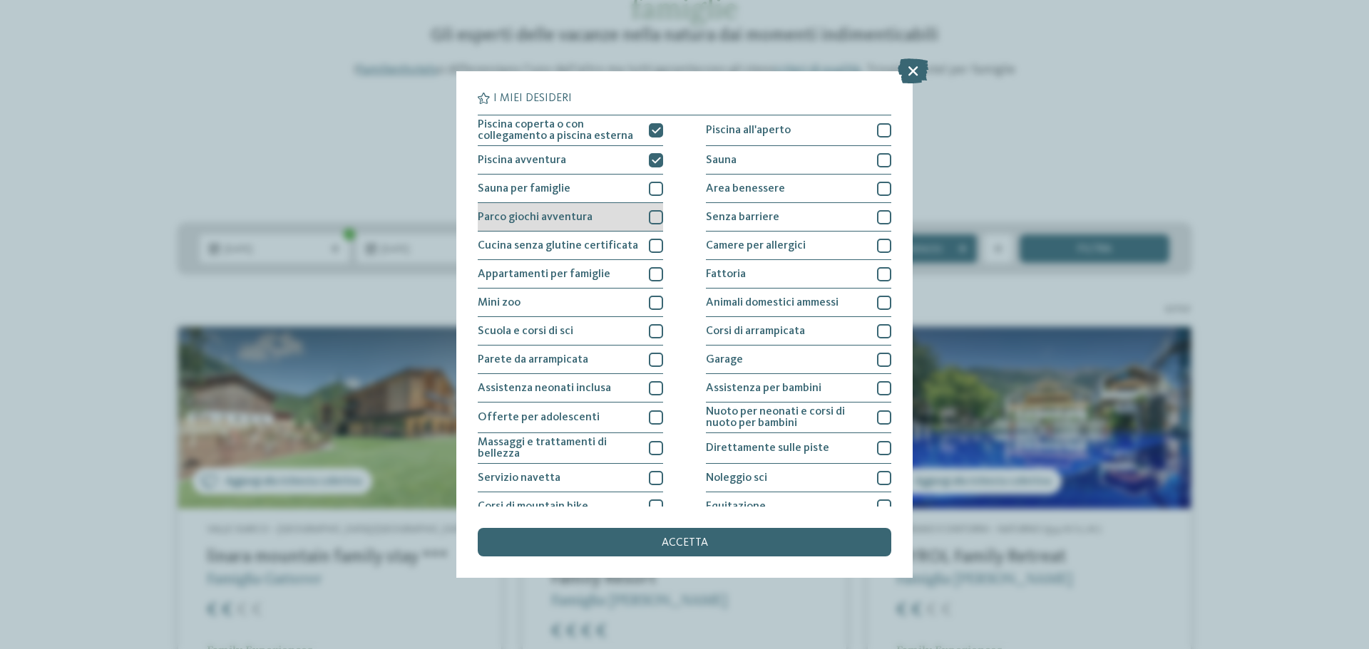
click at [657, 220] on div at bounding box center [656, 217] width 14 height 14
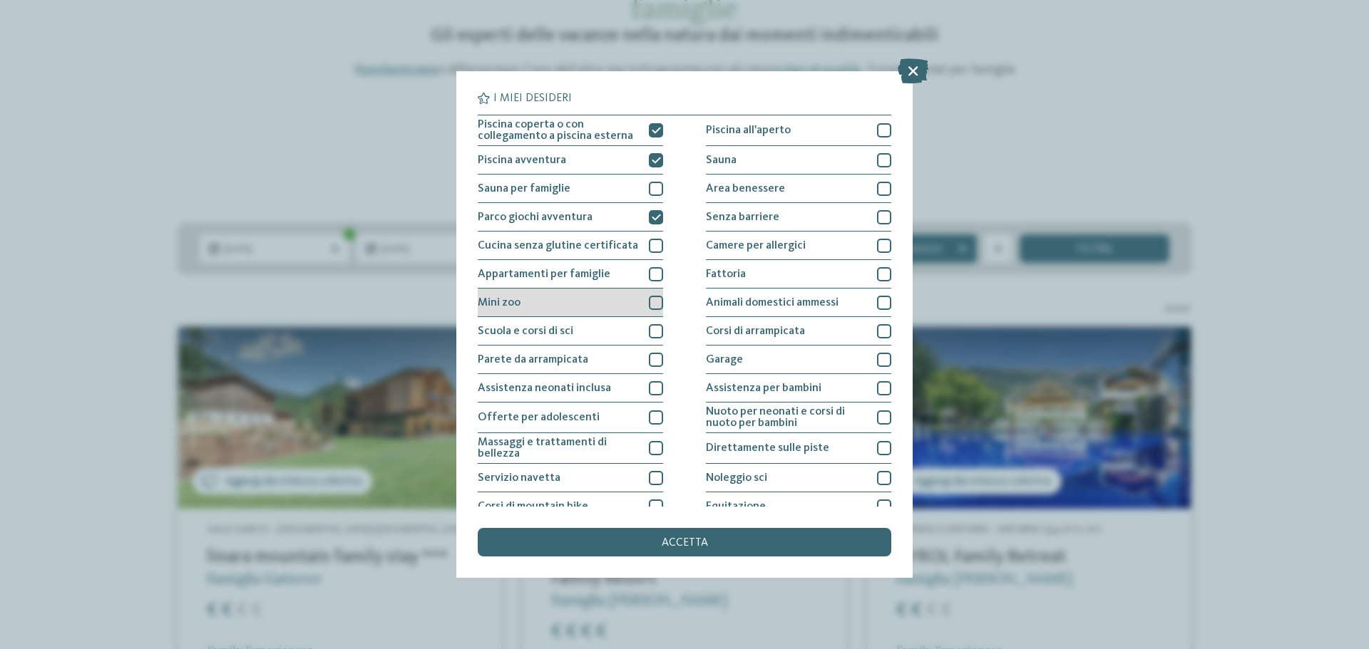
click at [654, 301] on div at bounding box center [656, 303] width 14 height 14
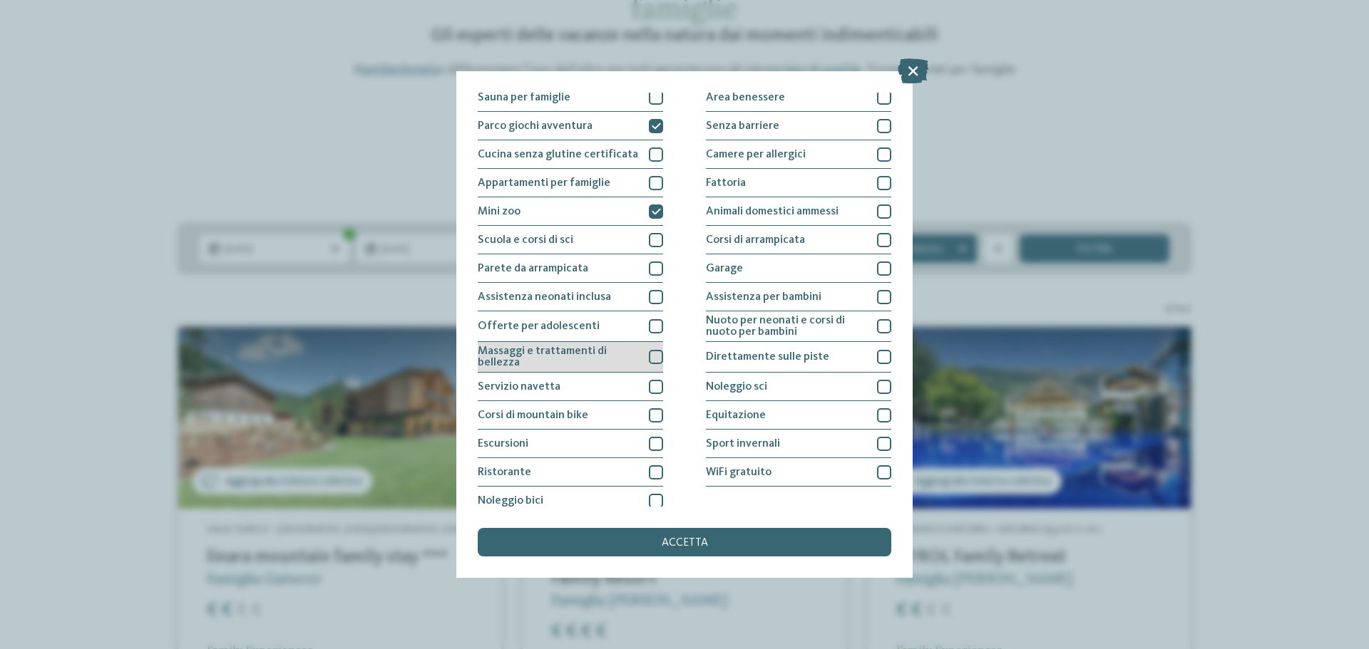
scroll to position [100, 0]
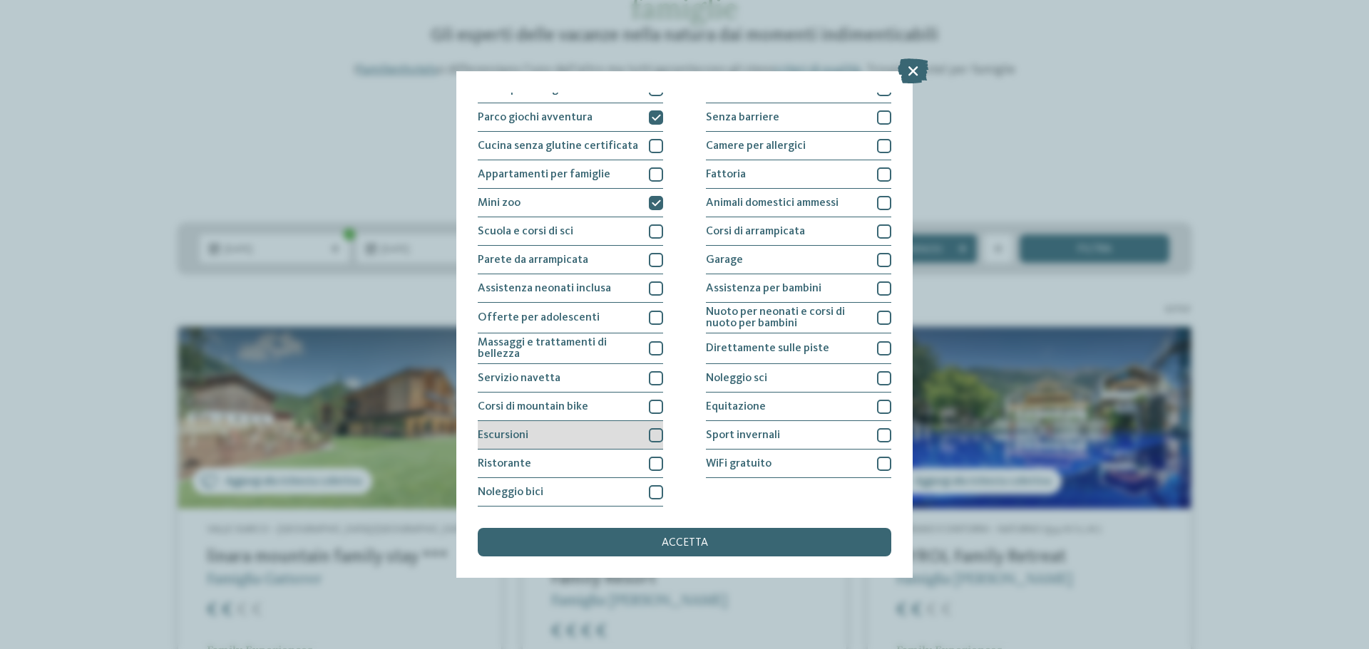
click at [649, 432] on div at bounding box center [656, 435] width 14 height 14
click at [651, 461] on div at bounding box center [656, 464] width 14 height 14
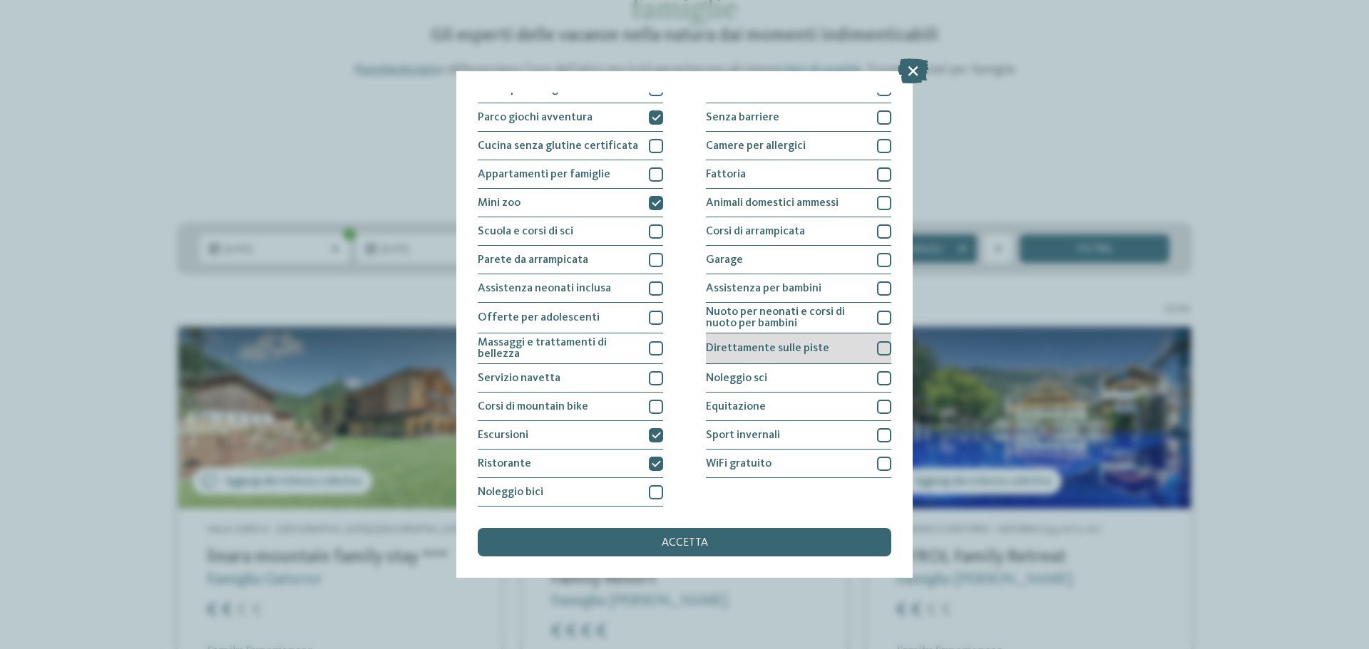
click at [878, 345] on div at bounding box center [884, 348] width 14 height 14
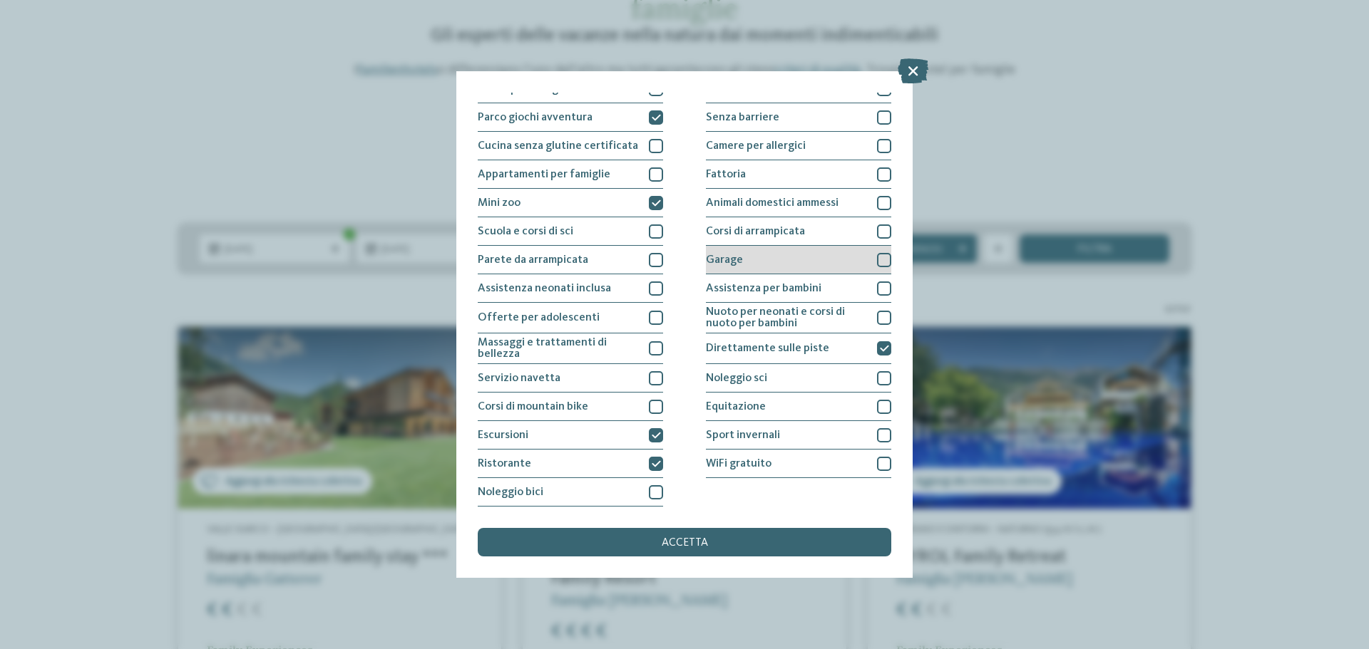
click at [880, 262] on div at bounding box center [884, 260] width 14 height 14
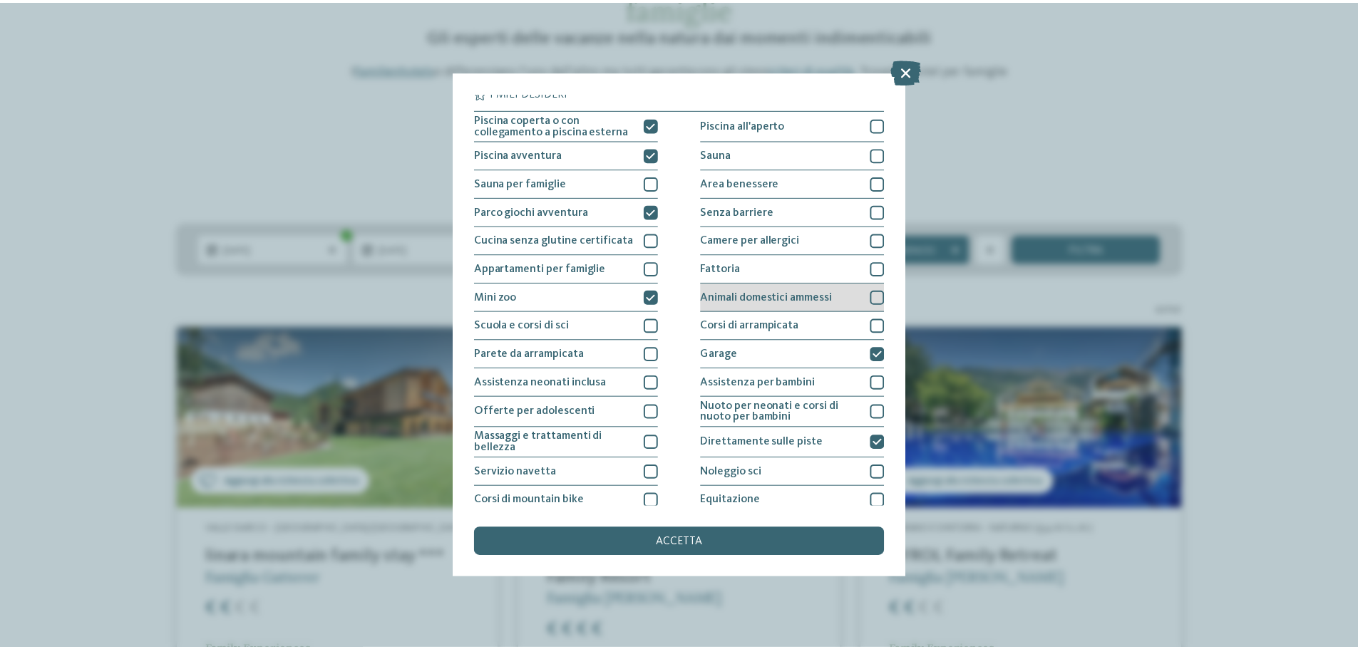
scroll to position [0, 0]
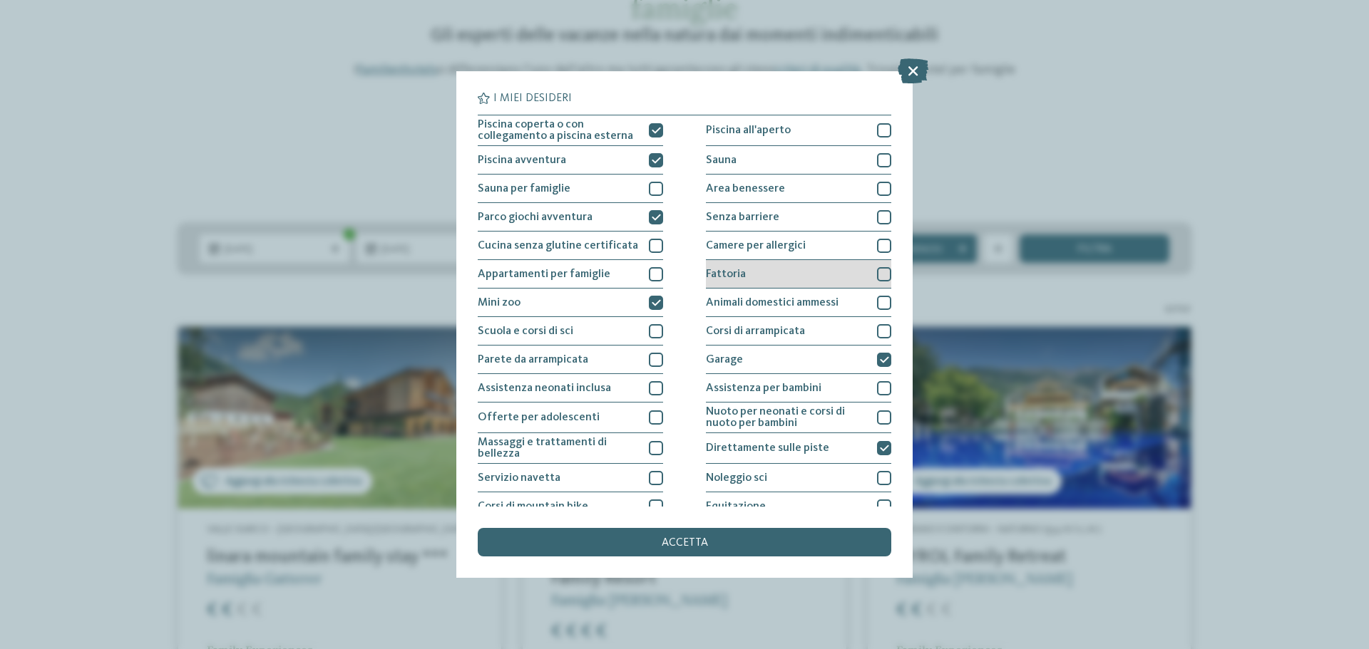
click at [877, 277] on div at bounding box center [884, 274] width 14 height 14
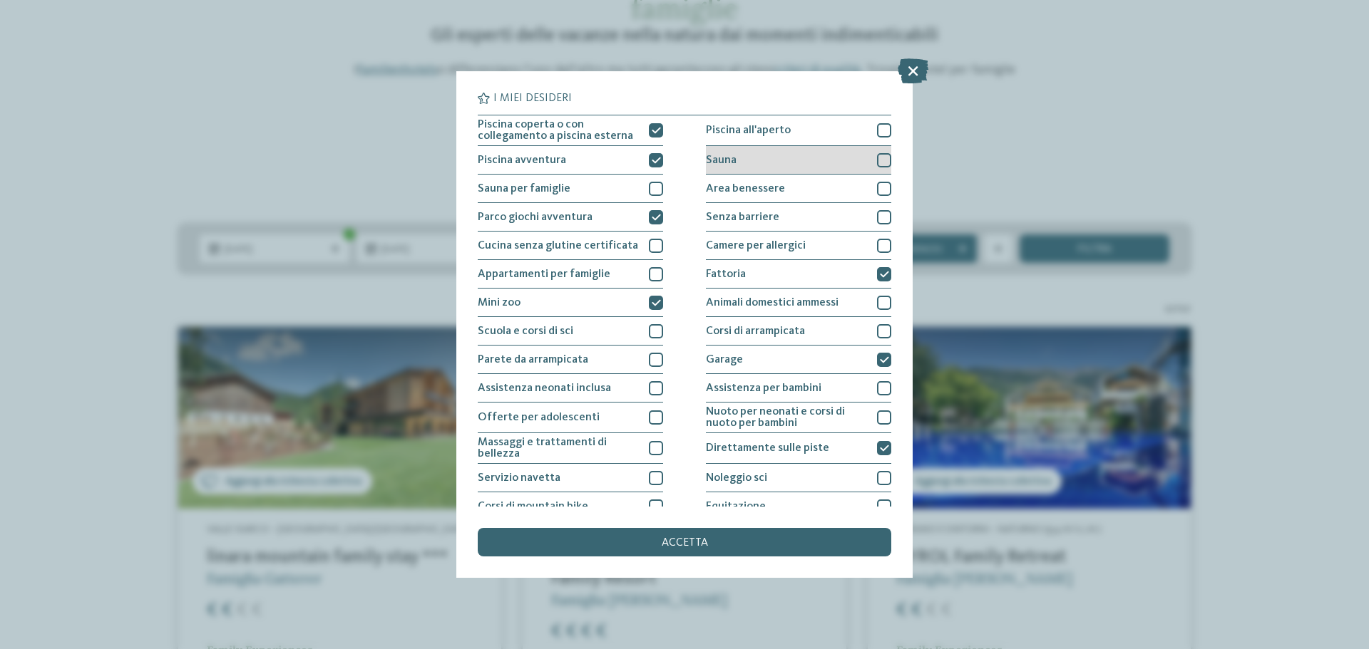
click at [877, 158] on div at bounding box center [884, 160] width 14 height 14
click at [879, 135] on div at bounding box center [884, 130] width 14 height 14
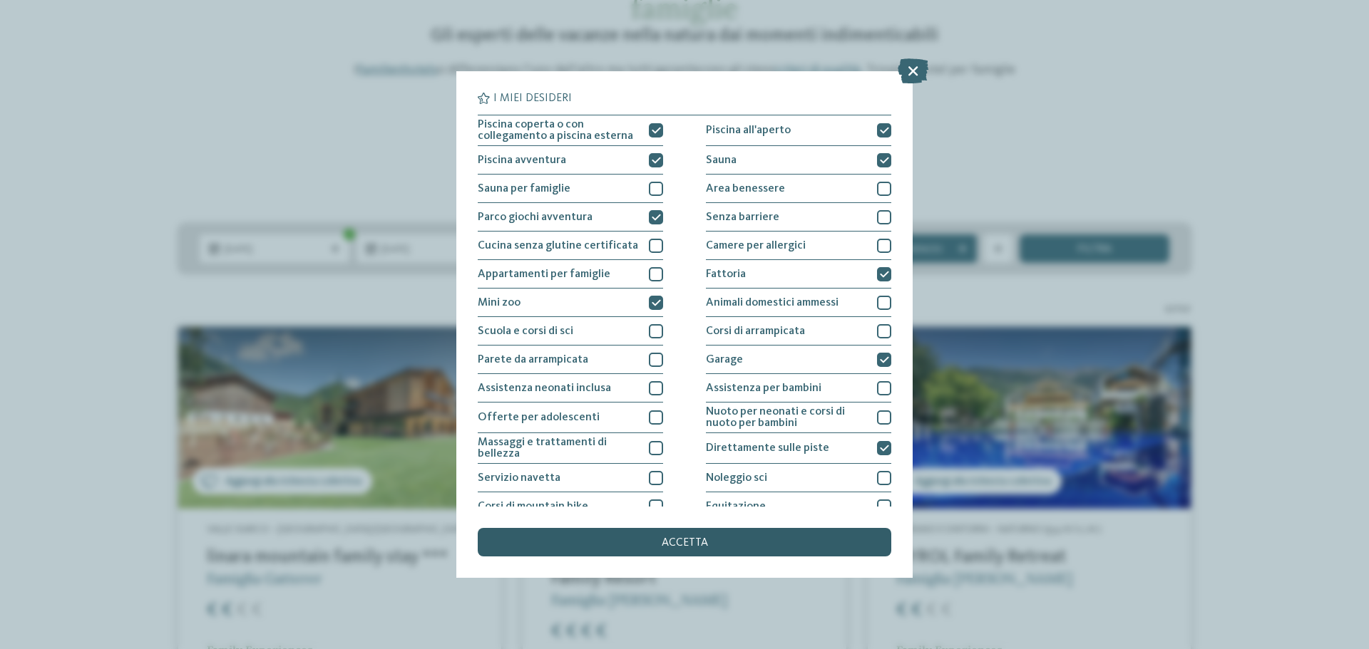
click at [721, 544] on div "accetta" at bounding box center [685, 542] width 414 height 29
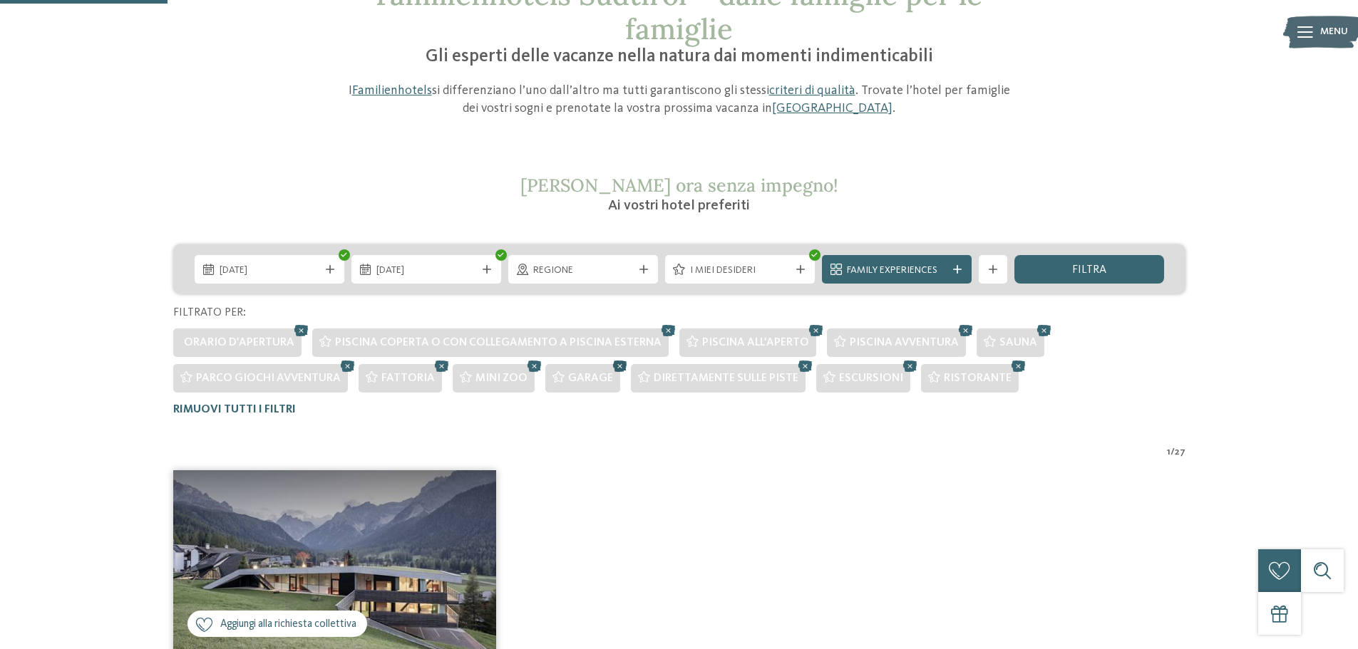
scroll to position [147, 0]
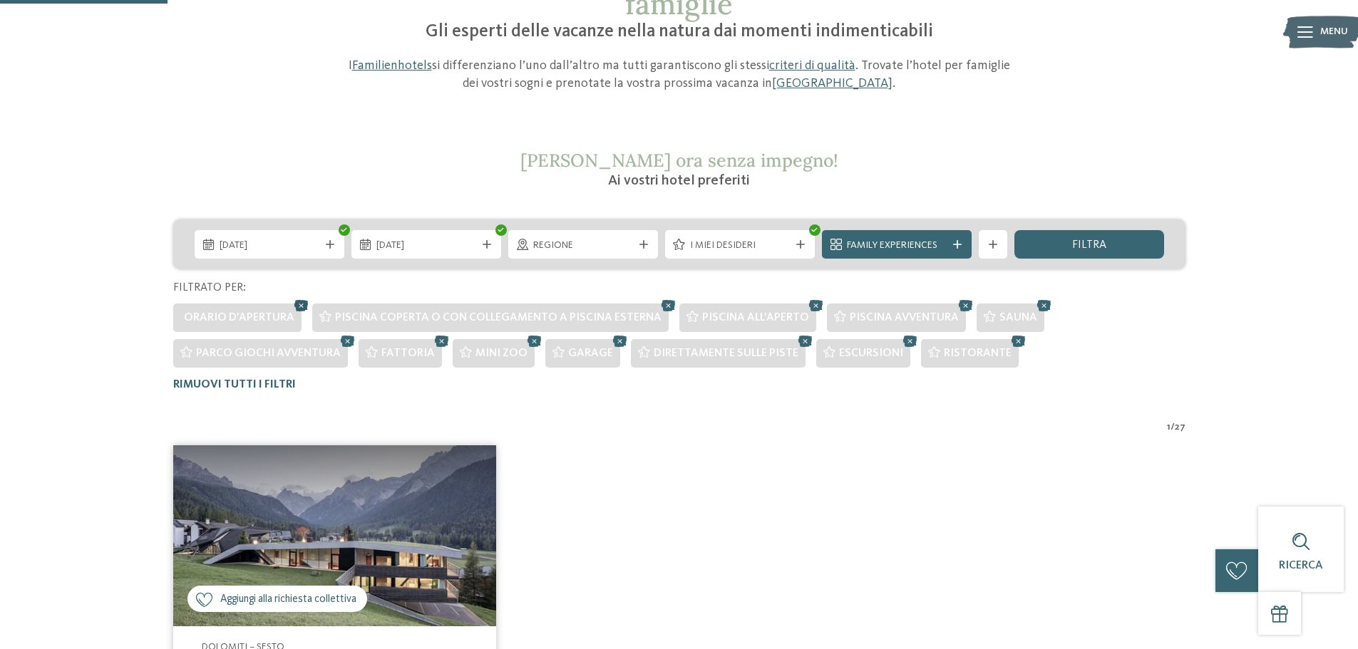
click at [299, 307] on icon at bounding box center [301, 306] width 21 height 19
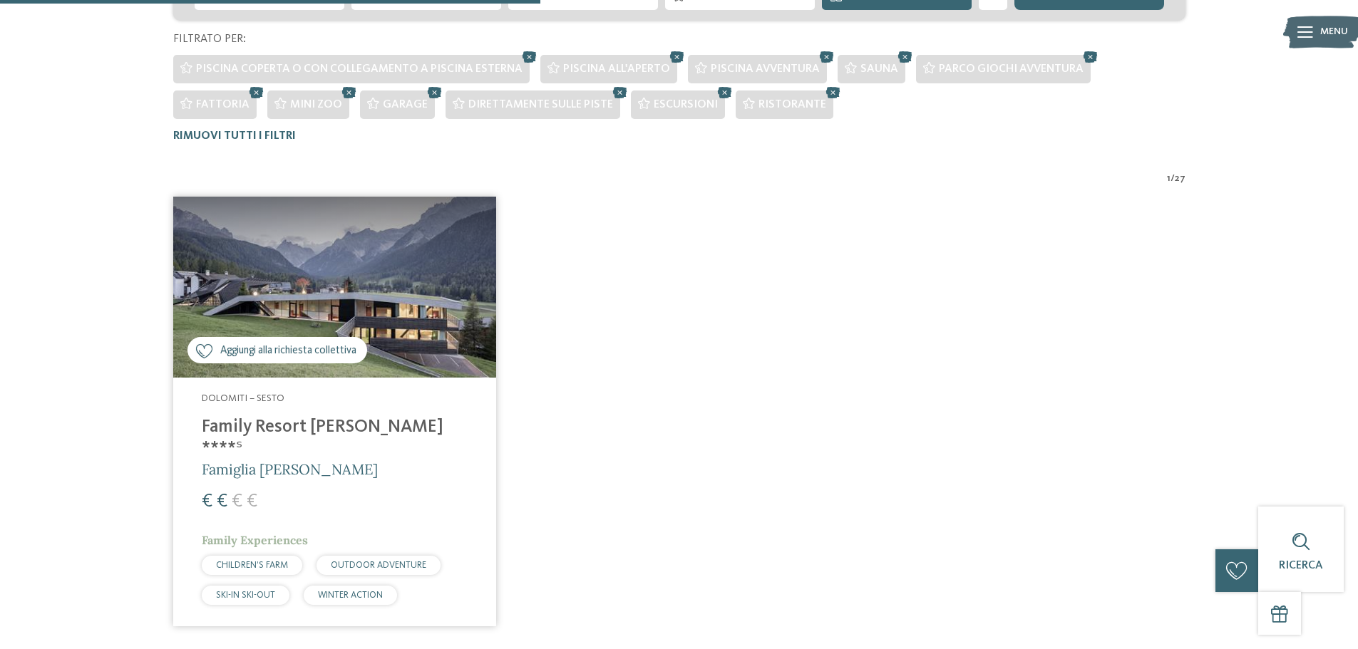
scroll to position [218, 0]
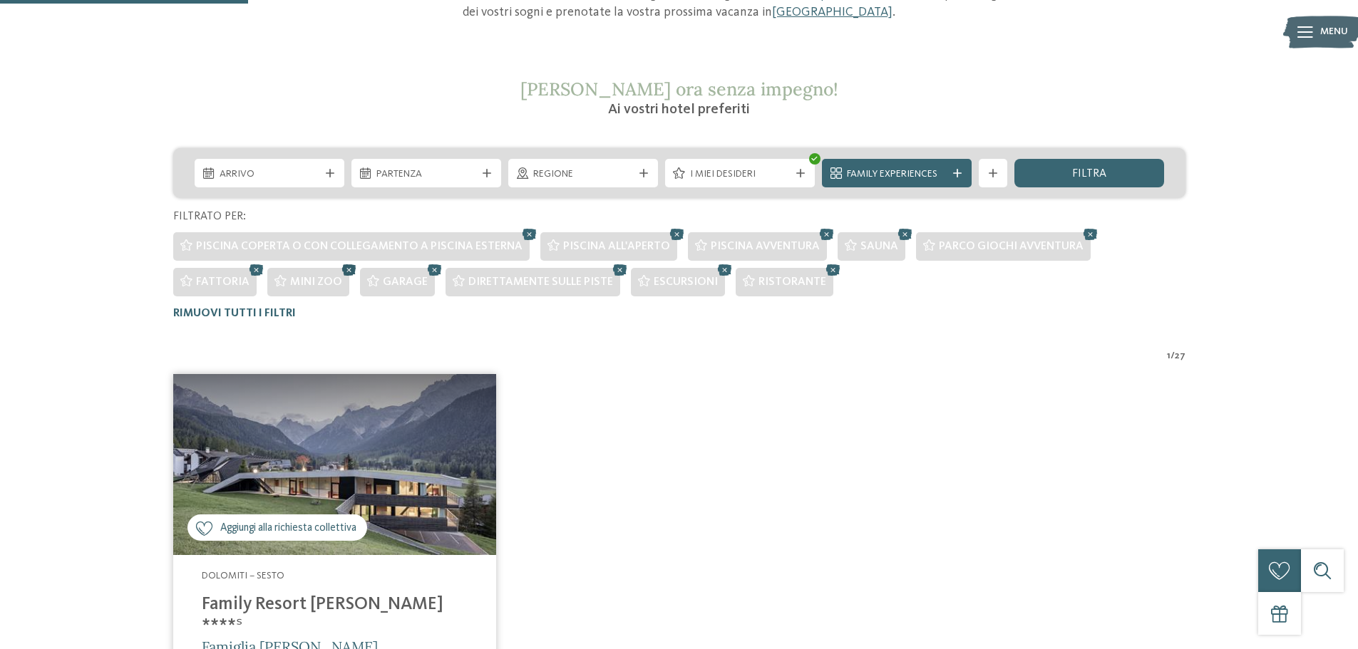
click at [339, 271] on icon at bounding box center [349, 270] width 21 height 19
click at [1084, 235] on icon at bounding box center [1090, 234] width 21 height 19
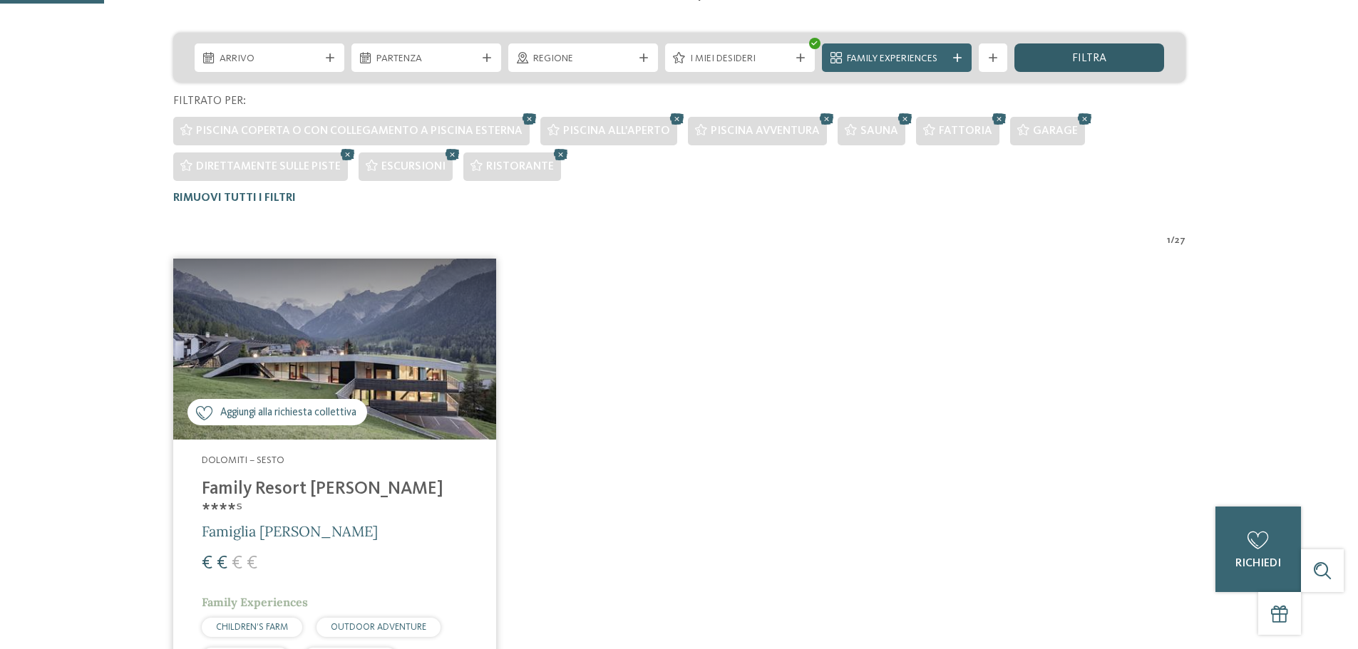
scroll to position [76, 0]
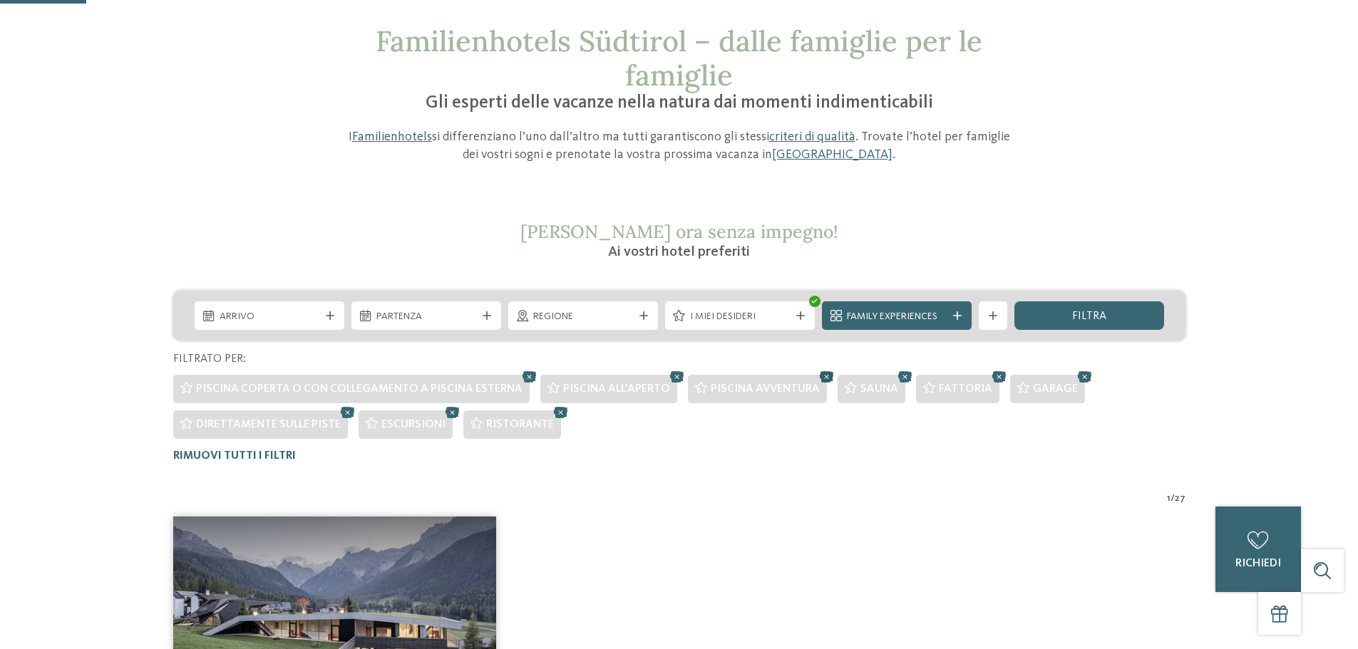
click at [818, 372] on icon at bounding box center [826, 377] width 21 height 19
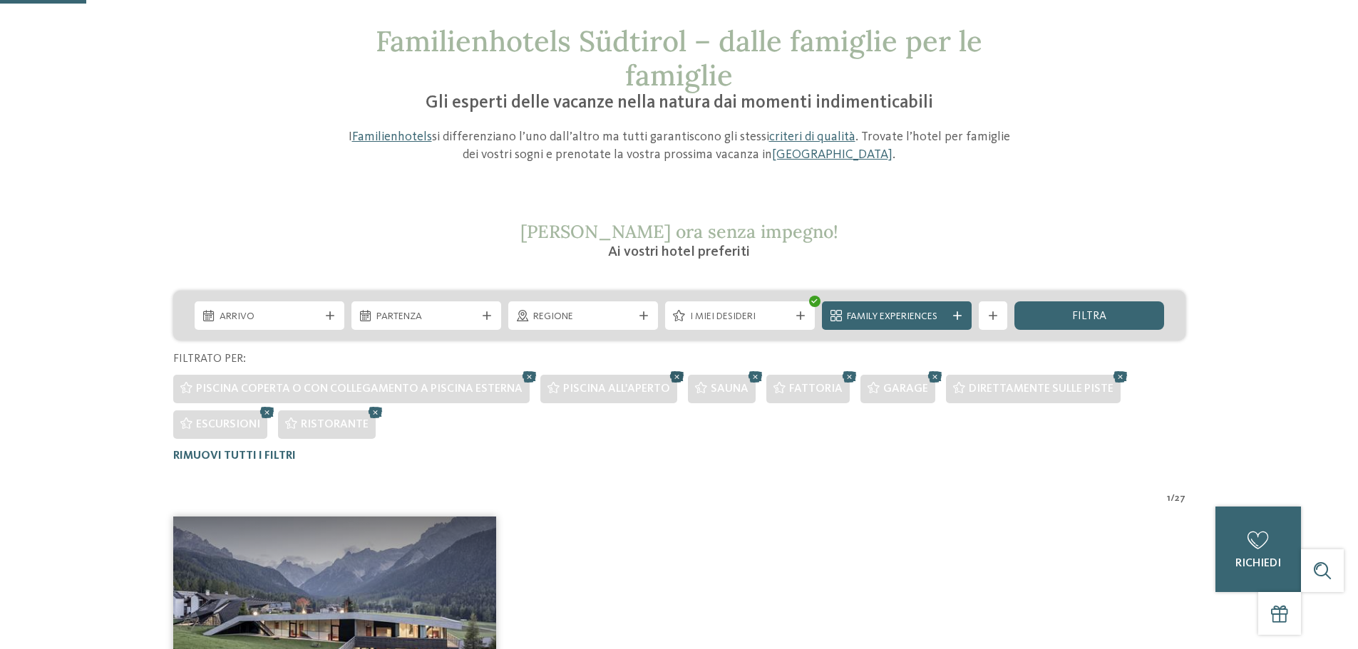
click at [673, 378] on icon at bounding box center [677, 377] width 21 height 19
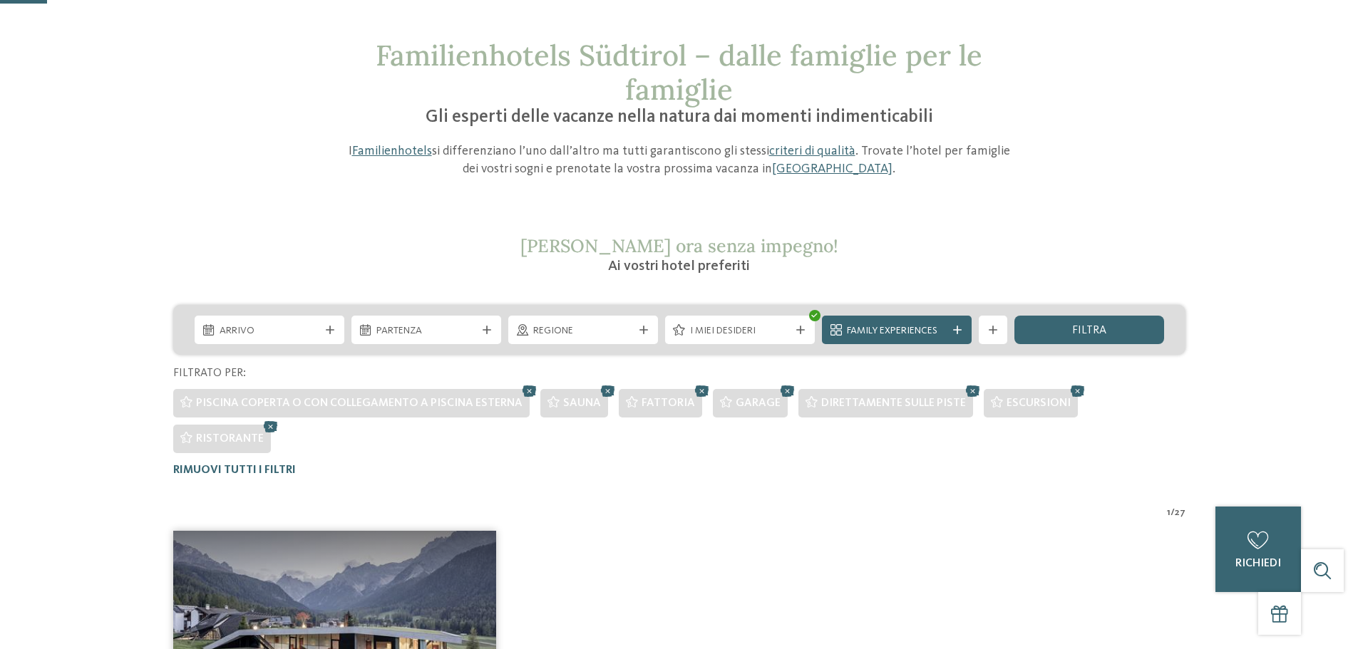
scroll to position [40, 0]
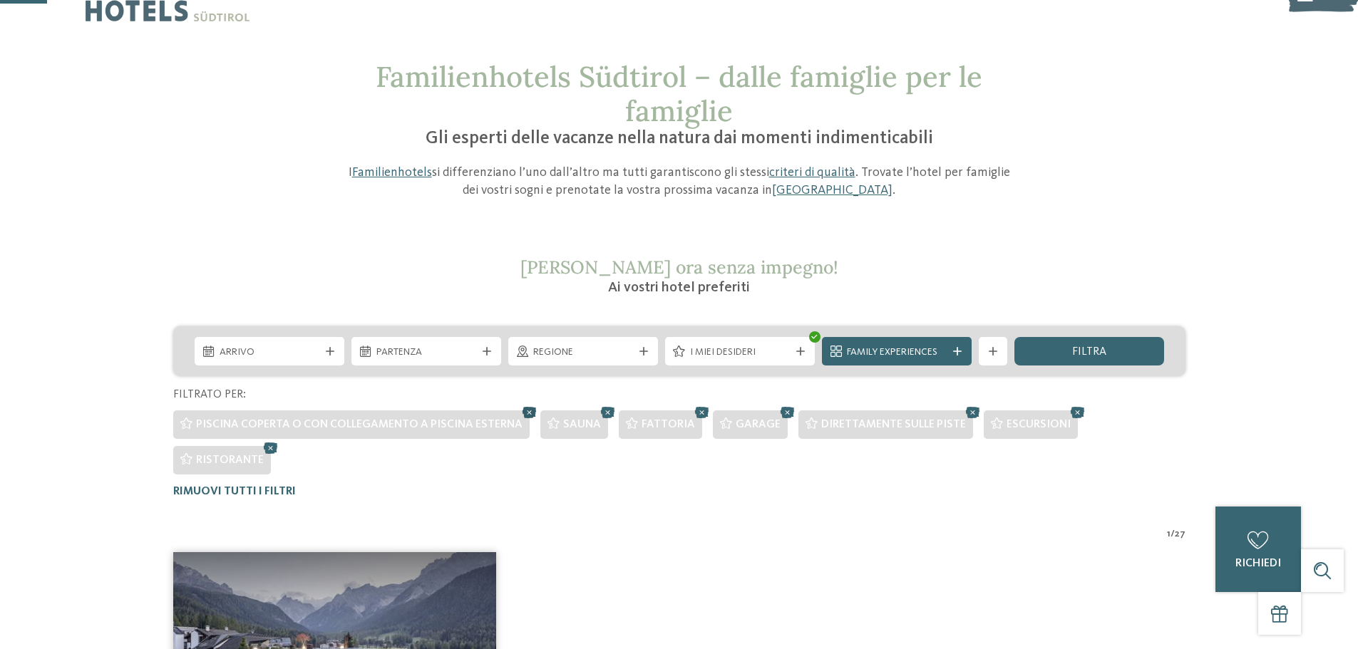
click at [525, 410] on icon at bounding box center [529, 413] width 21 height 19
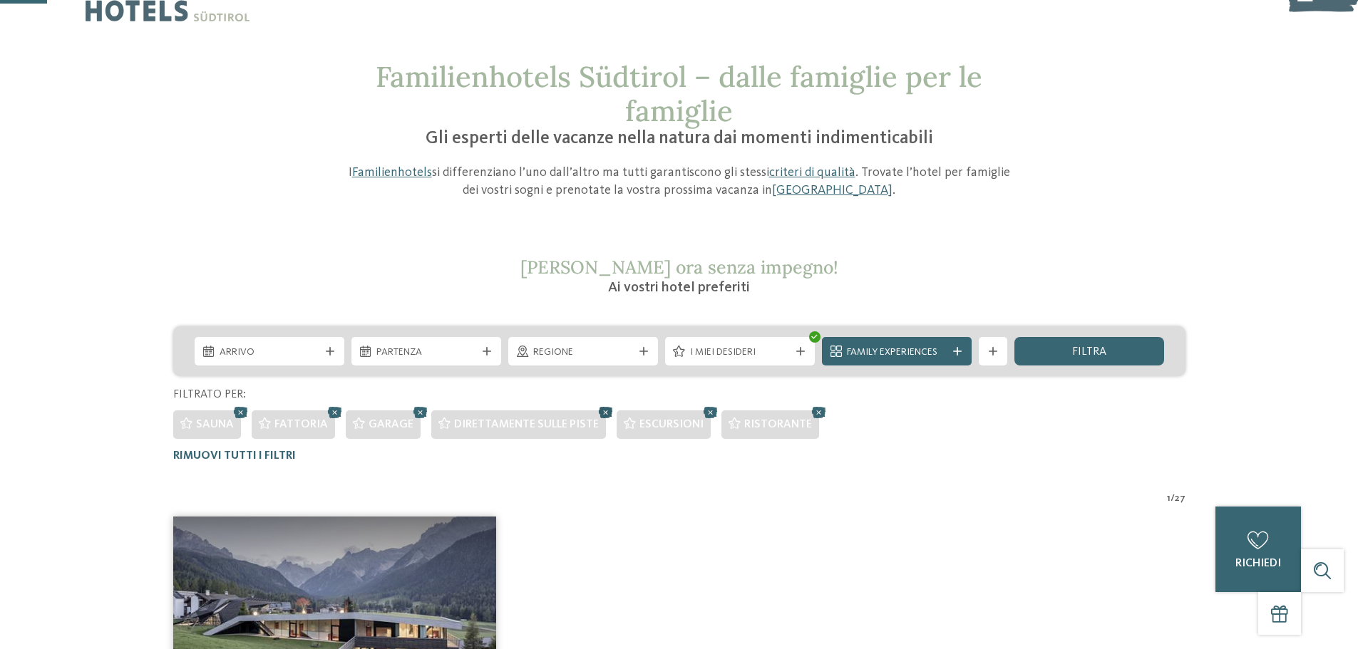
click at [595, 413] on icon at bounding box center [605, 413] width 21 height 19
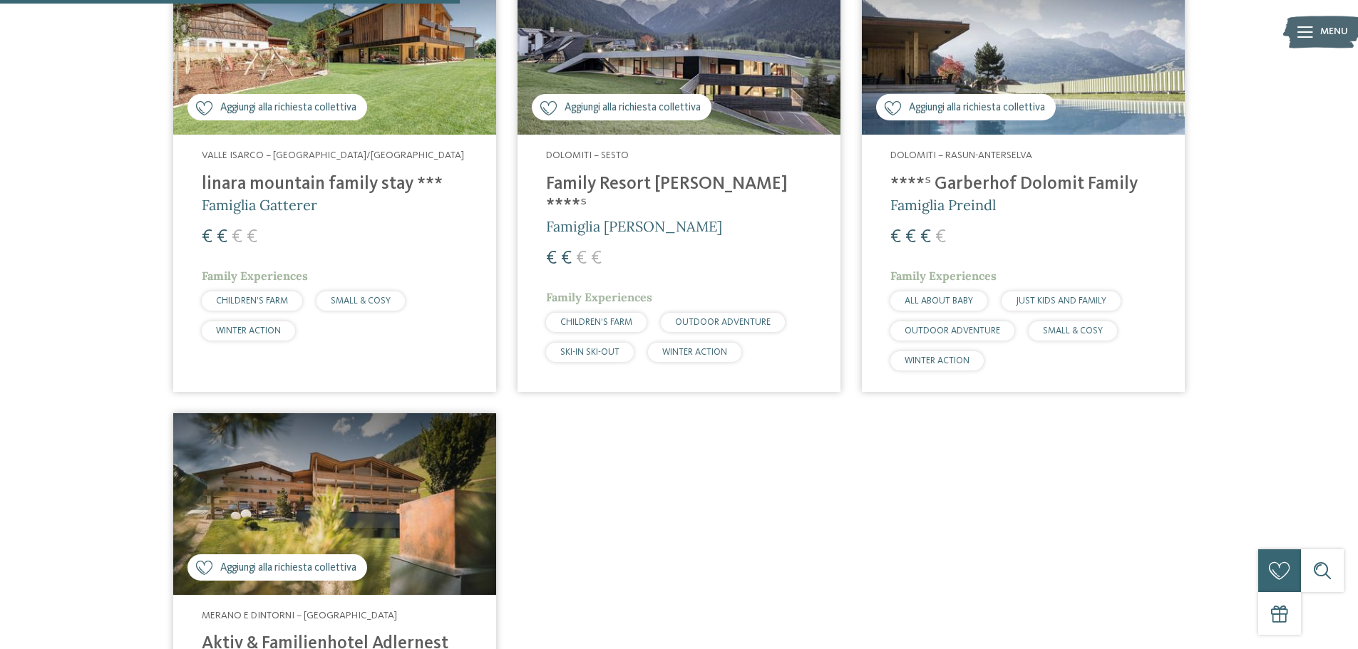
scroll to position [824, 0]
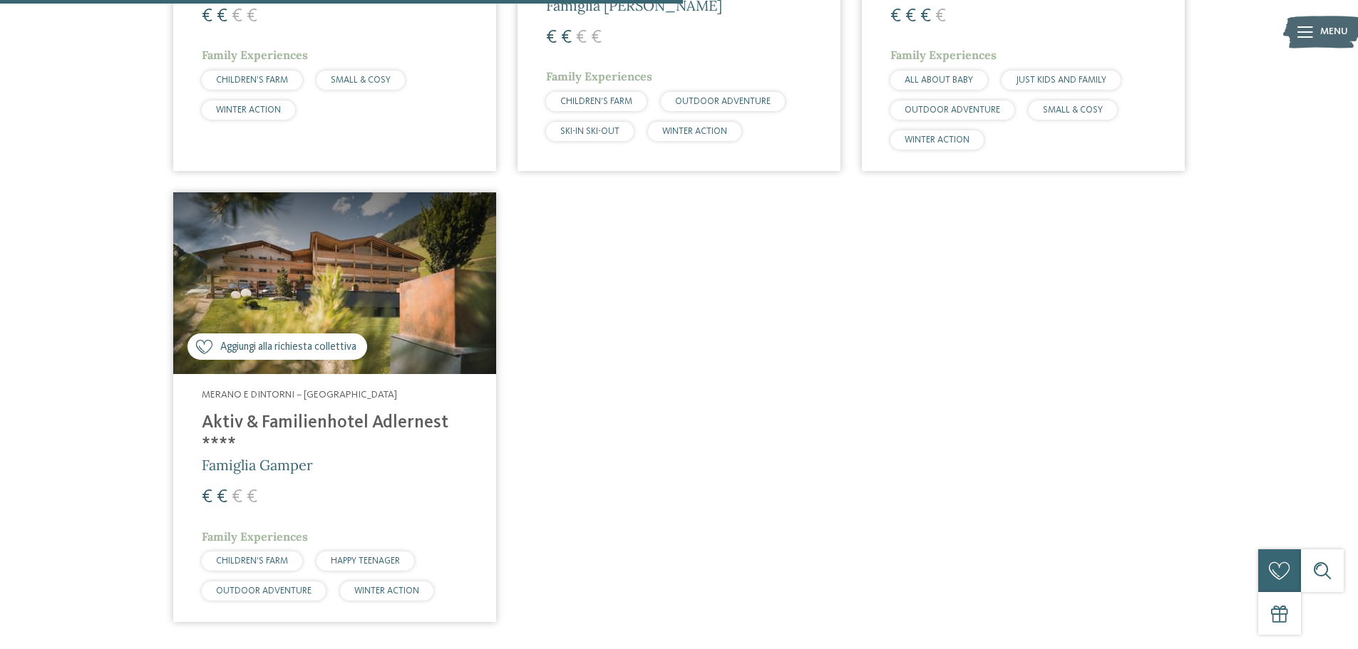
click at [392, 421] on h4 "Aktiv & Familienhotel Adlernest ****" at bounding box center [335, 434] width 266 height 43
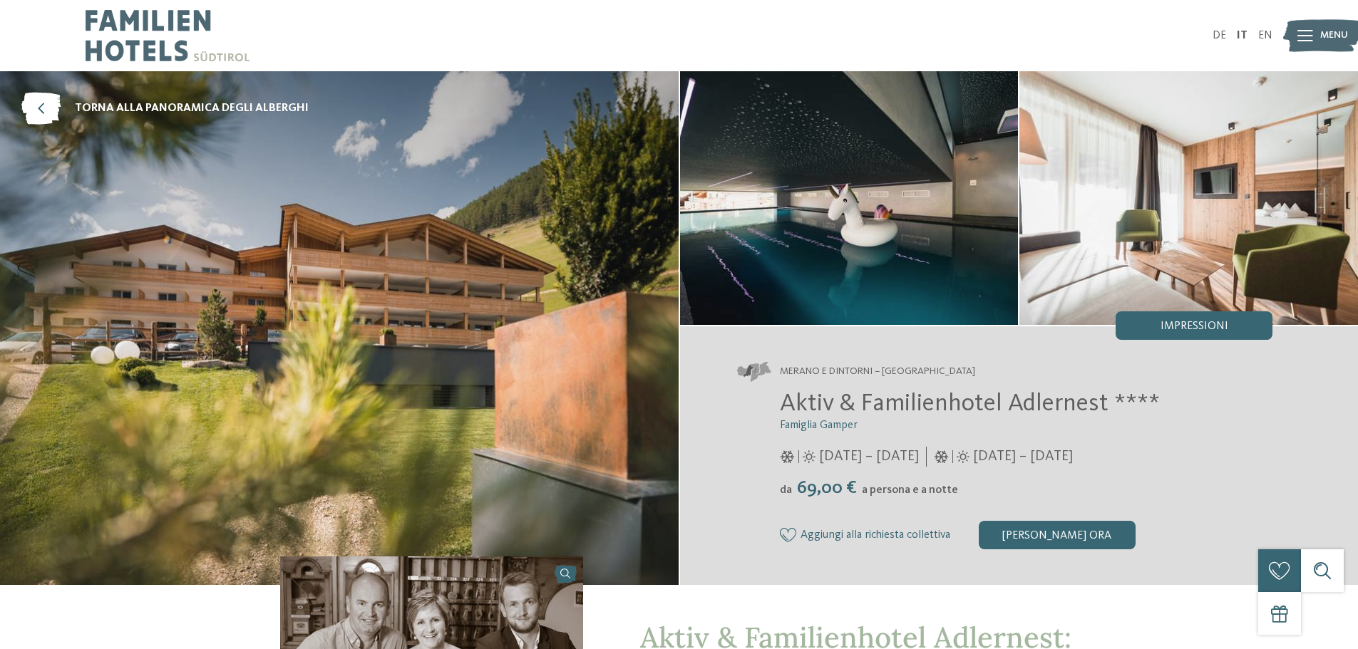
click at [1190, 306] on img at bounding box center [1189, 198] width 339 height 254
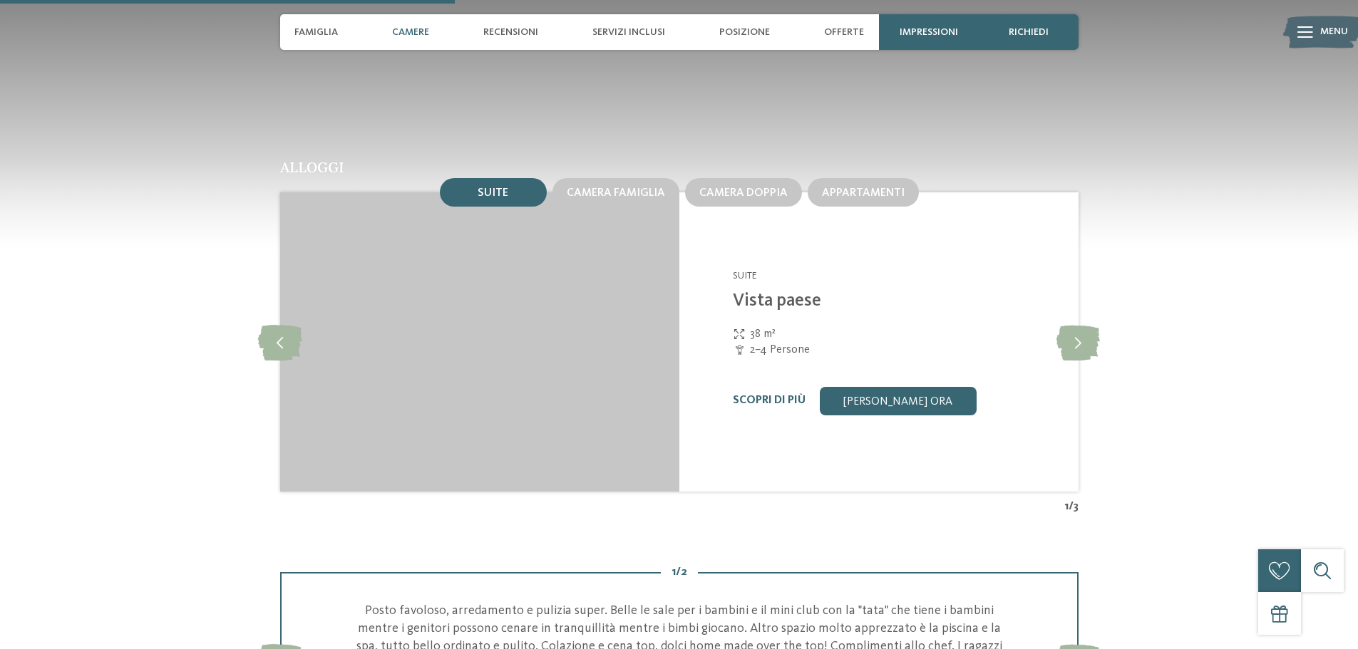
scroll to position [1497, 0]
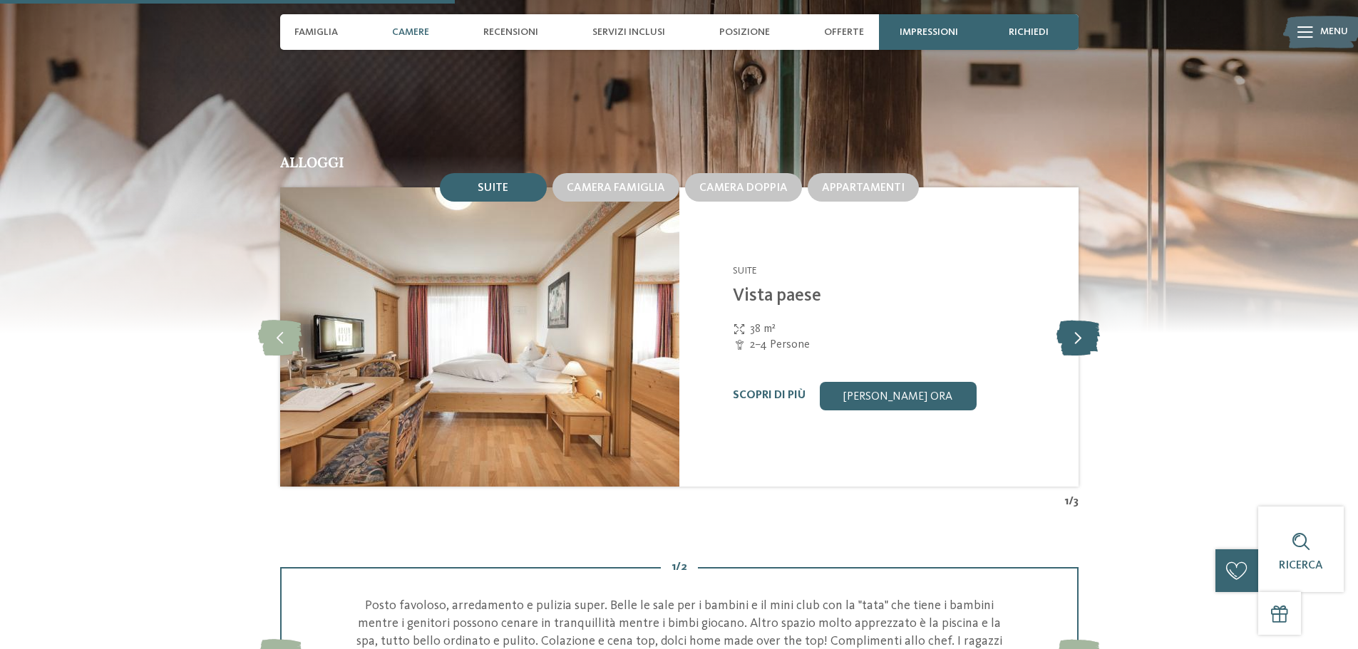
click at [1084, 333] on icon at bounding box center [1078, 337] width 43 height 36
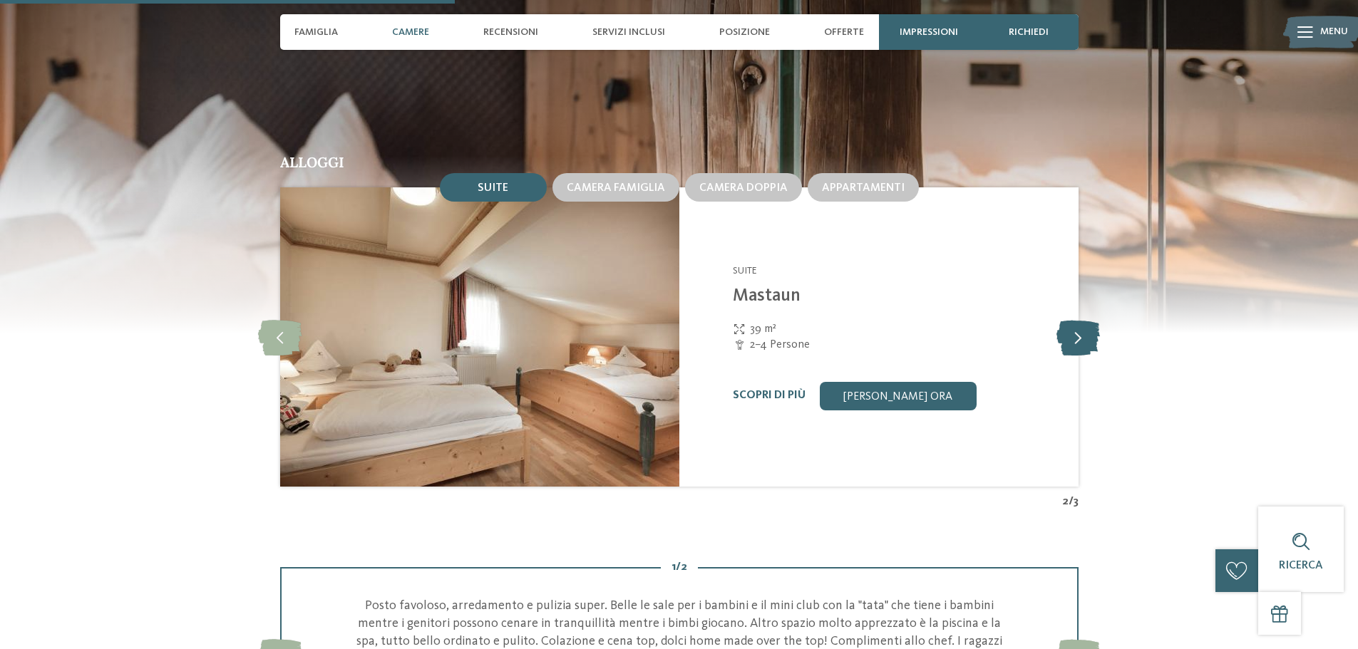
click at [1084, 333] on icon at bounding box center [1078, 337] width 43 height 36
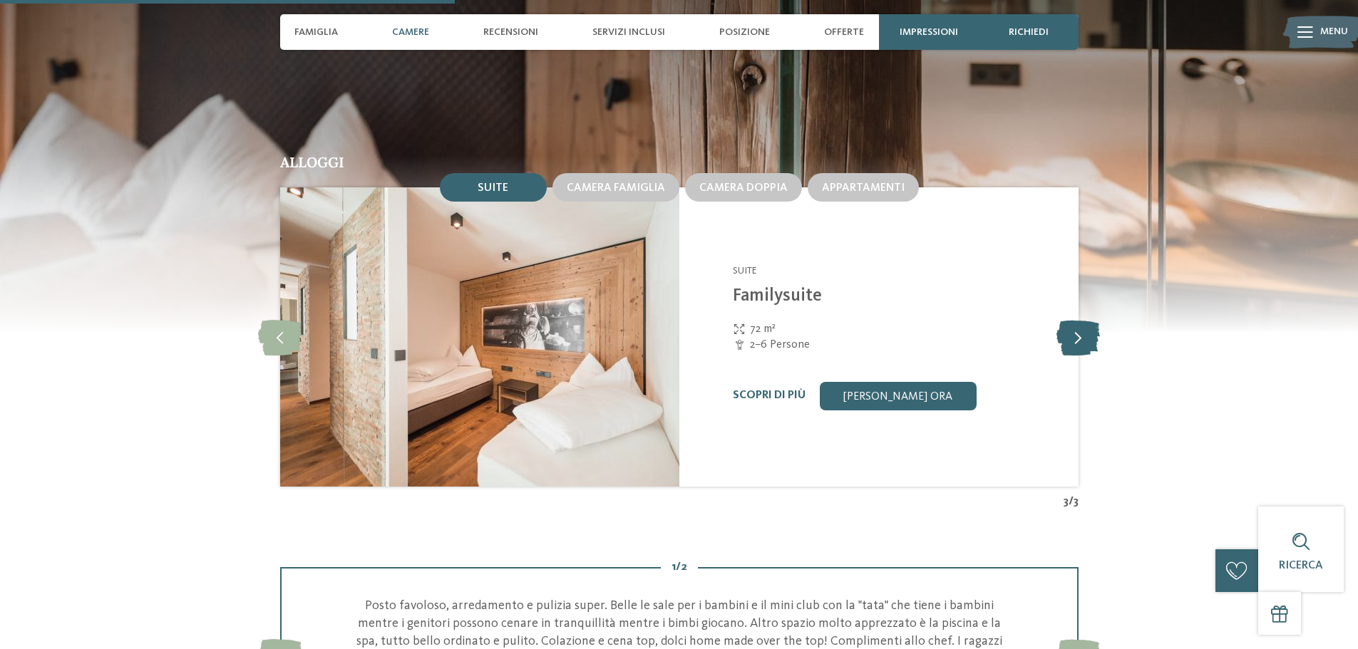
click at [1082, 335] on icon at bounding box center [1078, 337] width 43 height 36
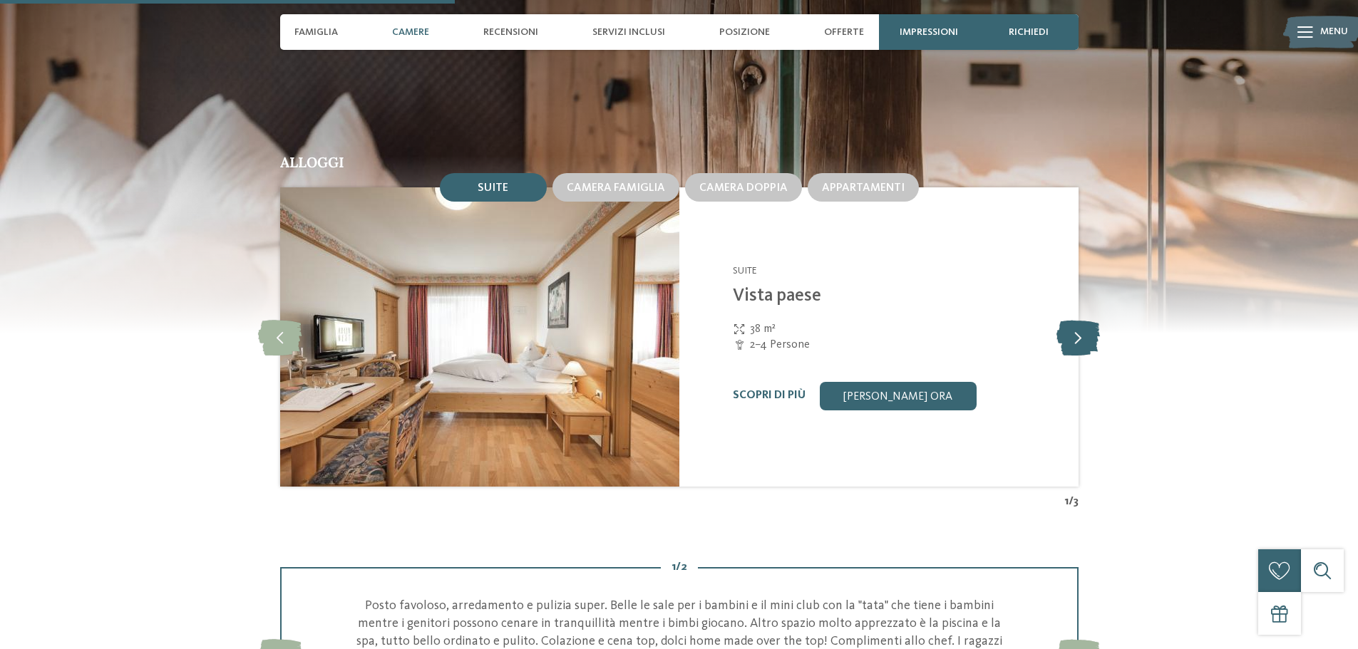
click at [1082, 335] on icon at bounding box center [1078, 337] width 43 height 36
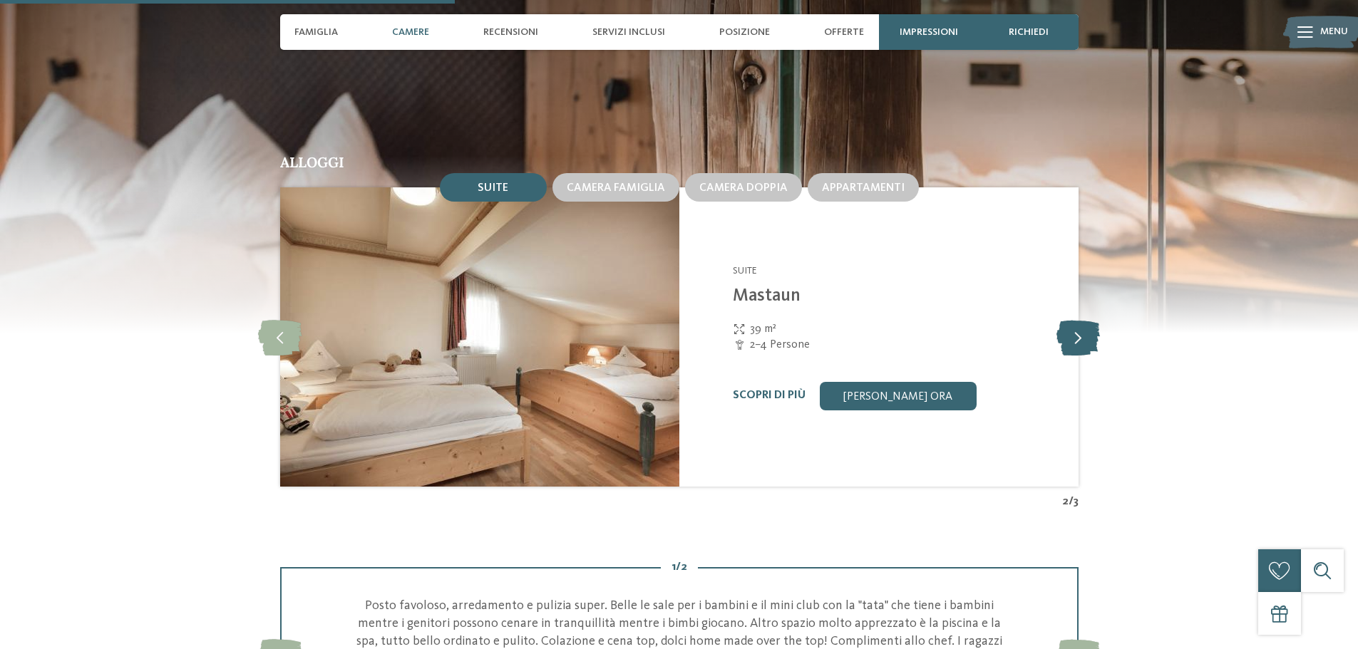
click at [1082, 335] on icon at bounding box center [1078, 337] width 43 height 36
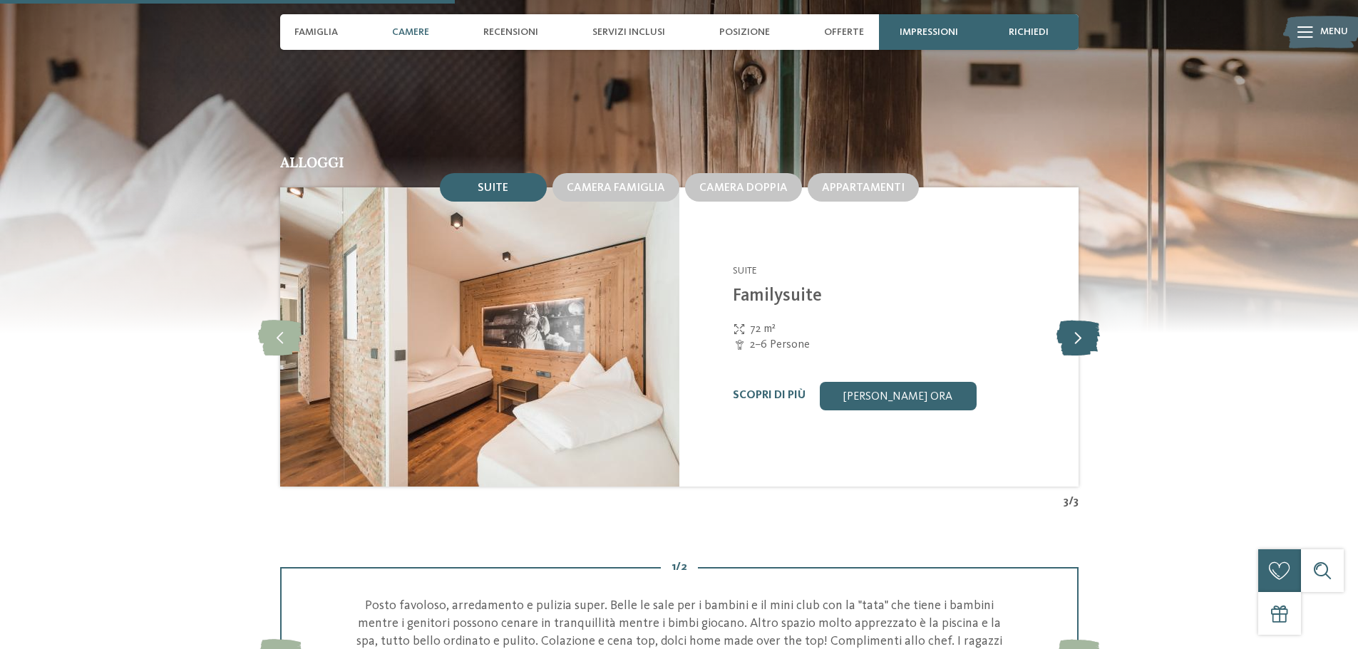
click at [1082, 335] on icon at bounding box center [1078, 337] width 43 height 36
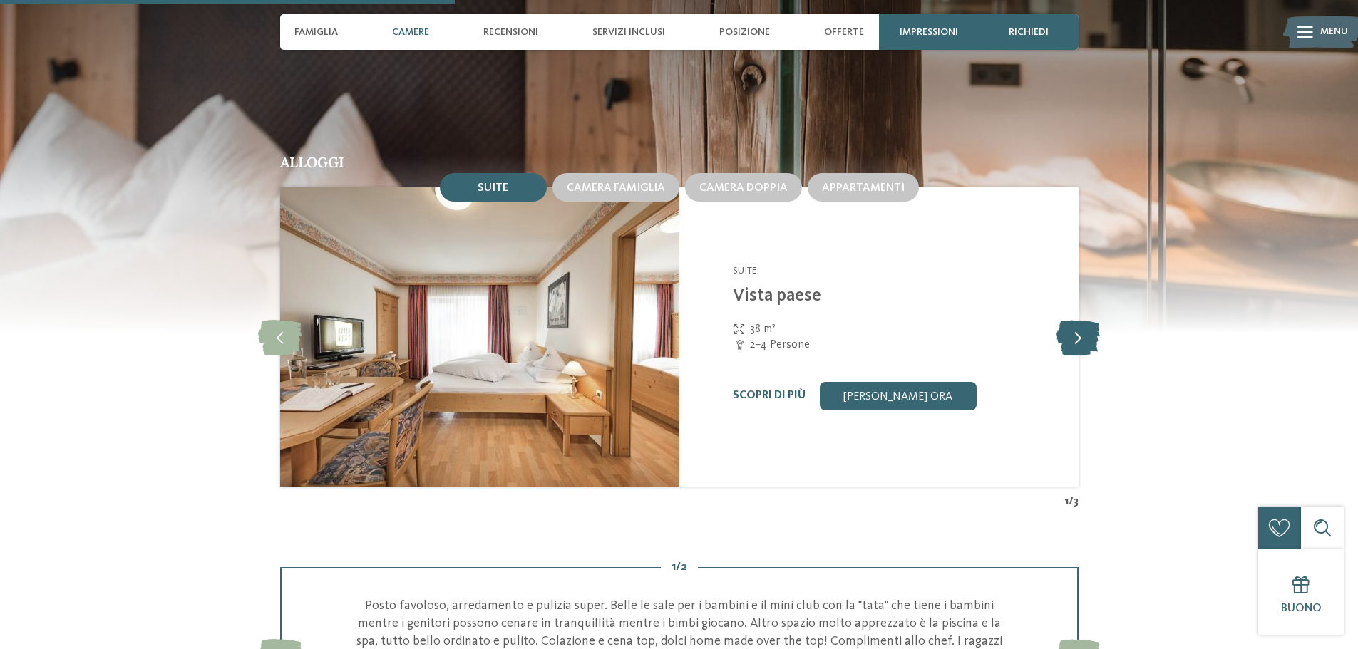
click at [1082, 335] on icon at bounding box center [1078, 337] width 43 height 36
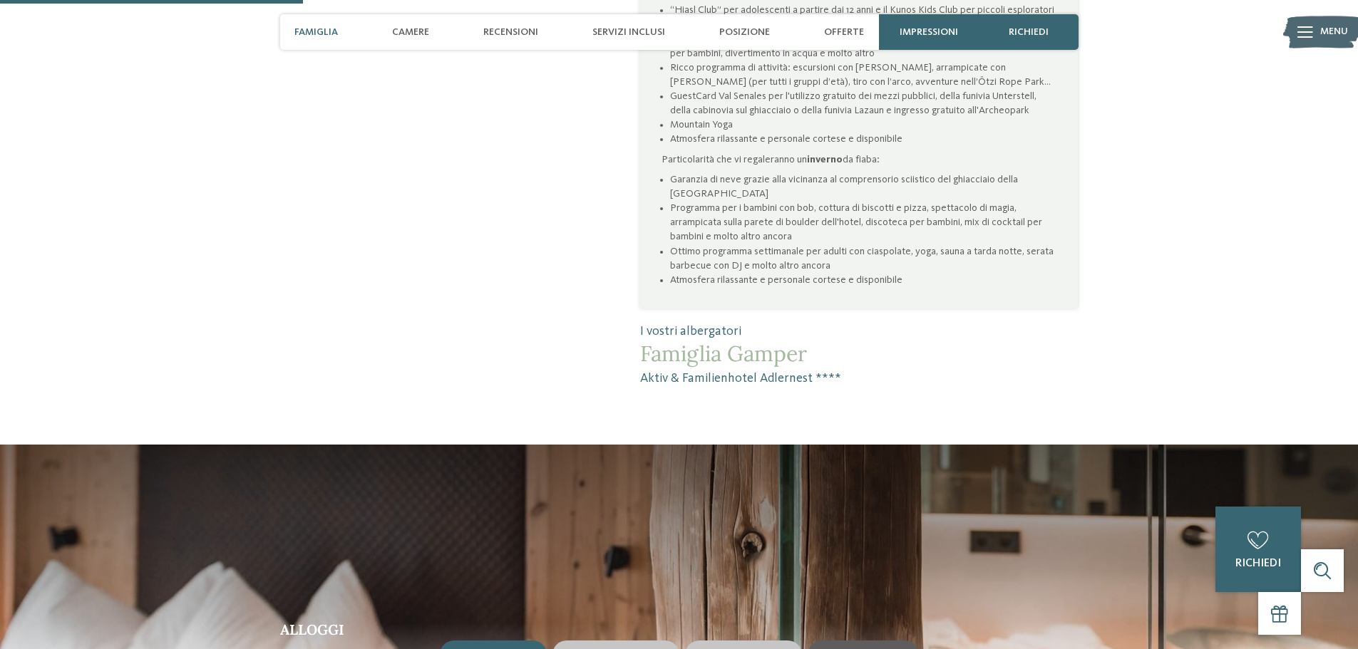
scroll to position [998, 0]
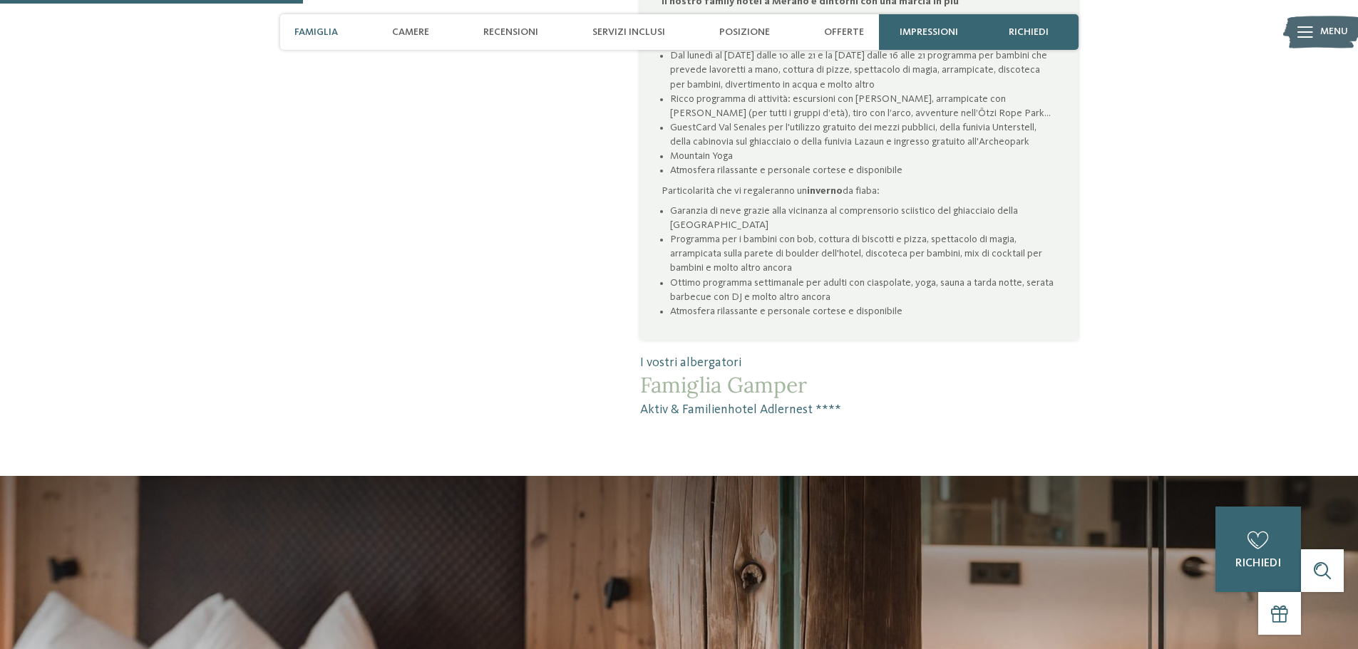
drag, startPoint x: 836, startPoint y: 382, endPoint x: 610, endPoint y: 394, distance: 226.3
click at [610, 394] on div "Aktiv & Familienhotel Adlernest: sulle tracce di Ötzi L’Hotel Adlernest è immer…" at bounding box center [830, 3] width 495 height 832
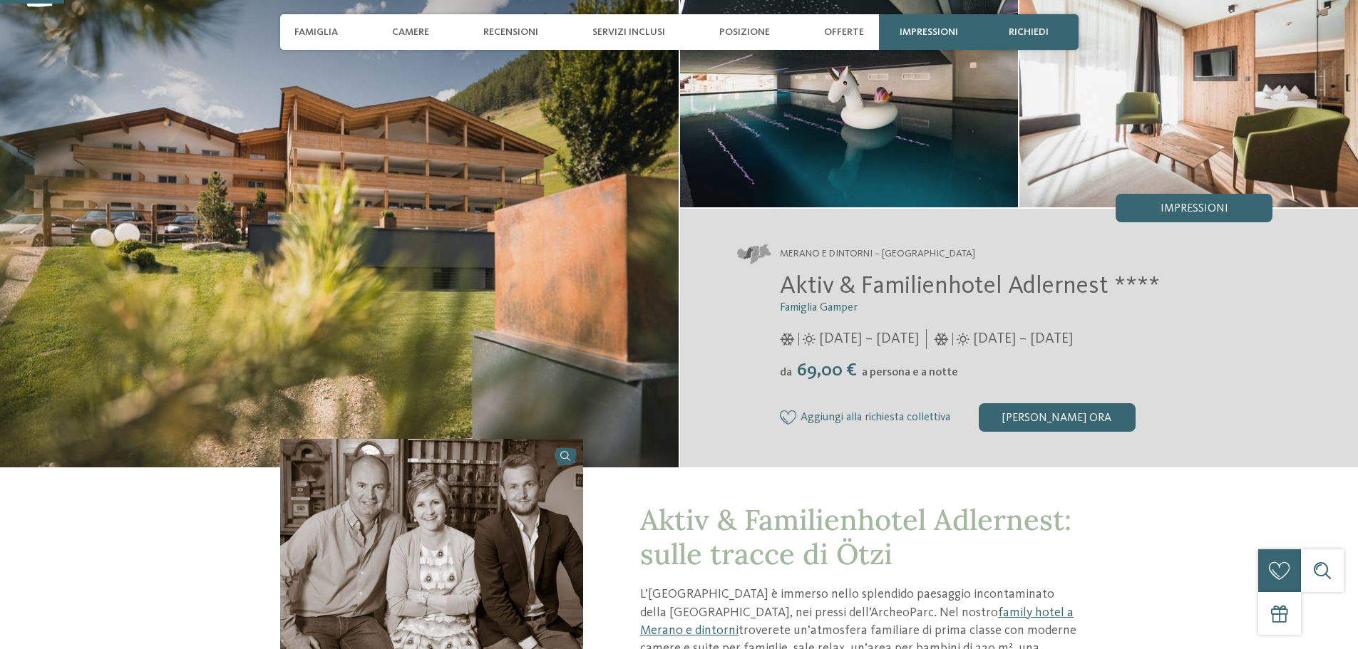
scroll to position [214, 0]
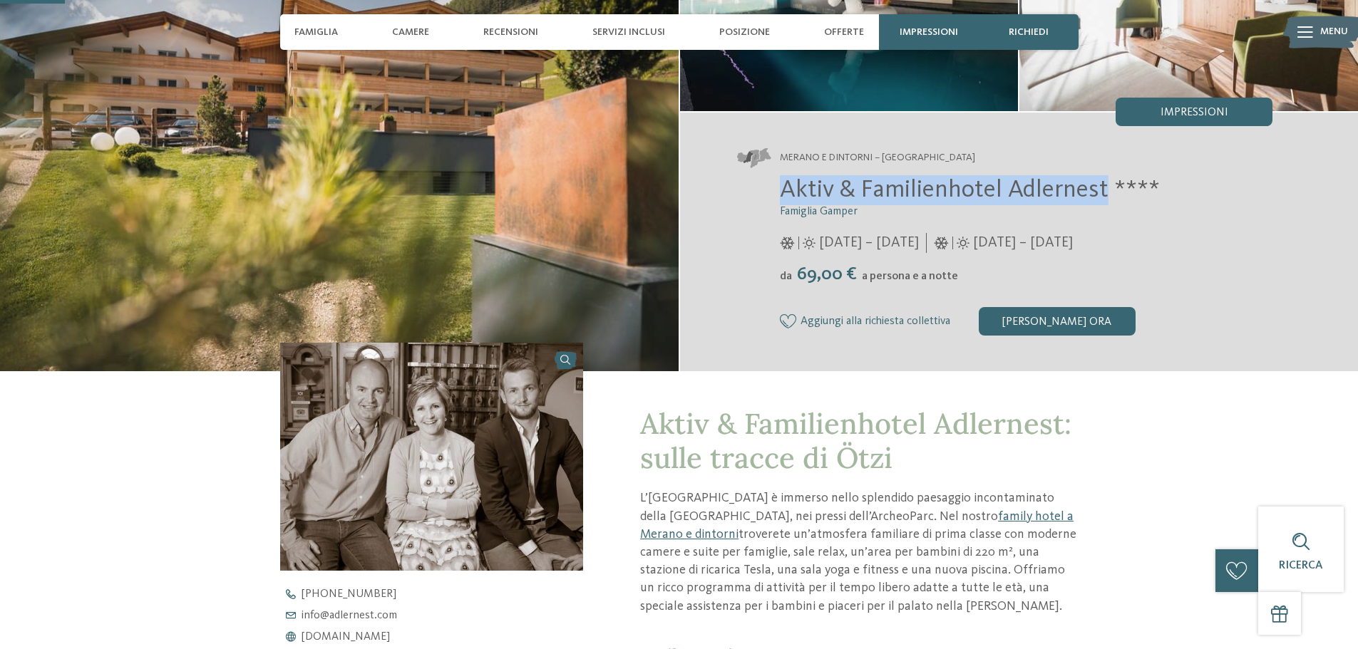
drag, startPoint x: 779, startPoint y: 182, endPoint x: 1104, endPoint y: 186, distance: 325.1
click at [1104, 186] on span "Aktiv & Familienhotel Adlernest ****" at bounding box center [970, 190] width 380 height 25
copy span "Aktiv & Familienhotel Adlernest"
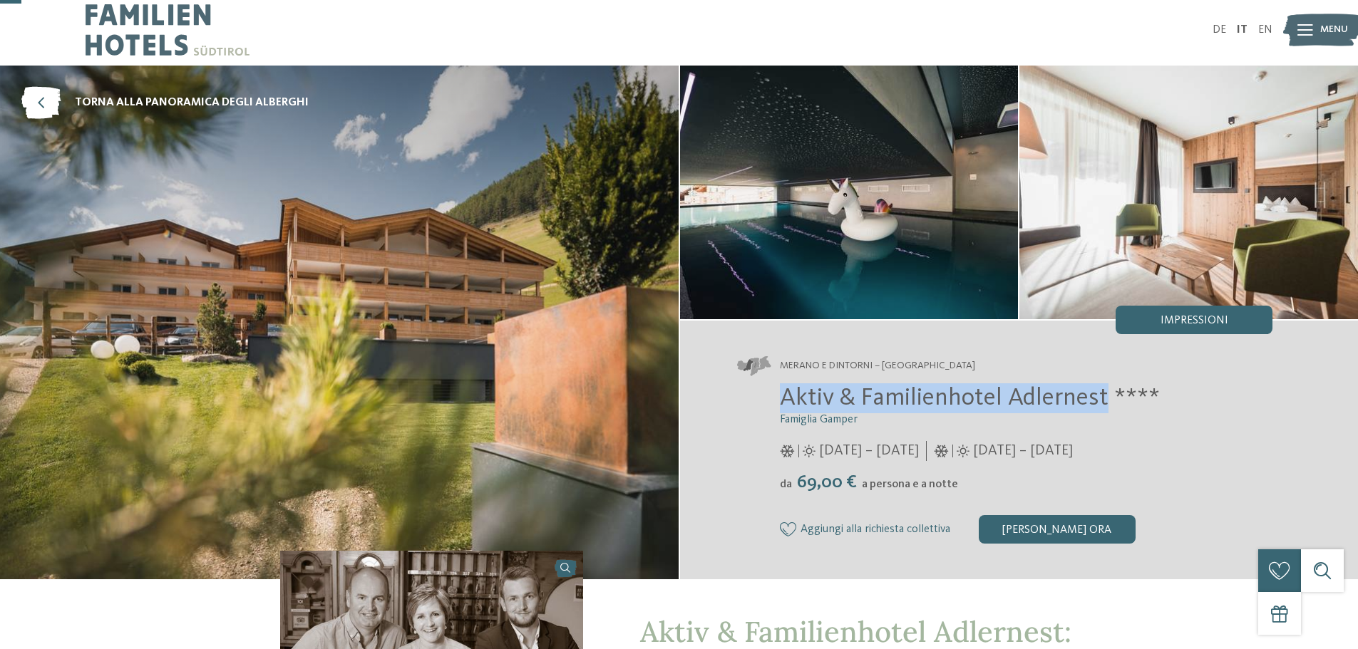
scroll to position [0, 0]
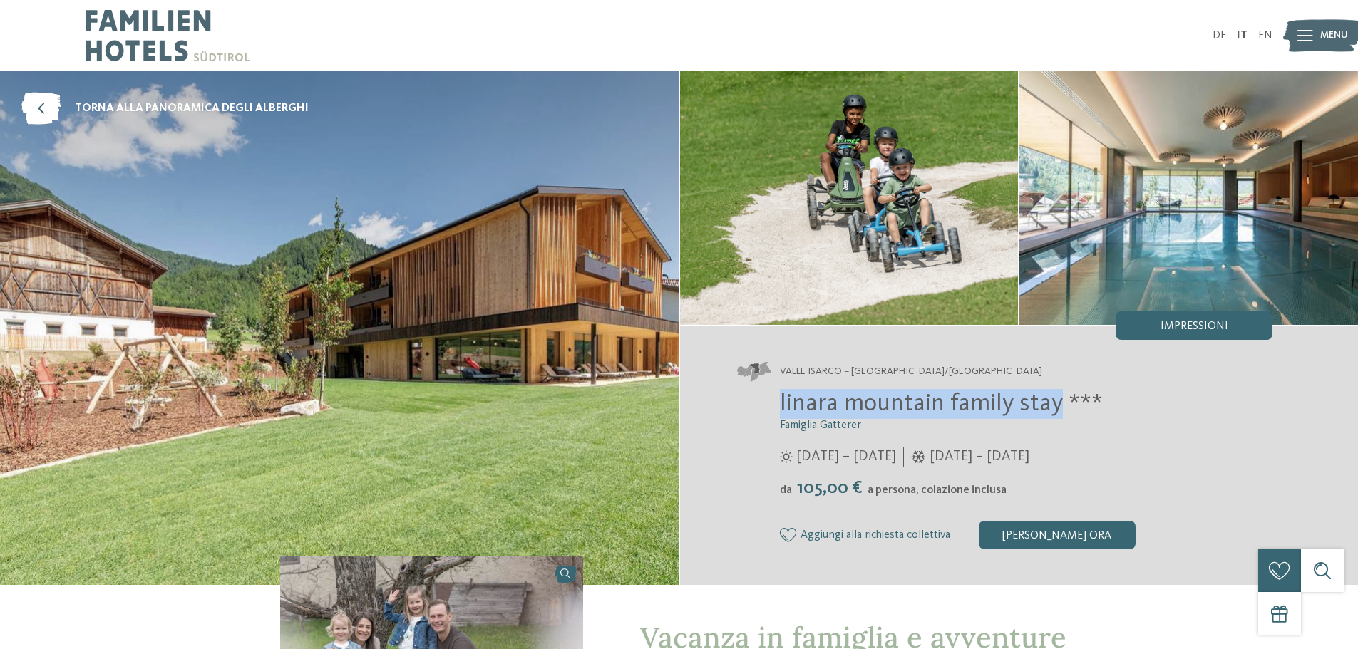
drag, startPoint x: 777, startPoint y: 397, endPoint x: 1058, endPoint y: 401, distance: 280.9
click at [1058, 401] on div "linara mountain family stay *** Famiglia Gatterer [DATE] – [DATE] da" at bounding box center [1005, 469] width 536 height 160
copy span "linara mountain family stay"
